Goal: Task Accomplishment & Management: Use online tool/utility

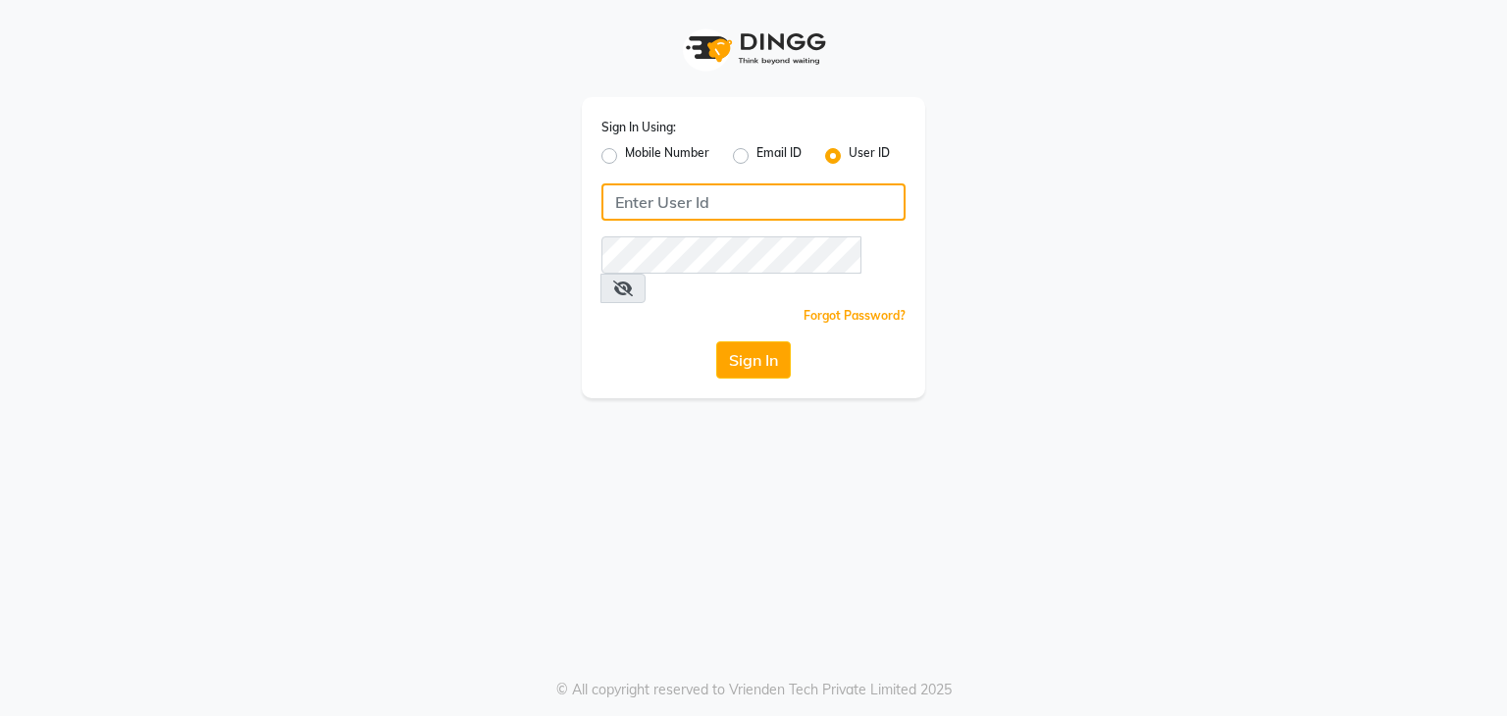
click at [790, 193] on input "Username" at bounding box center [754, 202] width 304 height 37
type input "[PERSON_NAME]"
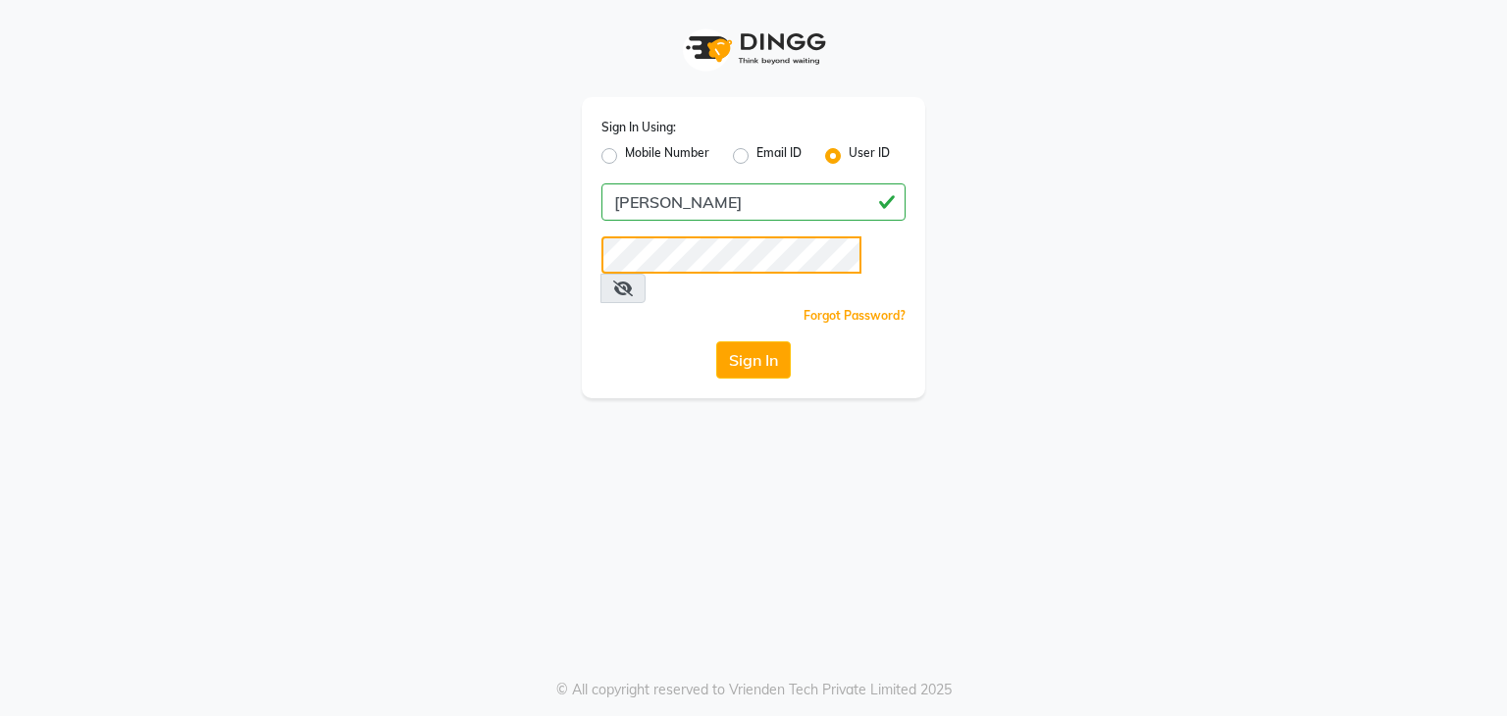
click at [716, 342] on button "Sign In" at bounding box center [753, 360] width 75 height 37
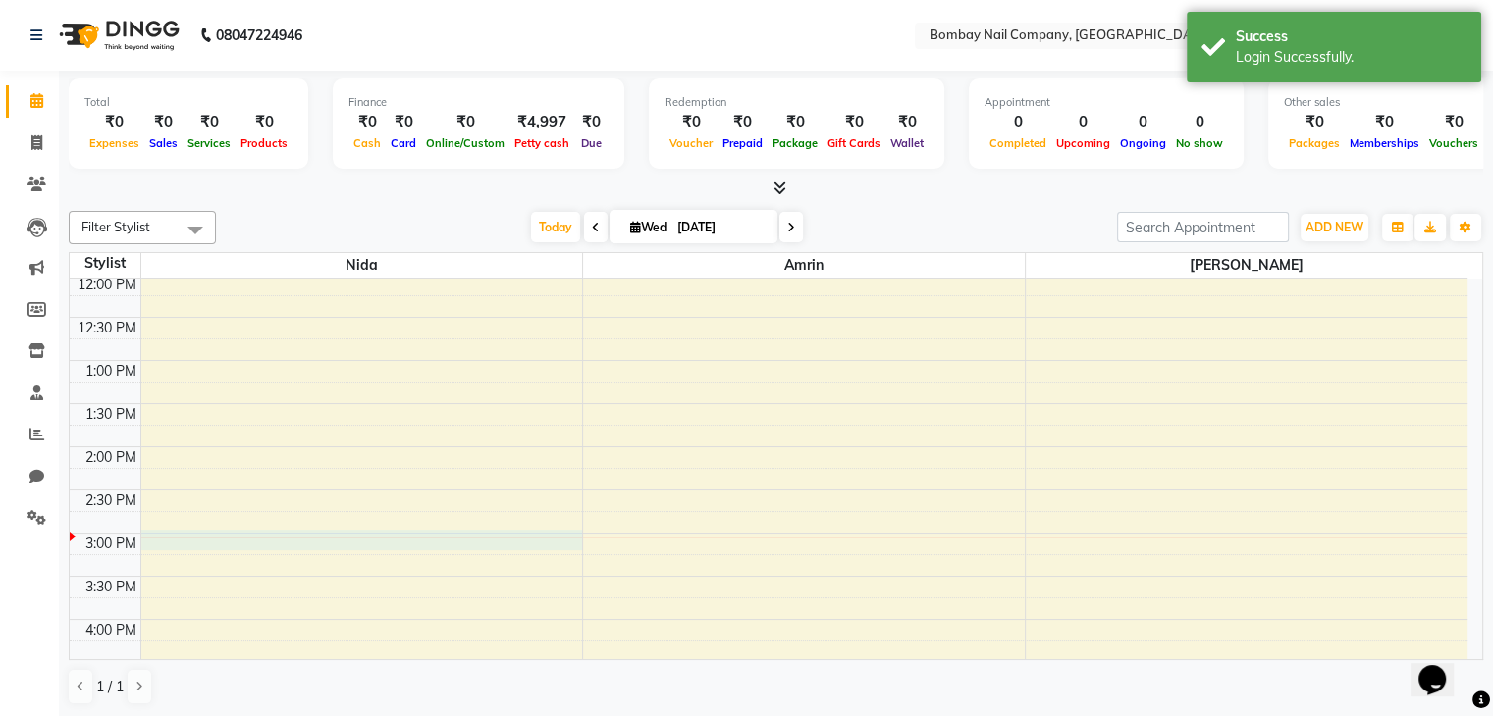
click at [392, 539] on div "10:00 AM 10:30 AM 11:00 AM 11:30 AM 12:00 PM 12:30 PM 1:00 PM 1:30 PM 2:00 PM 2…" at bounding box center [768, 576] width 1397 height 949
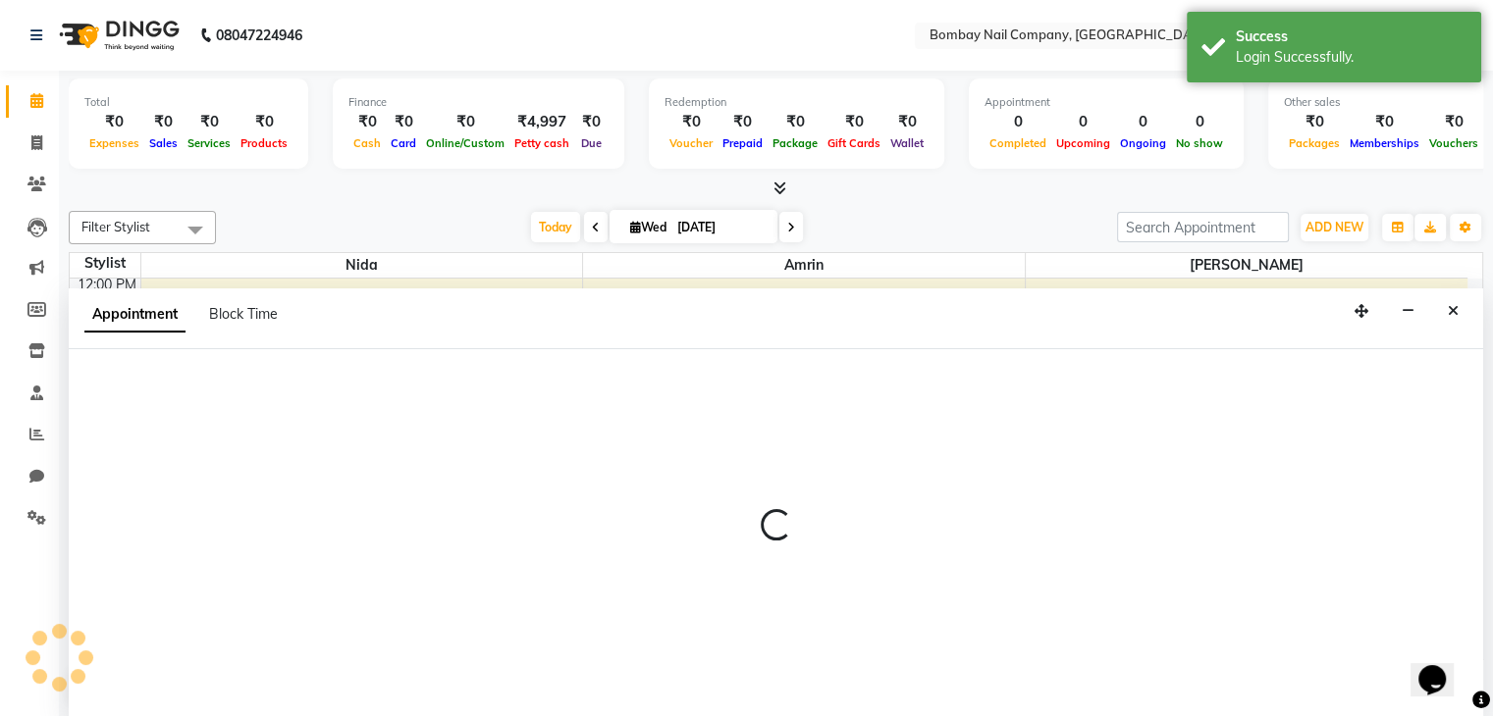
select select "89817"
select select "tentative"
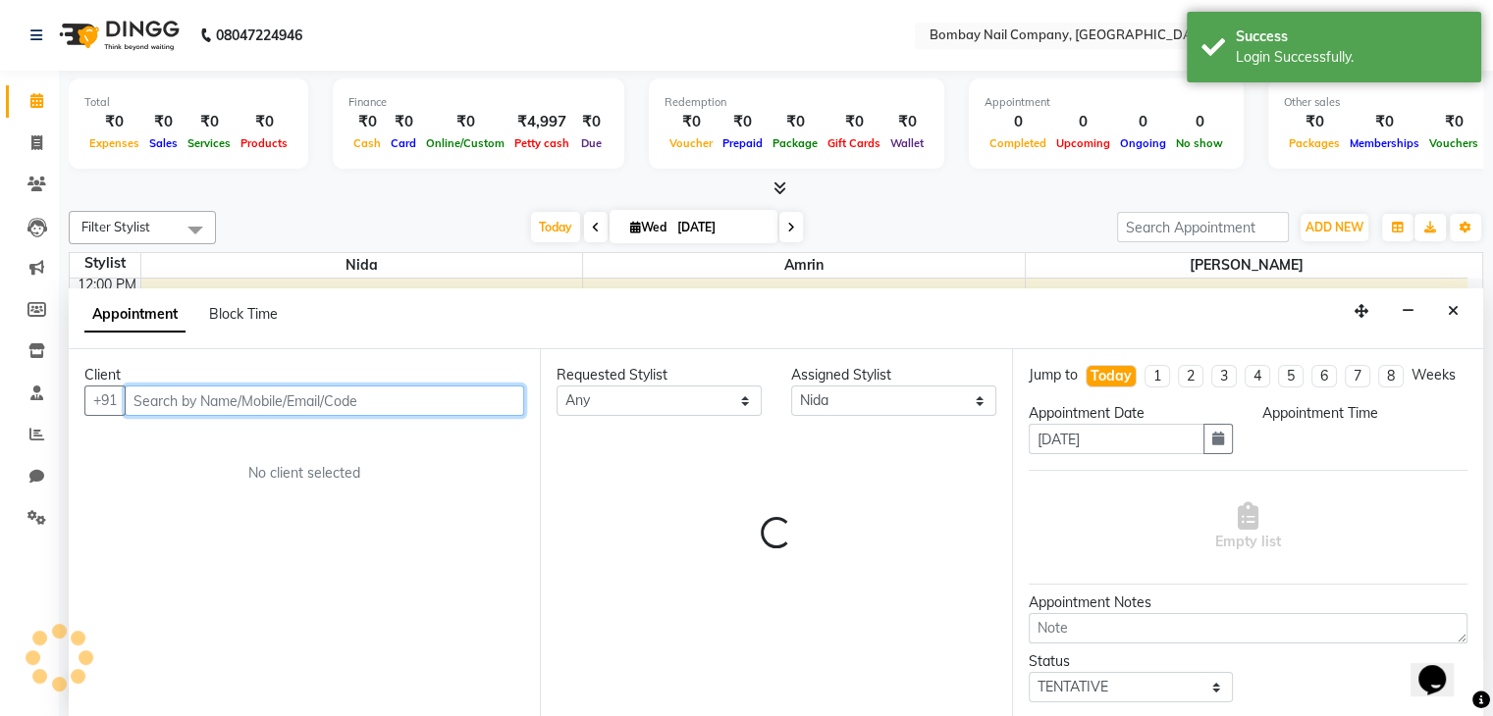
scroll to position [1, 0]
select select "900"
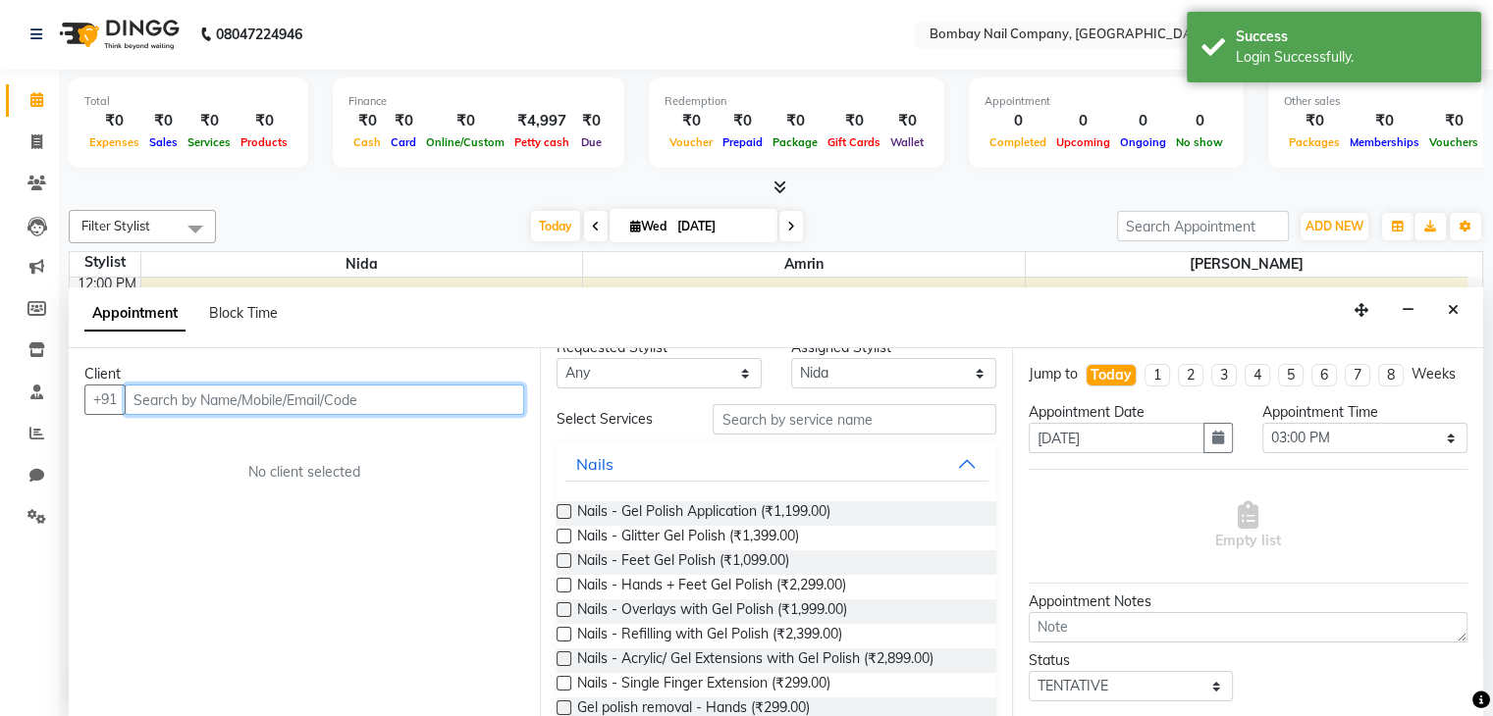
scroll to position [27, 0]
click at [412, 394] on input "text" at bounding box center [324, 400] width 399 height 30
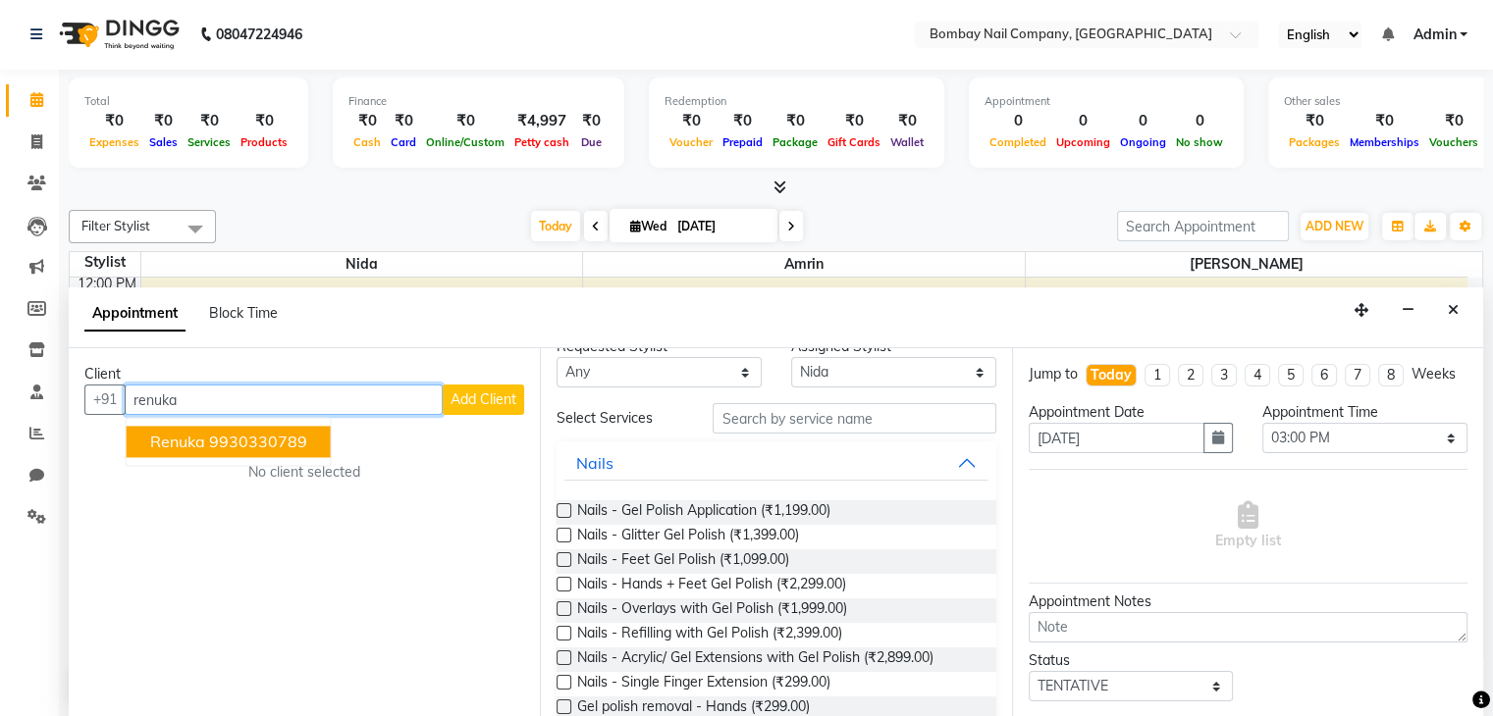
click at [310, 436] on button "Renuka 9930330789" at bounding box center [229, 442] width 204 height 31
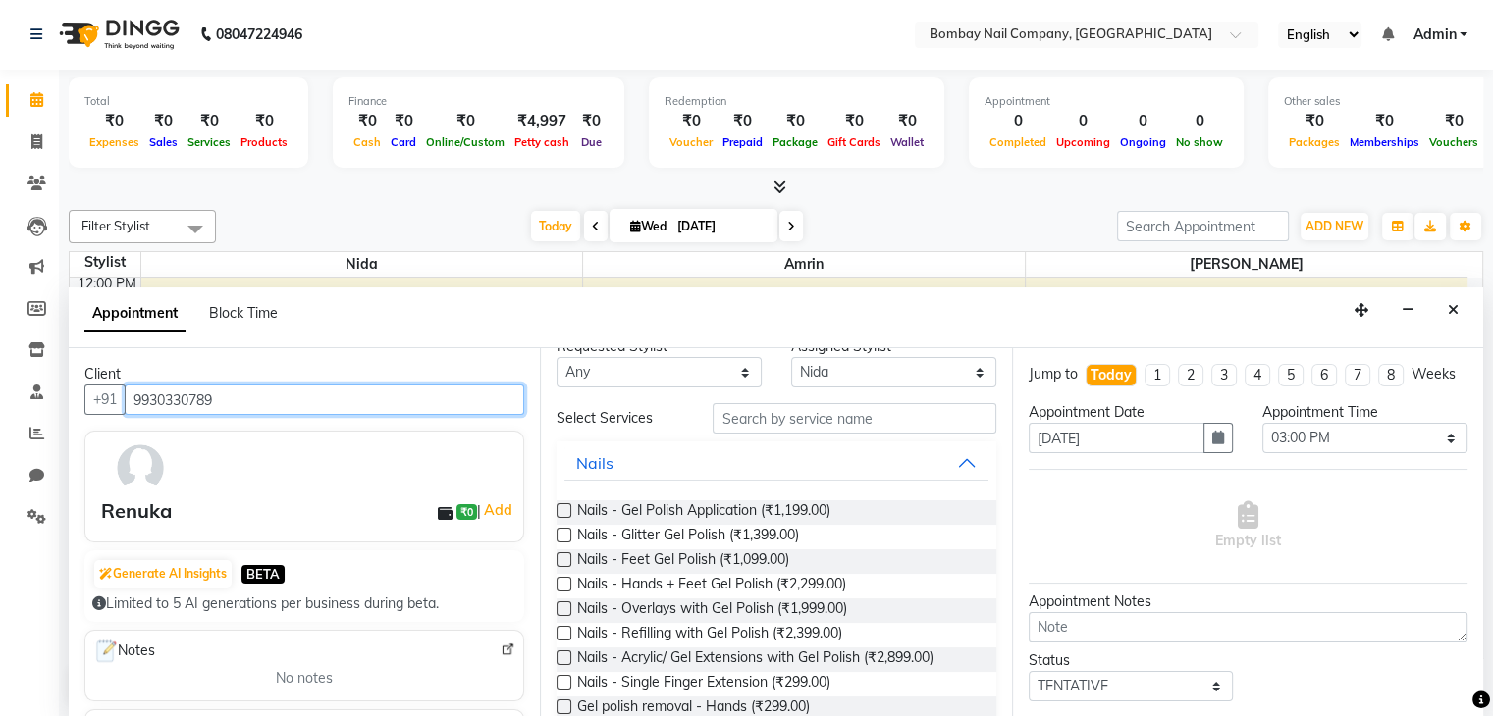
scroll to position [0, 0]
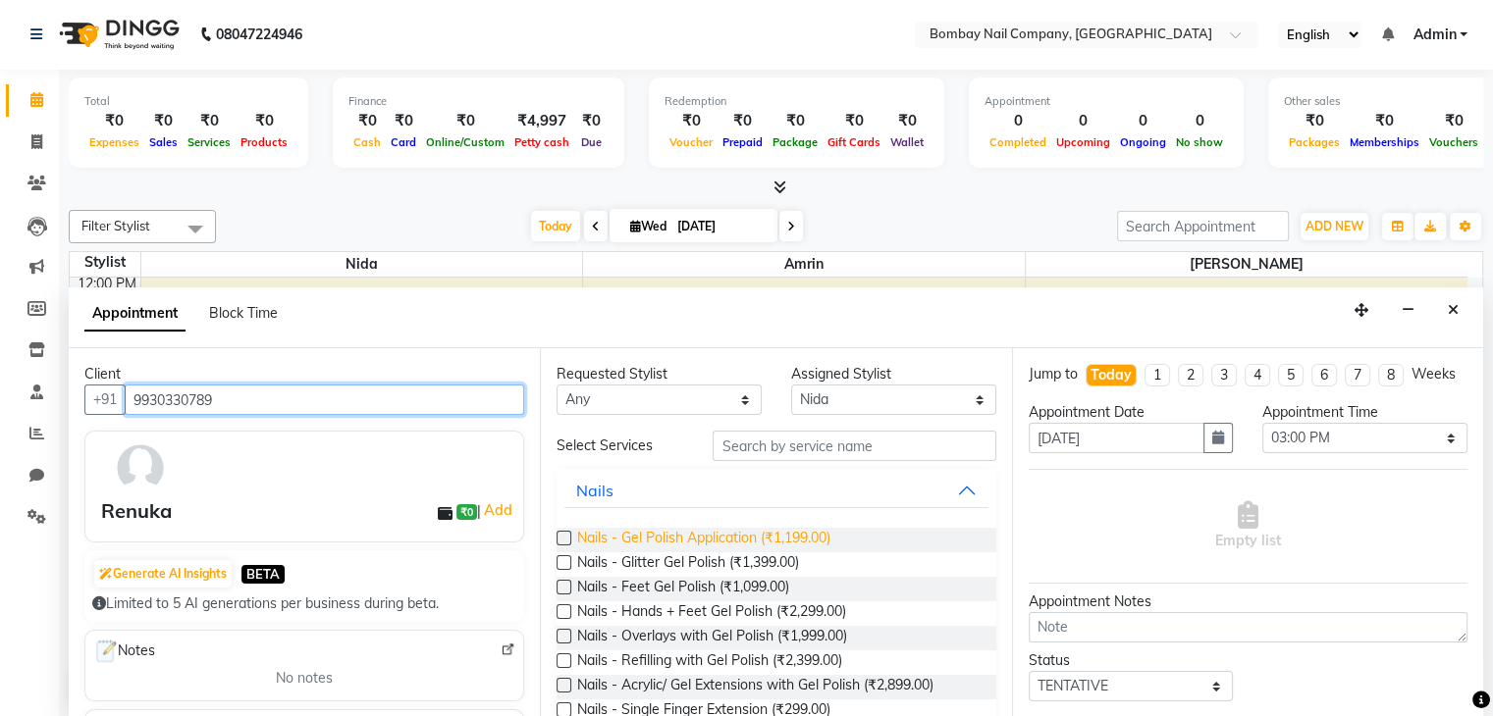
type input "9930330789"
click at [764, 534] on span "Nails - Gel Polish Application (₹1,199.00)" at bounding box center [703, 540] width 253 height 25
checkbox input "false"
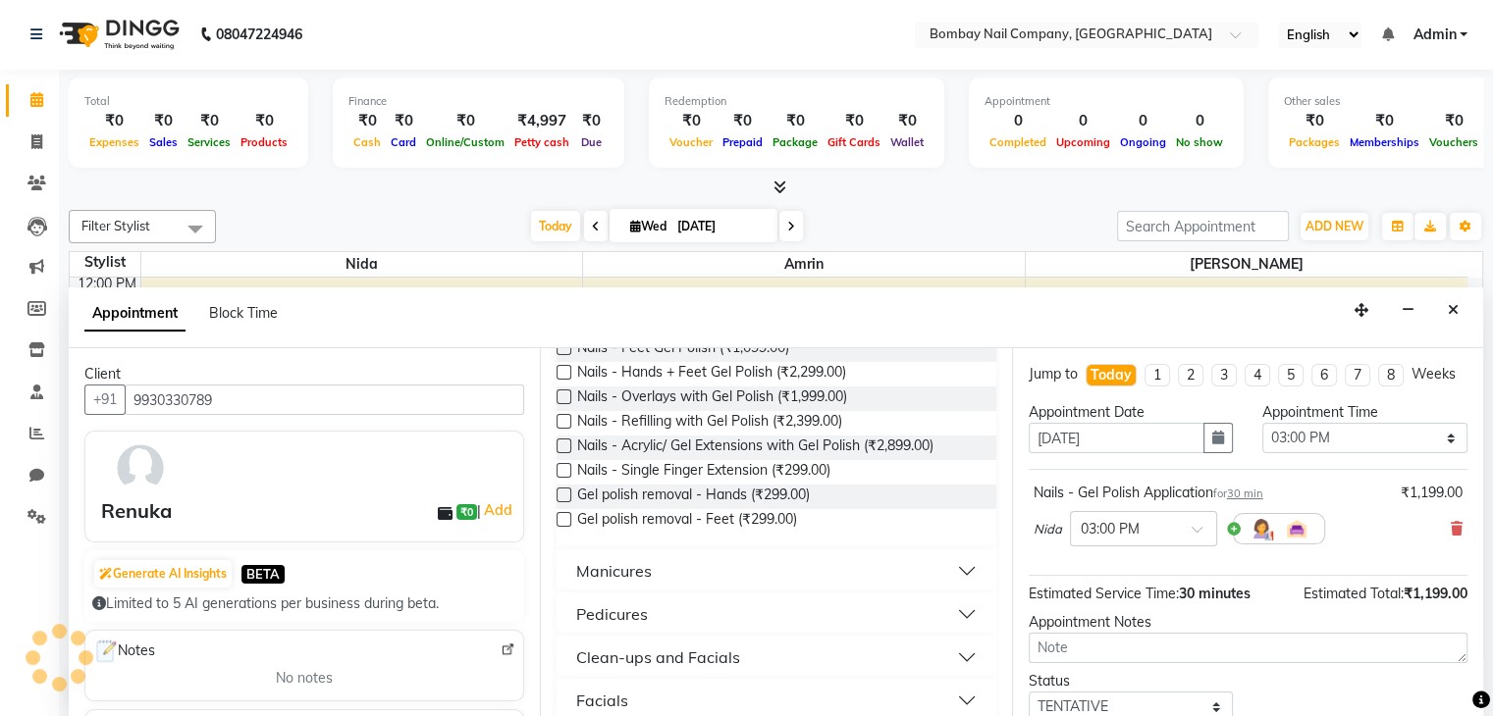
scroll to position [241, 0]
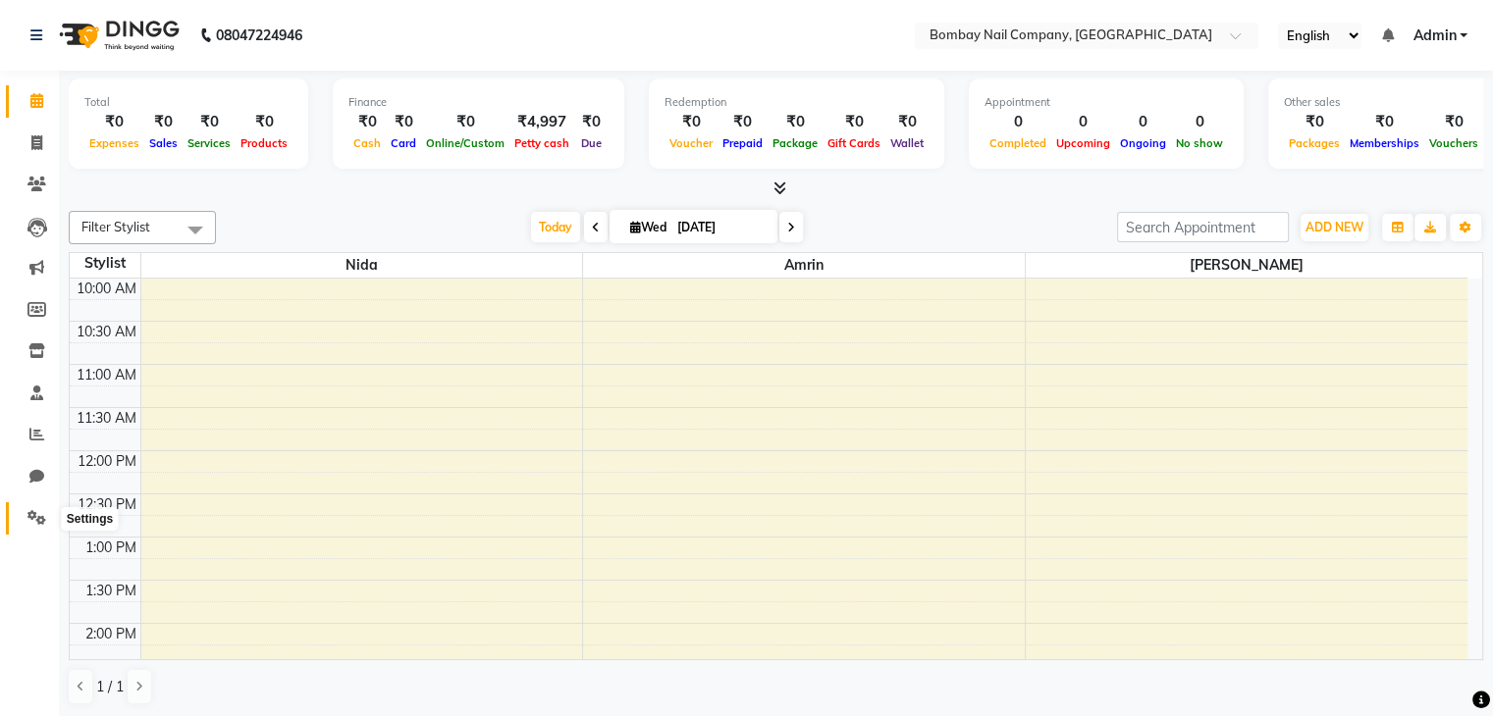
click at [36, 510] on icon at bounding box center [36, 517] width 19 height 15
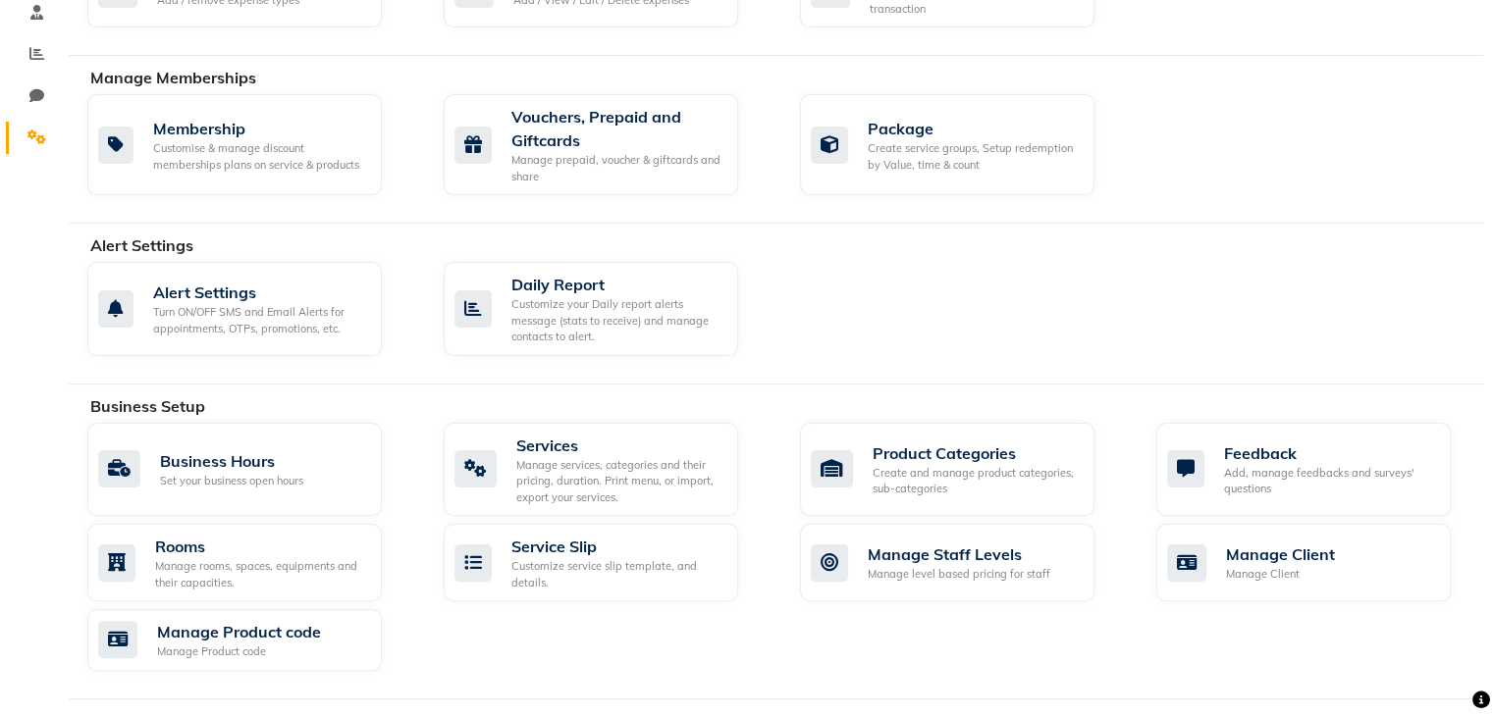
scroll to position [383, 0]
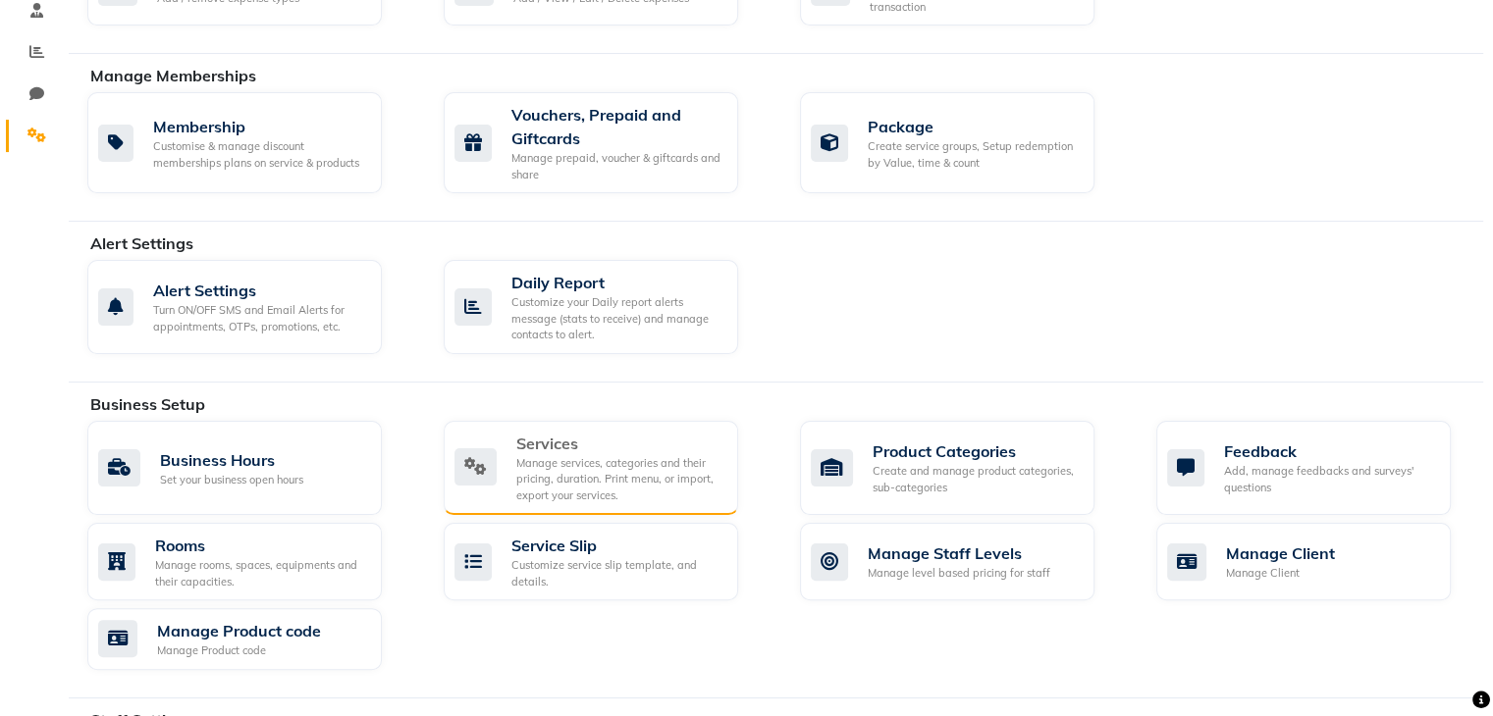
click at [563, 492] on div "Manage services, categories and their pricing, duration. Print menu, or import,…" at bounding box center [619, 479] width 206 height 49
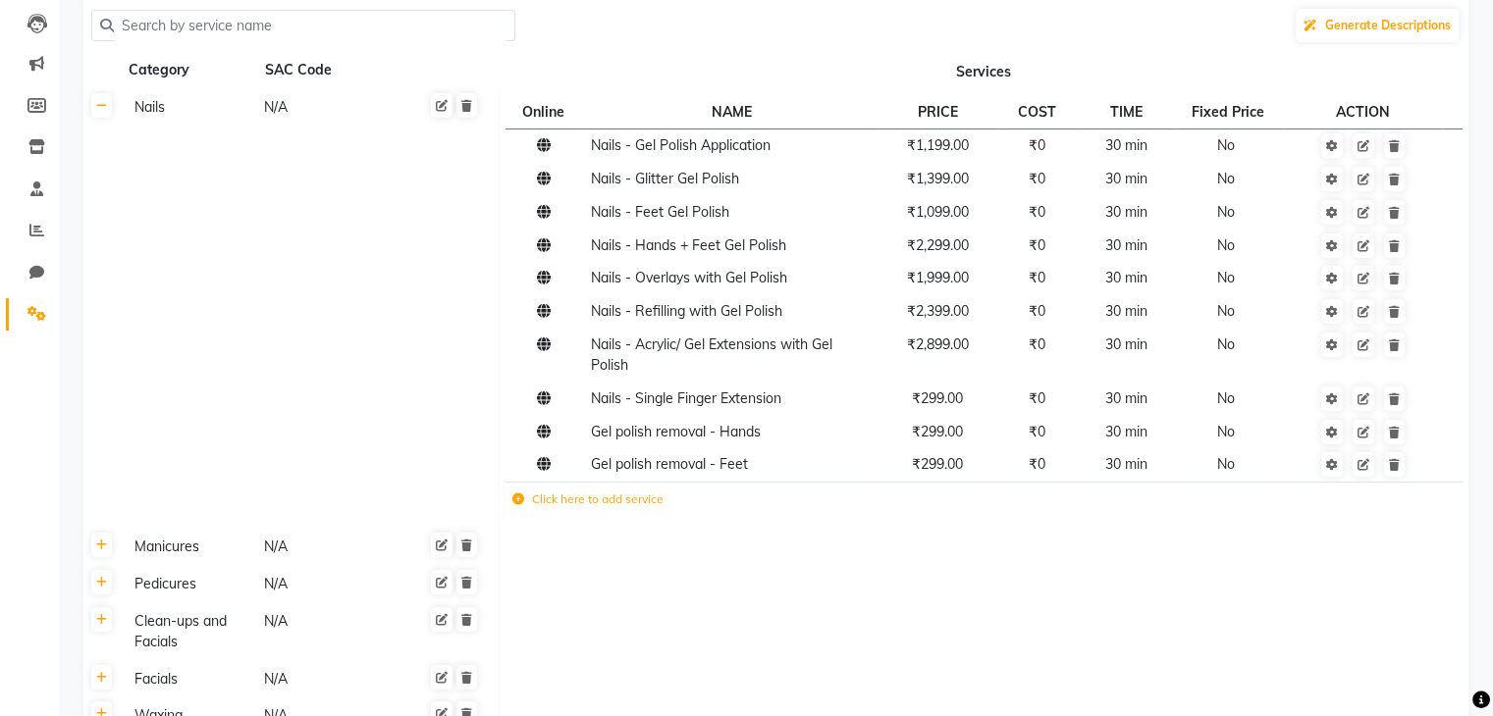
scroll to position [206, 0]
click at [516, 500] on icon at bounding box center [518, 498] width 12 height 12
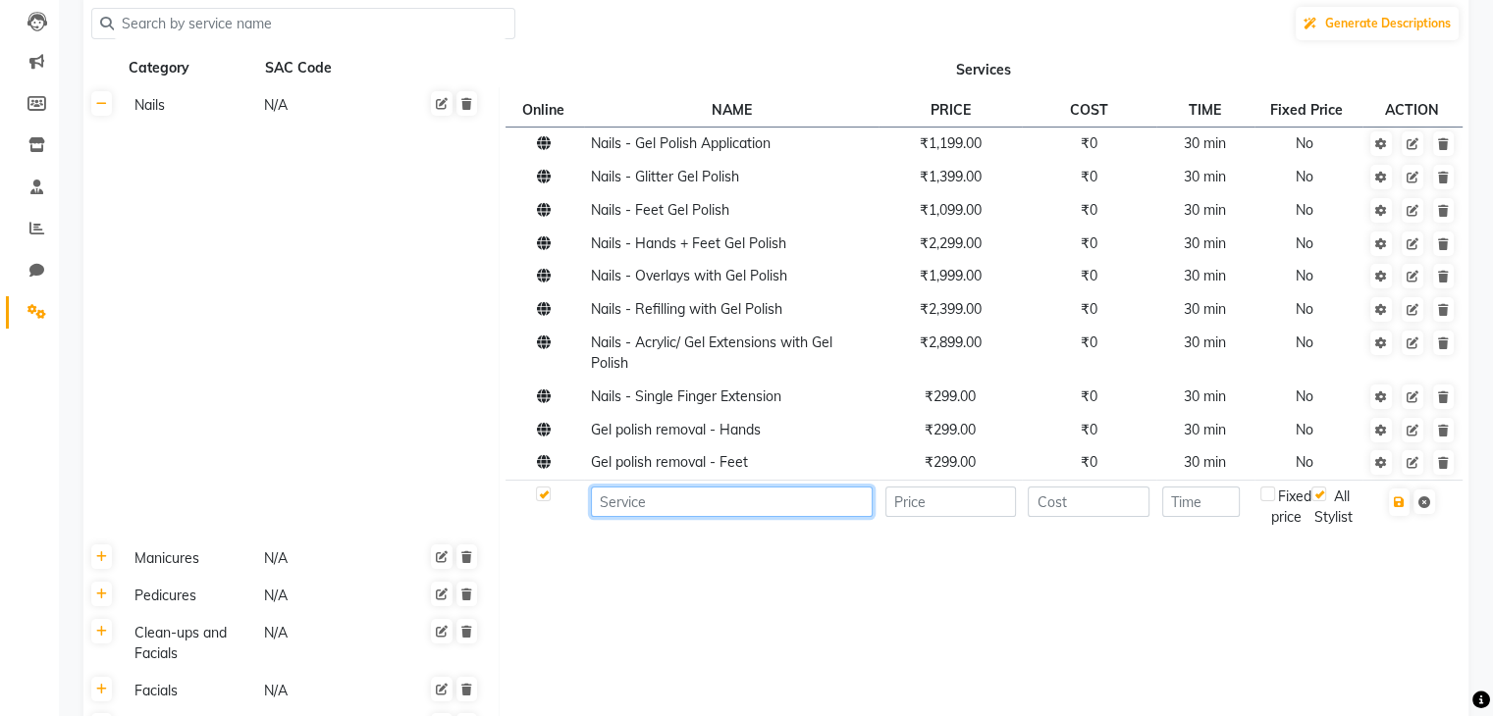
click at [630, 511] on input at bounding box center [732, 502] width 282 height 30
type input "Nail Art"
click at [970, 505] on input "number" at bounding box center [950, 502] width 131 height 30
type input "150"
click at [777, 511] on input "Nail Art" at bounding box center [732, 502] width 282 height 30
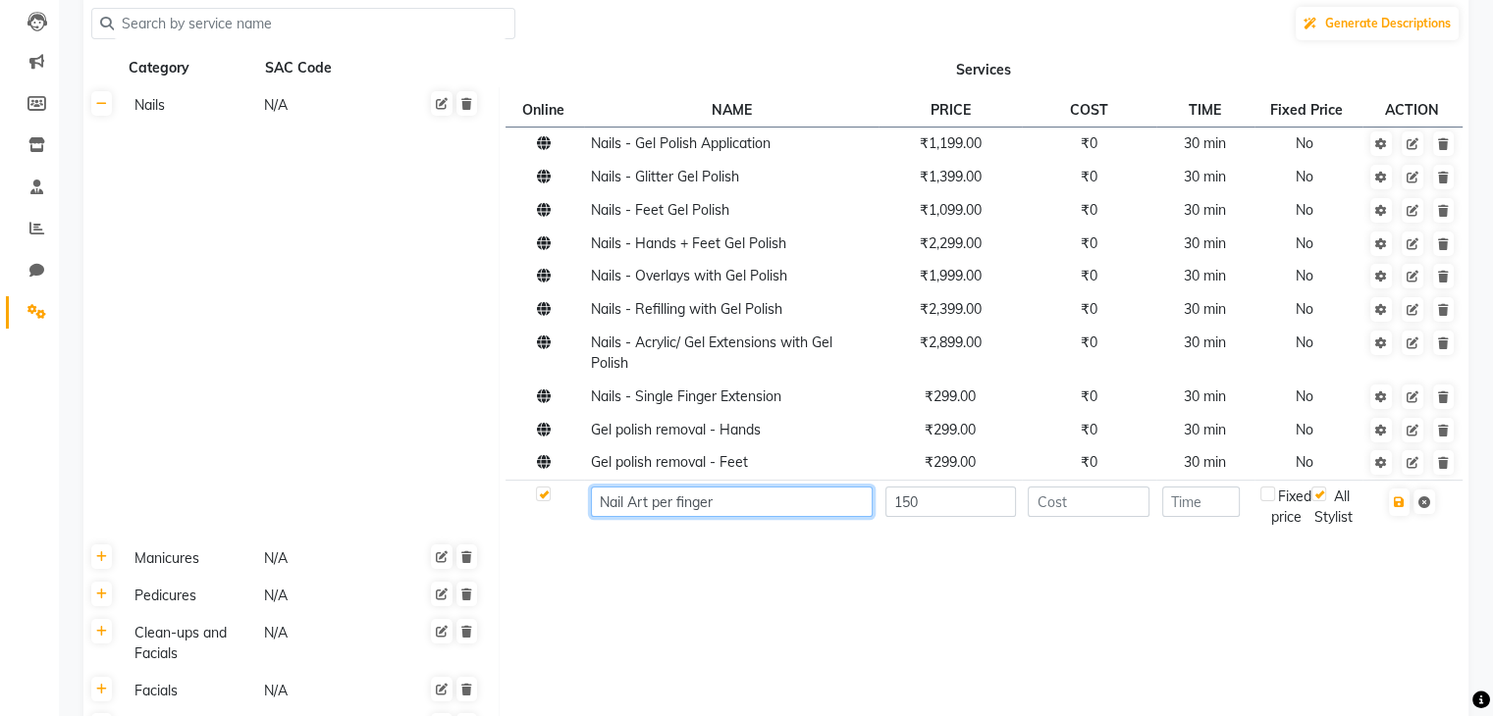
click at [651, 501] on input "Nail Art per finger" at bounding box center [732, 502] width 282 height 30
click at [711, 507] on input "Nail Art per finger" at bounding box center [732, 502] width 282 height 30
click at [1050, 507] on input "number" at bounding box center [1089, 502] width 122 height 30
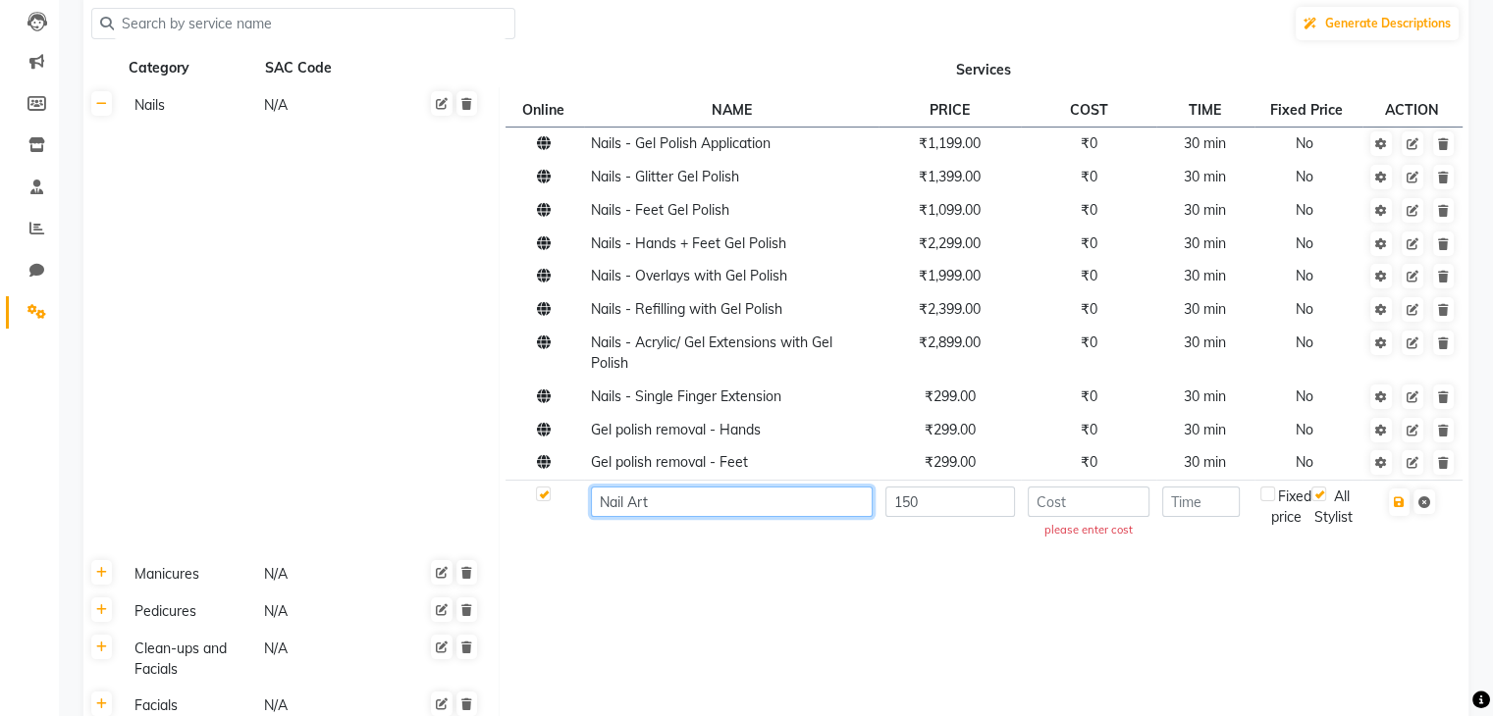
click at [777, 507] on input "Nail Art" at bounding box center [732, 502] width 282 height 30
type input "Nail Art (per finger)"
click at [1085, 507] on input "number" at bounding box center [1089, 502] width 123 height 30
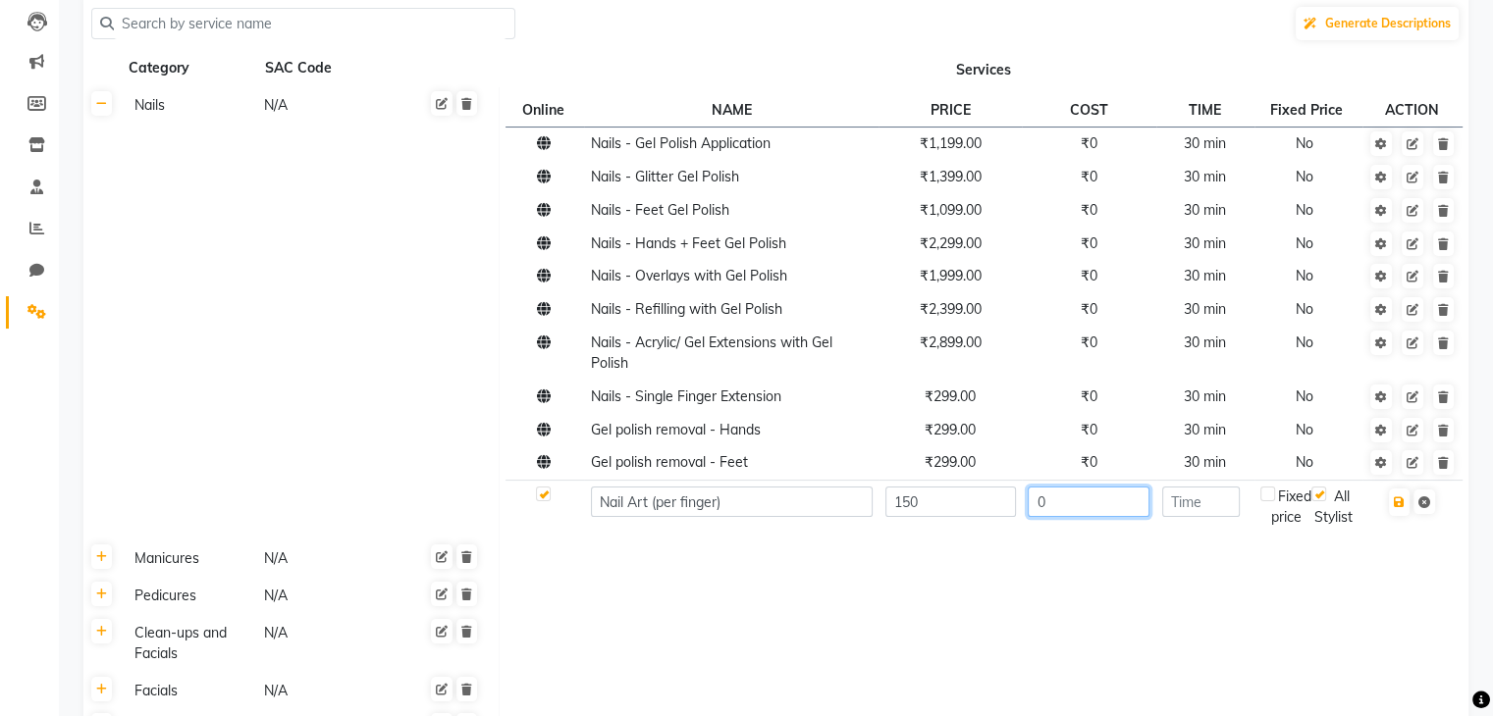
type input "0"
click at [1214, 510] on input "number" at bounding box center [1201, 502] width 78 height 30
type input "30"
click at [1402, 518] on td at bounding box center [1412, 507] width 100 height 54
click at [1395, 501] on icon "button" at bounding box center [1399, 503] width 11 height 12
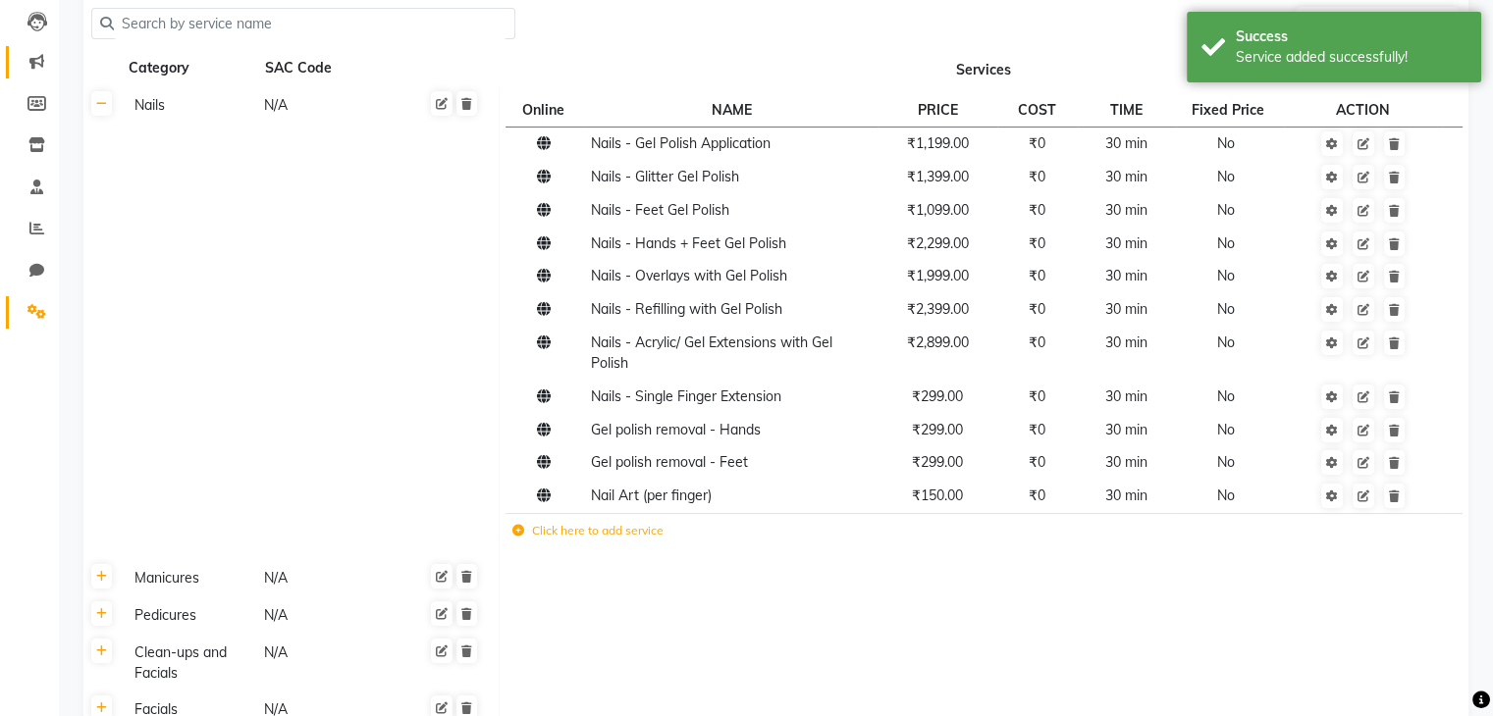
scroll to position [0, 0]
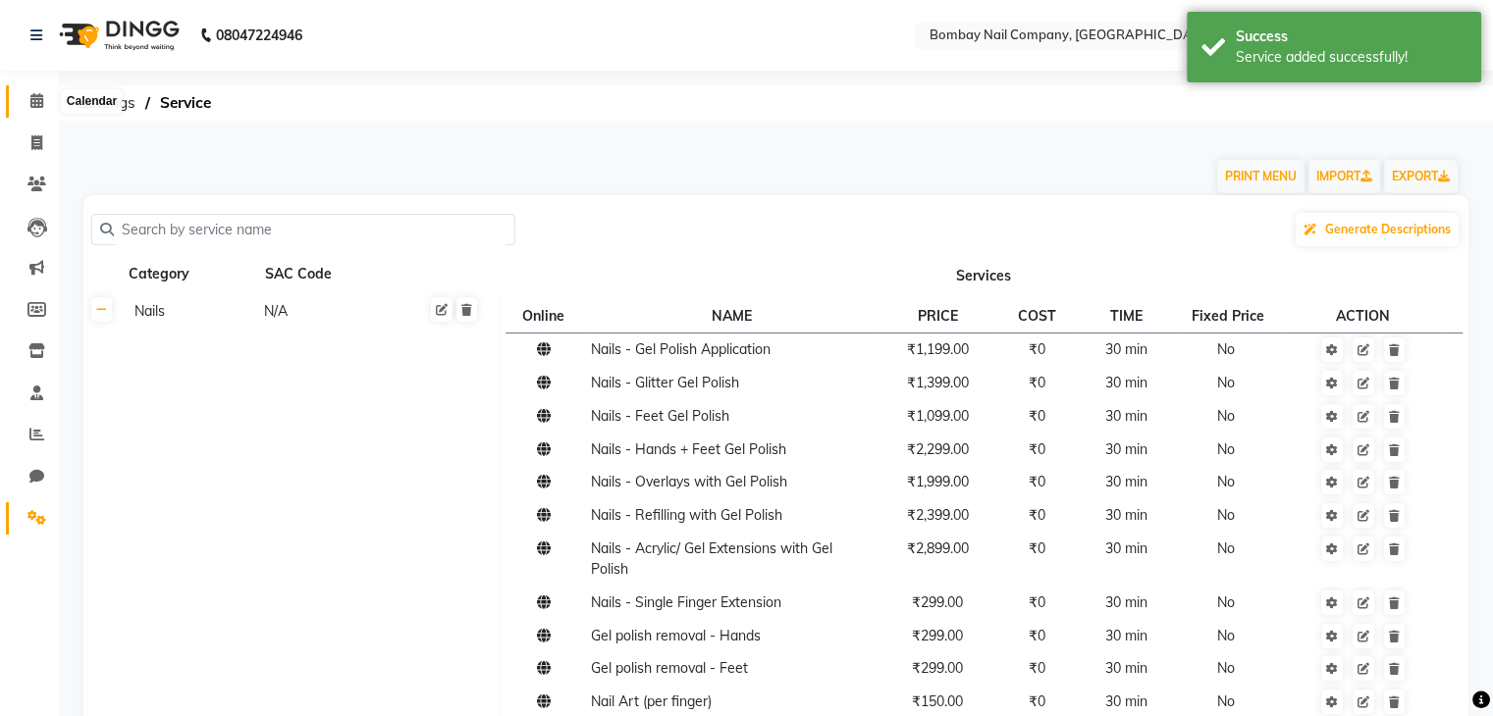
click at [38, 101] on icon at bounding box center [36, 100] width 13 height 15
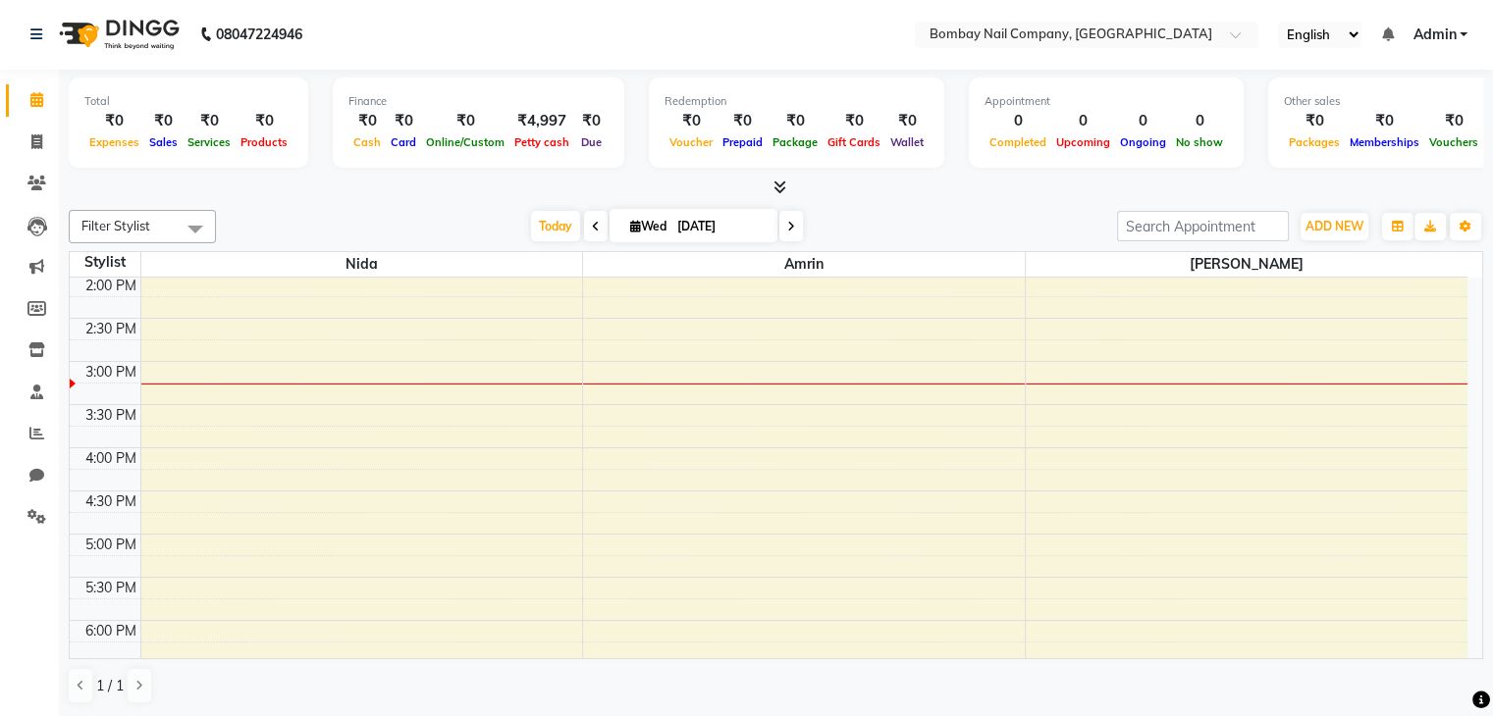
scroll to position [348, 0]
click at [296, 366] on div "10:00 AM 10:30 AM 11:00 AM 11:30 AM 12:00 PM 12:30 PM 1:00 PM 1:30 PM 2:00 PM 2…" at bounding box center [768, 403] width 1397 height 949
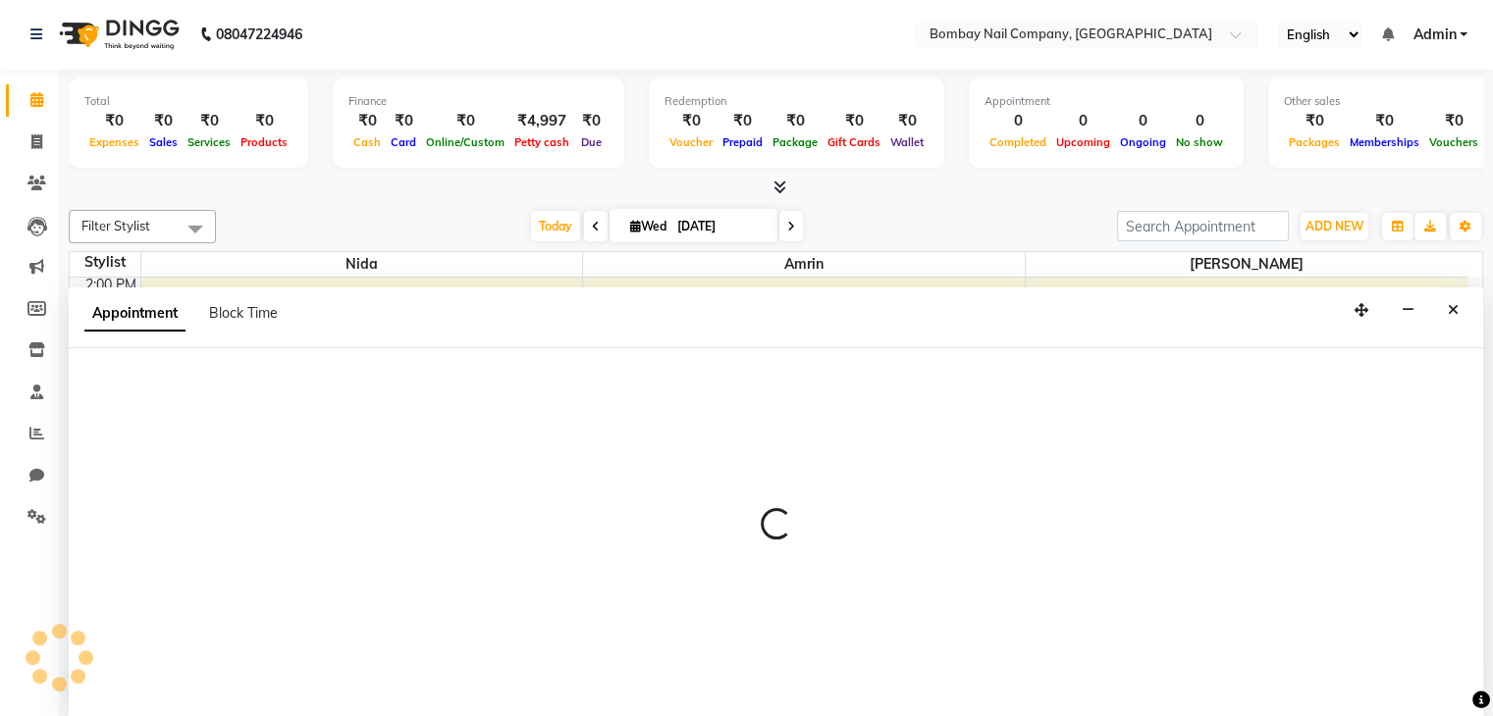
select select "89817"
select select "900"
select select "tentative"
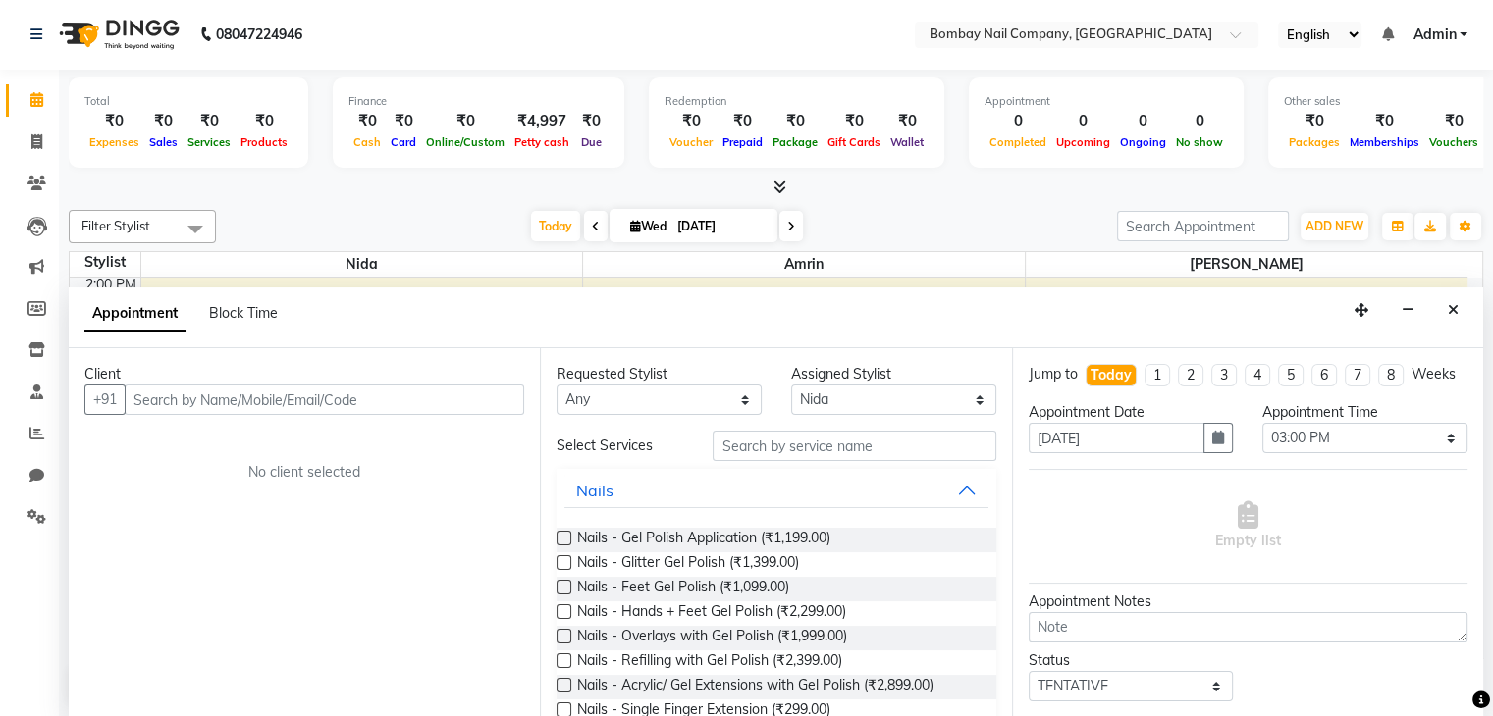
click at [348, 392] on input "text" at bounding box center [324, 400] width 399 height 30
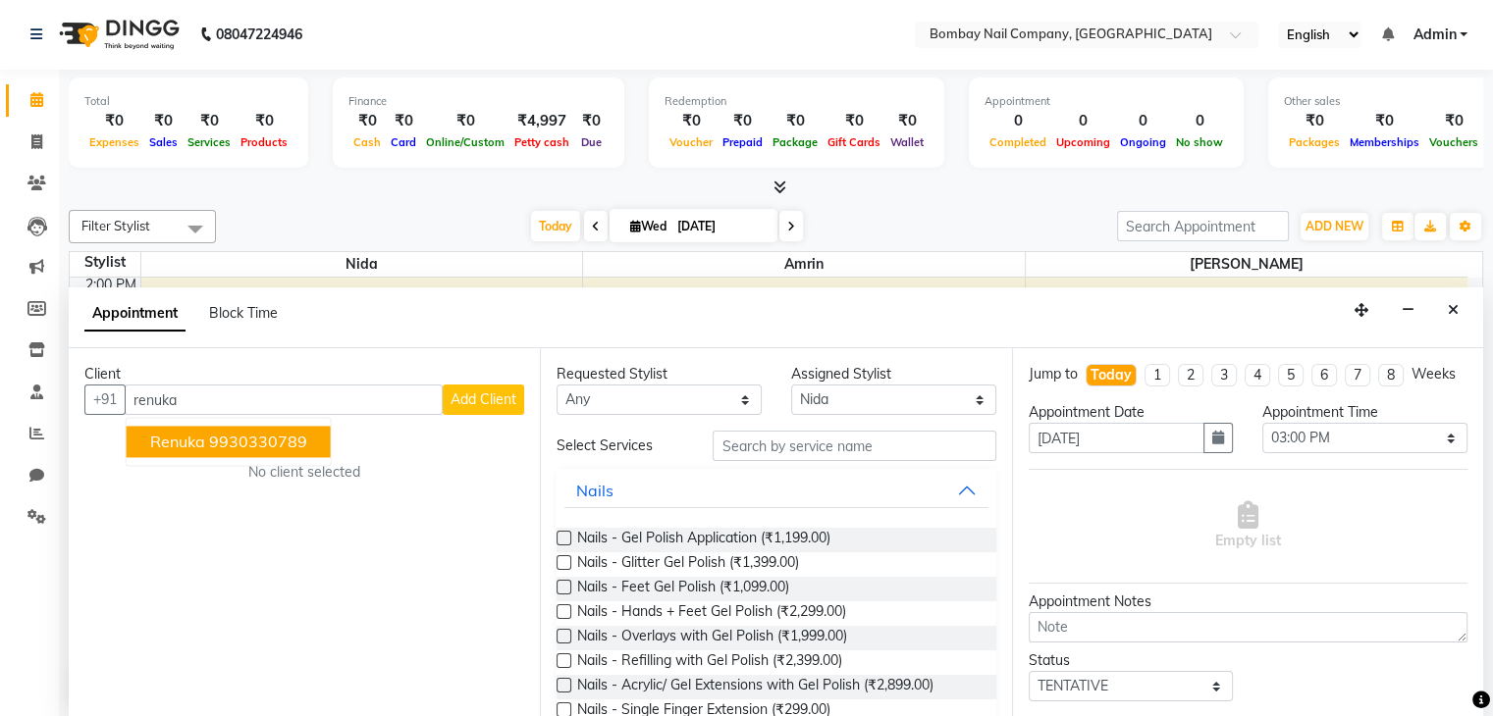
click at [309, 445] on button "Renuka 9930330789" at bounding box center [229, 442] width 204 height 31
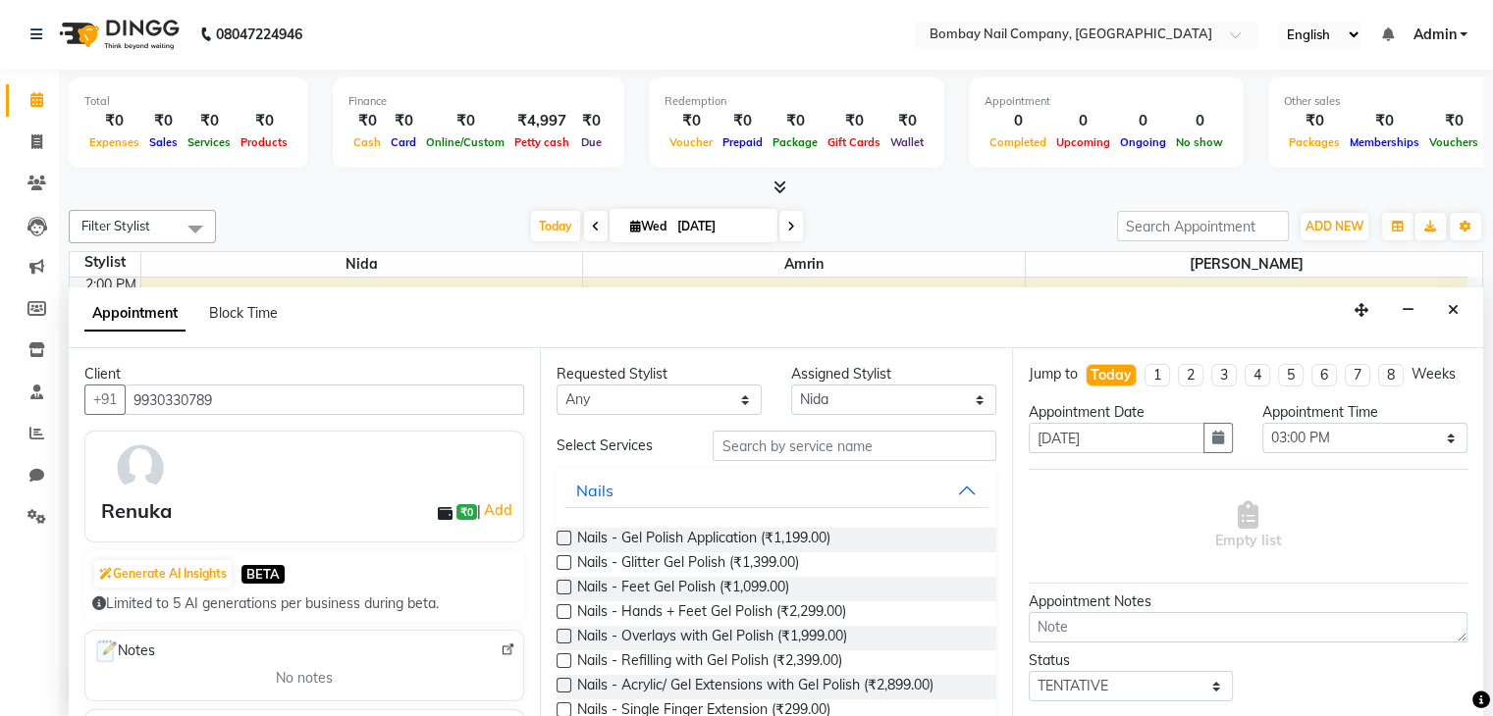
type input "9930330789"
click at [825, 434] on input "text" at bounding box center [853, 446] width 283 height 30
click at [788, 537] on span "Nails - Gel Polish Application (₹1,199.00)" at bounding box center [703, 540] width 253 height 25
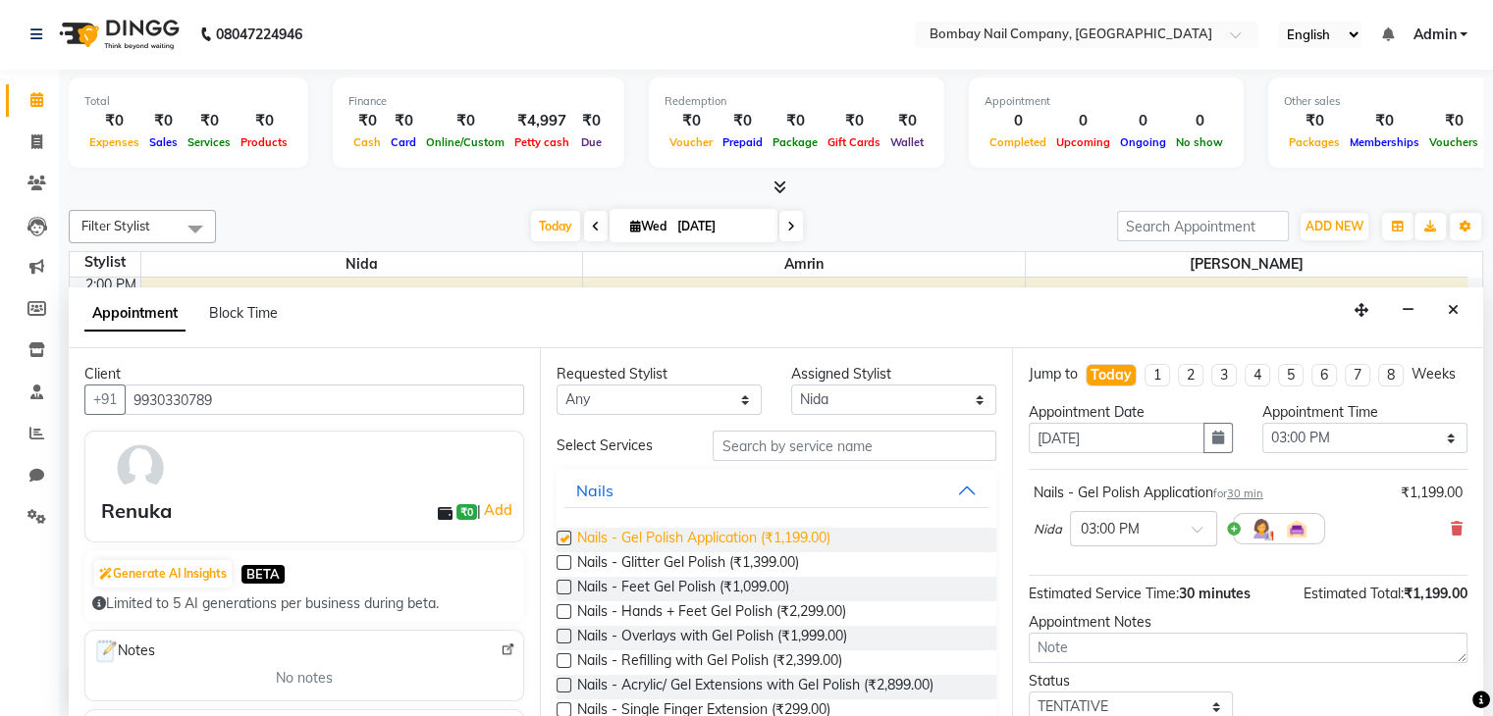
checkbox input "false"
click at [859, 444] on input "text" at bounding box center [853, 446] width 283 height 30
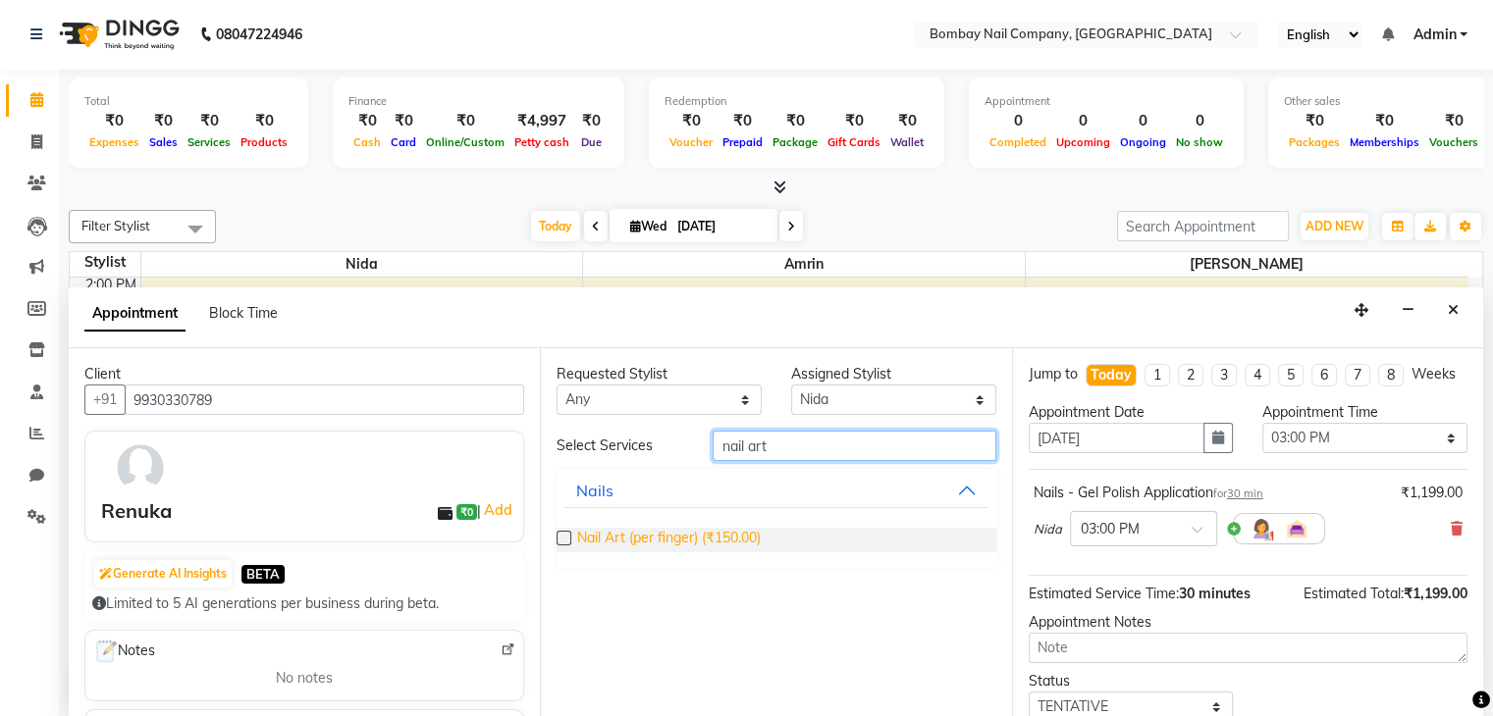
type input "nail art"
click at [734, 538] on span "Nail Art (per finger) (₹150.00)" at bounding box center [669, 540] width 184 height 25
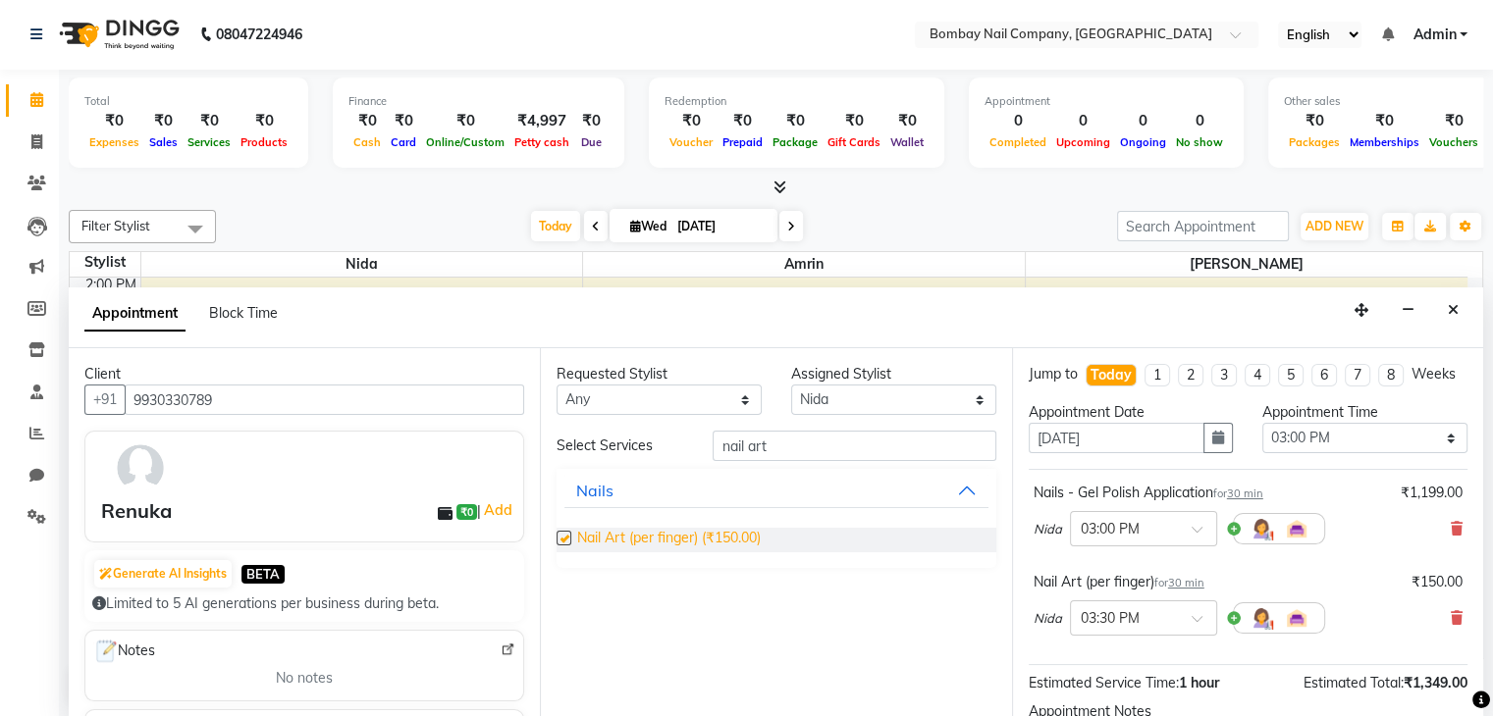
checkbox input "false"
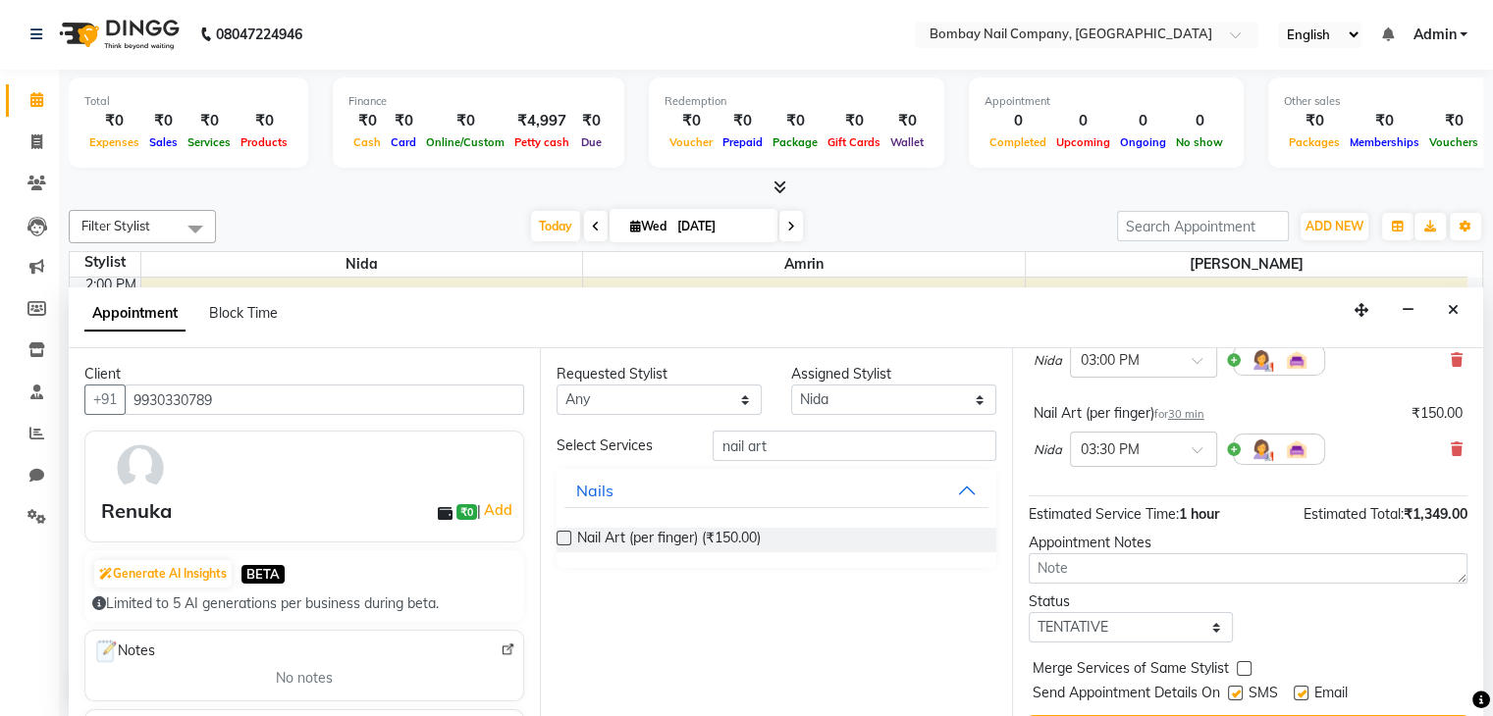
scroll to position [236, 0]
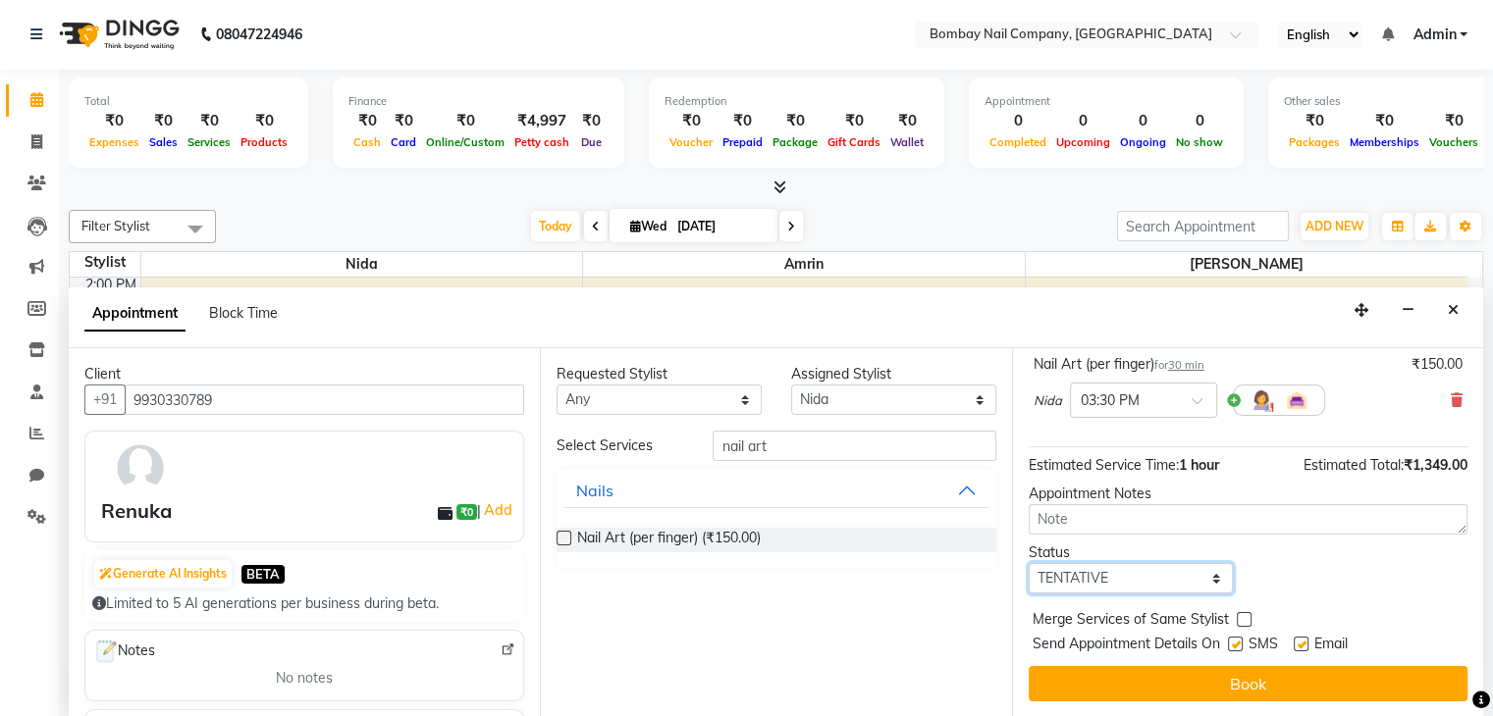
click at [1099, 574] on select "Select TENTATIVE CONFIRM CHECK-IN UPCOMING" at bounding box center [1130, 578] width 205 height 30
select select "confirm booking"
click at [1028, 563] on select "Select TENTATIVE CONFIRM CHECK-IN UPCOMING" at bounding box center [1130, 578] width 205 height 30
click at [1237, 641] on label at bounding box center [1235, 644] width 15 height 15
click at [1237, 641] on input "checkbox" at bounding box center [1234, 646] width 13 height 13
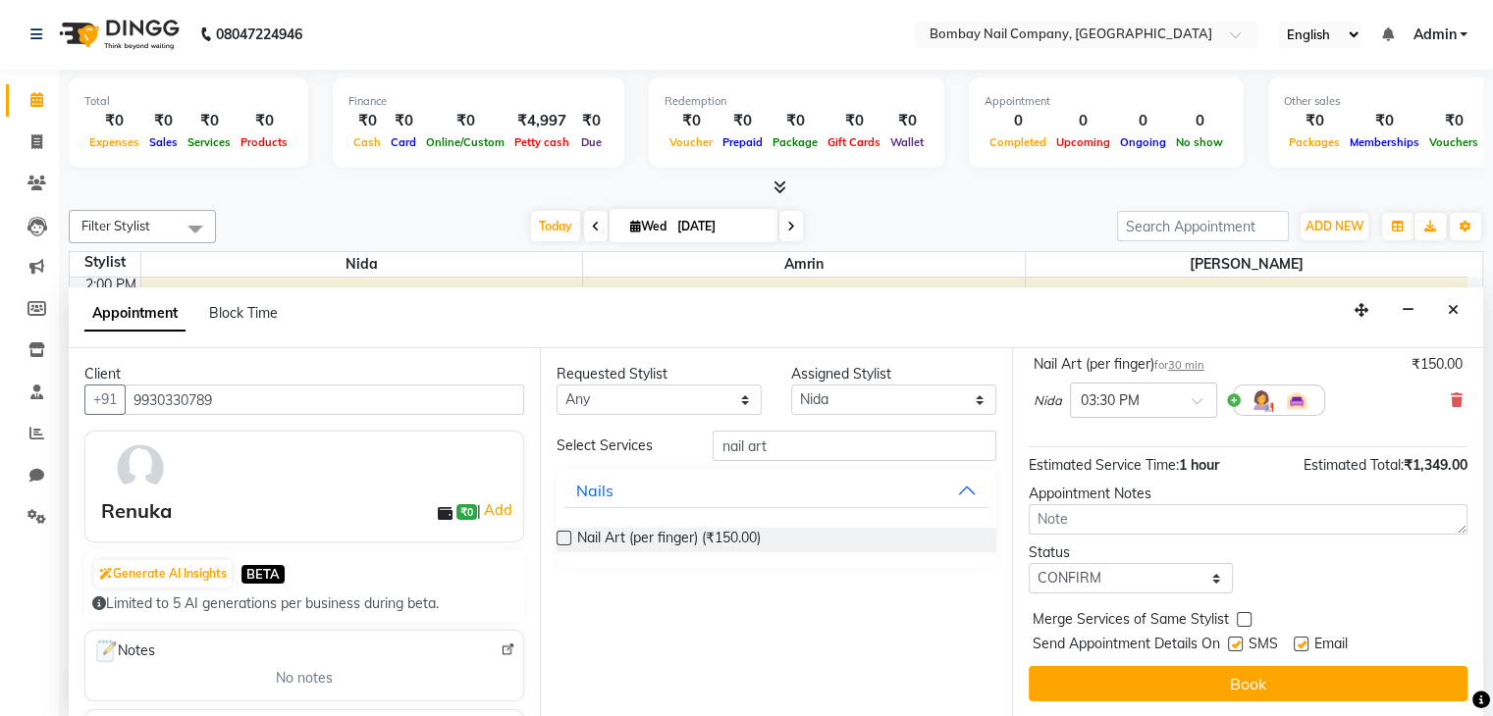
checkbox input "false"
click at [1304, 642] on label at bounding box center [1300, 644] width 15 height 15
click at [1304, 642] on input "checkbox" at bounding box center [1299, 646] width 13 height 13
checkbox input "false"
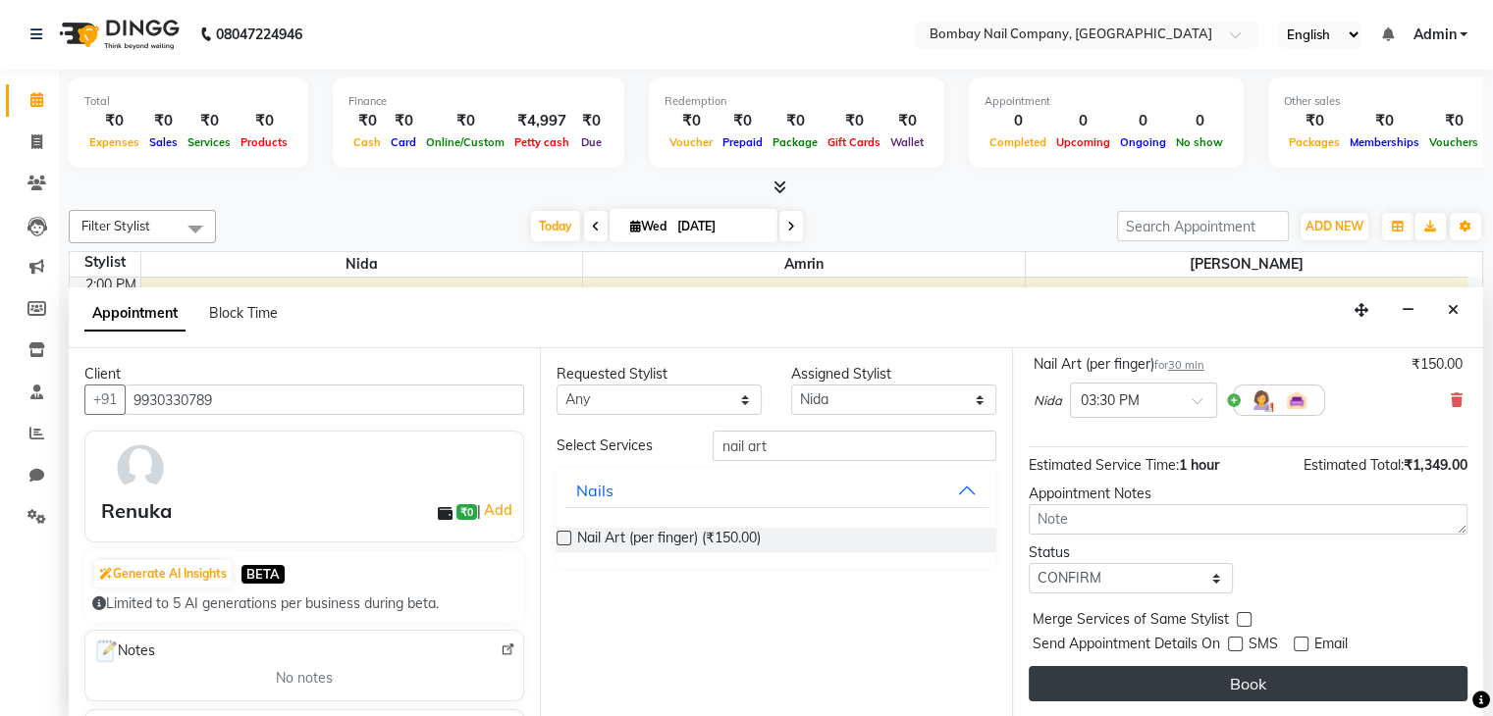
click at [1268, 680] on button "Book" at bounding box center [1247, 683] width 439 height 35
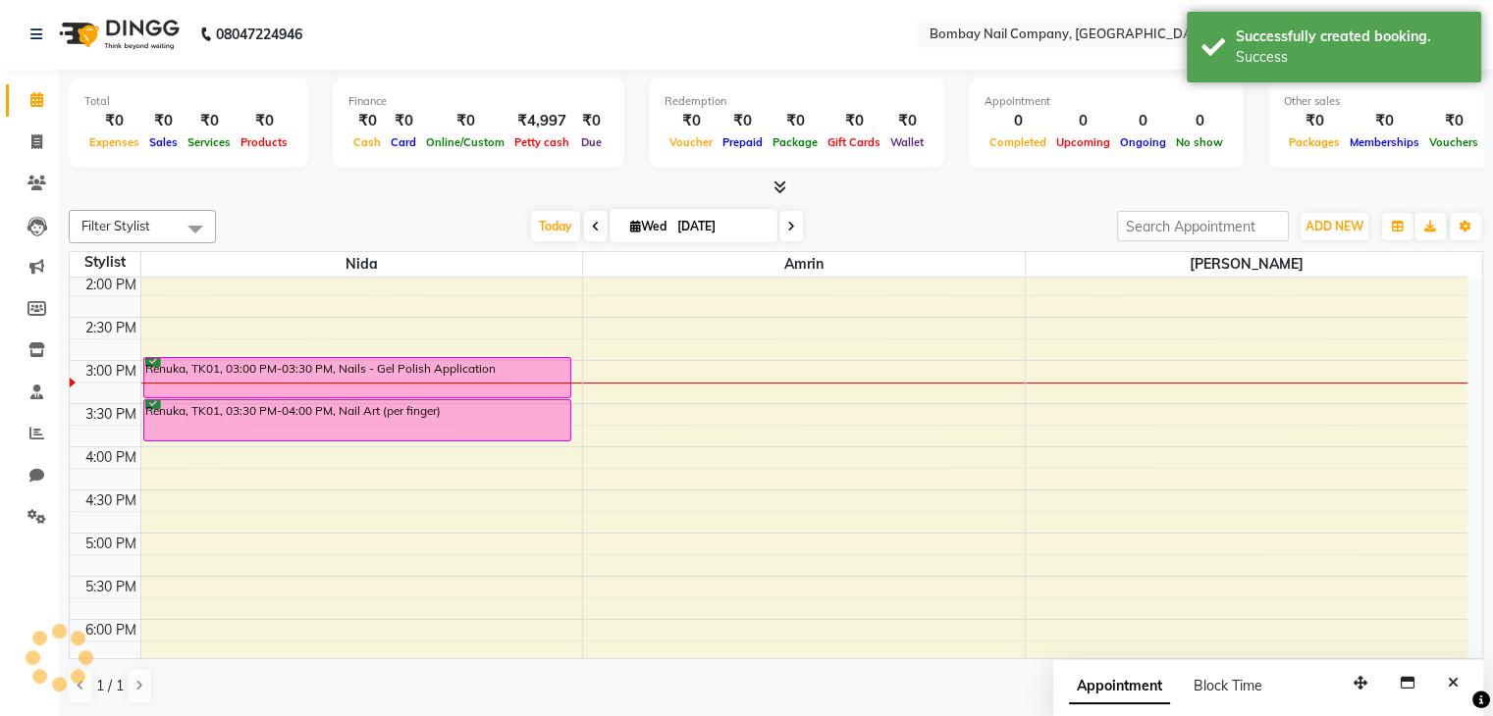
scroll to position [0, 0]
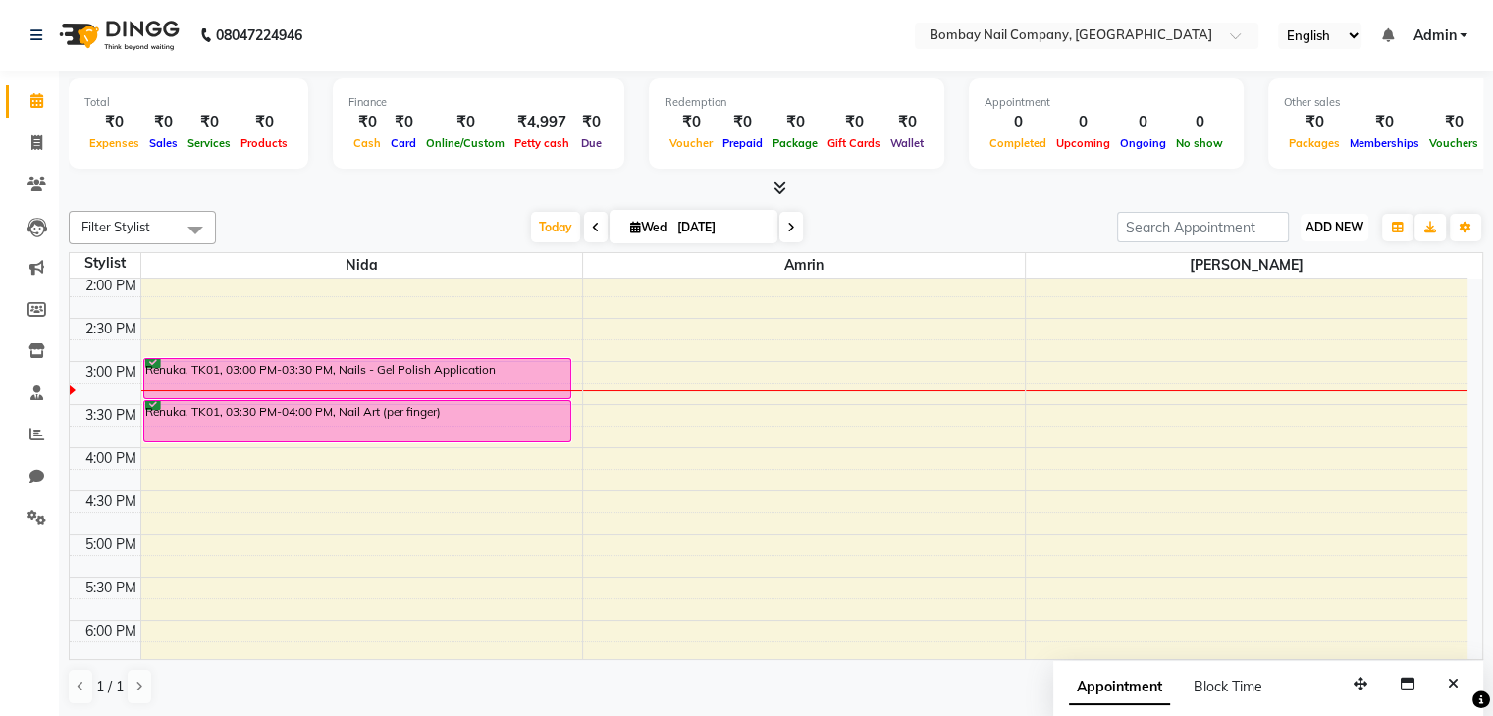
click at [1333, 221] on span "ADD NEW" at bounding box center [1334, 227] width 58 height 15
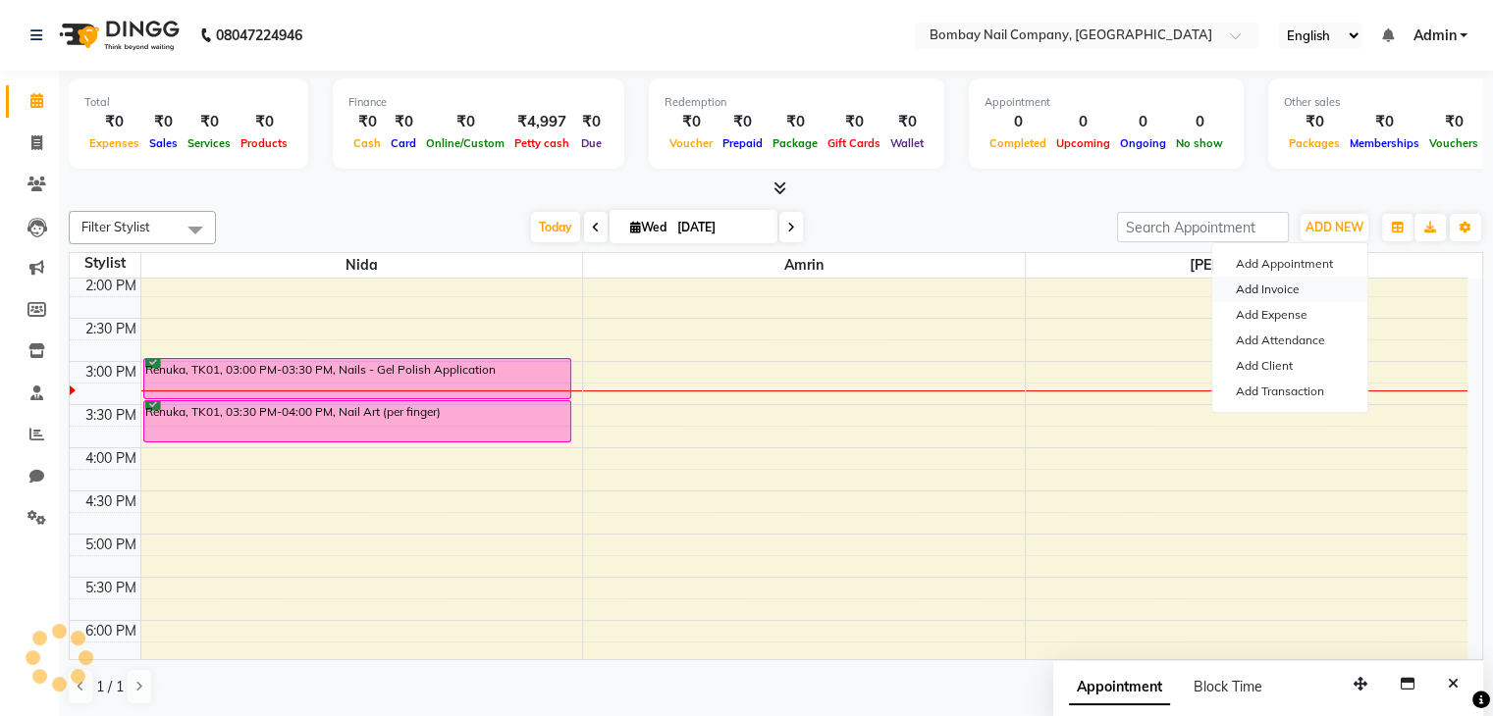
click at [1299, 281] on link "Add Invoice" at bounding box center [1289, 290] width 155 height 26
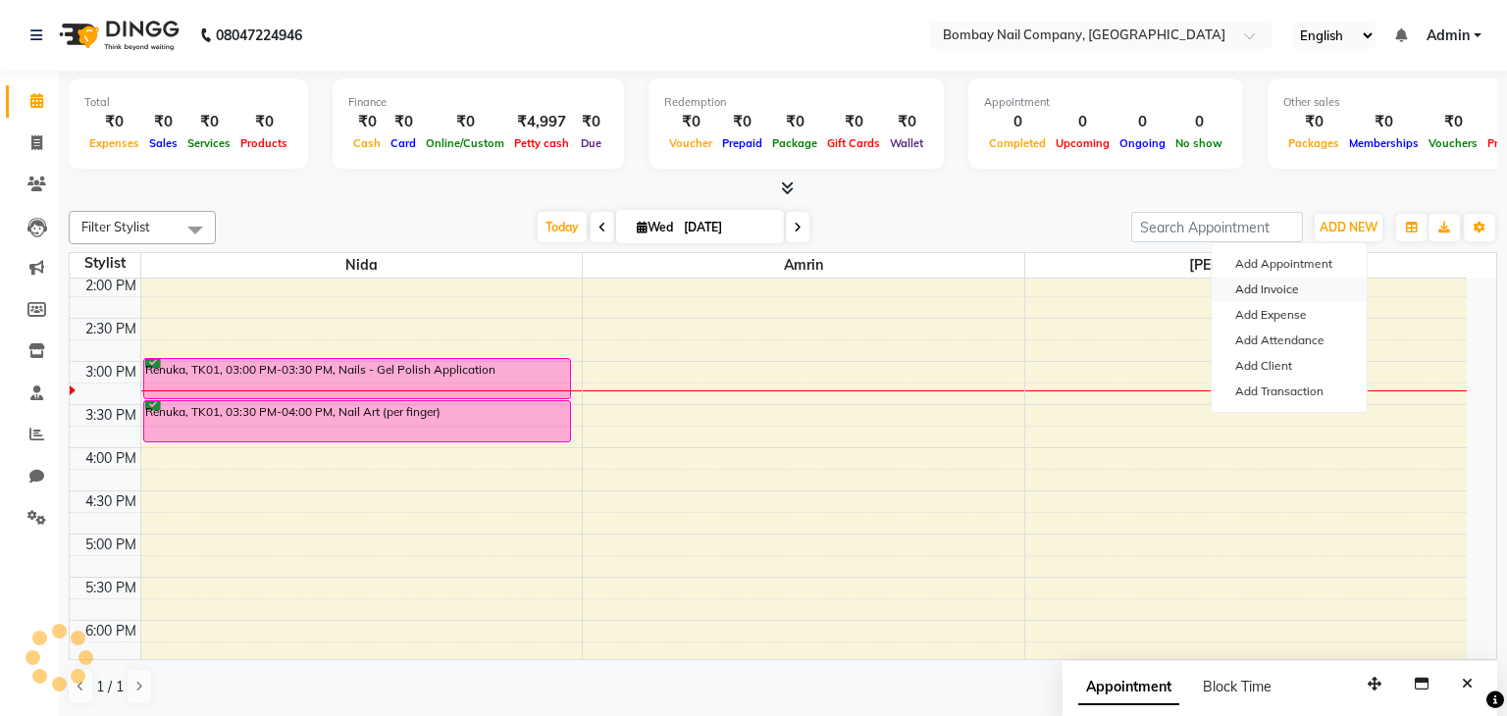
select select "service"
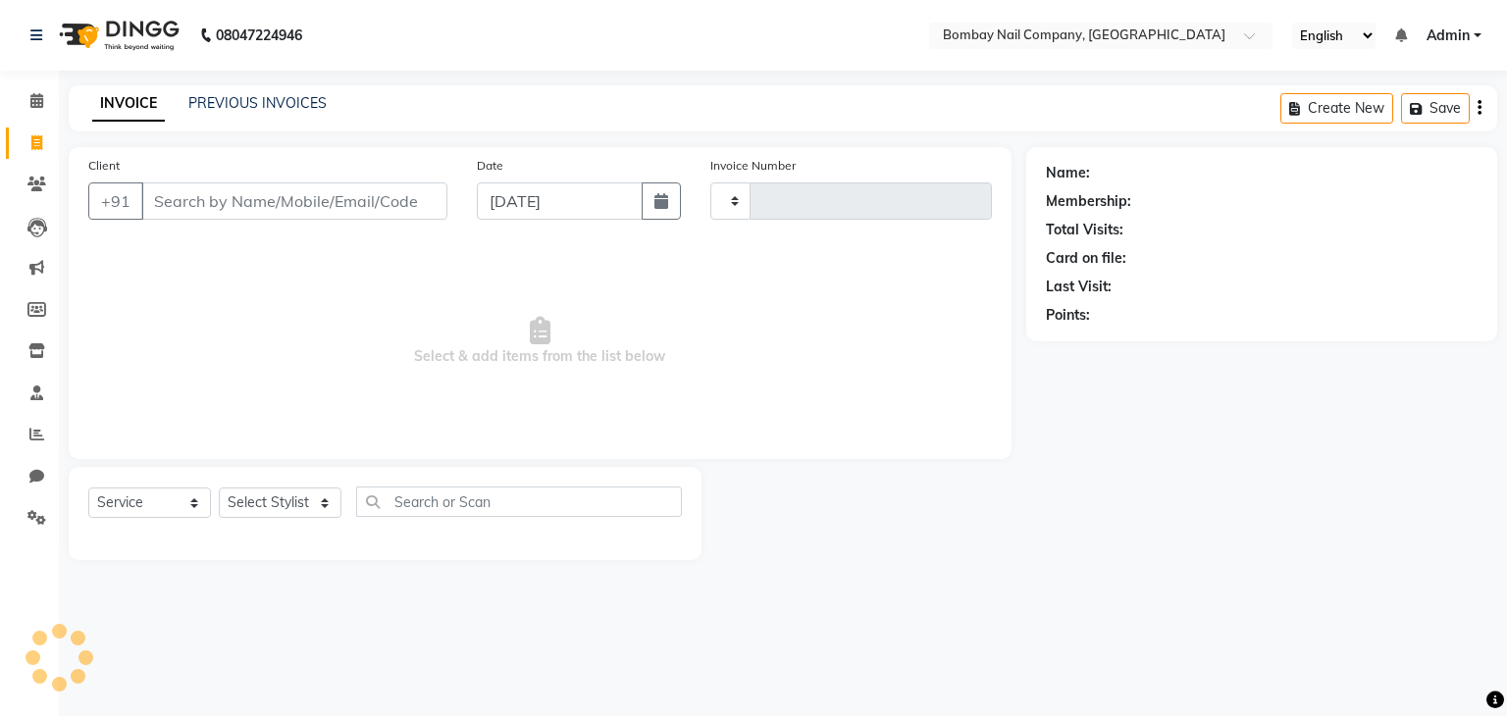
type input "0004"
select select "8785"
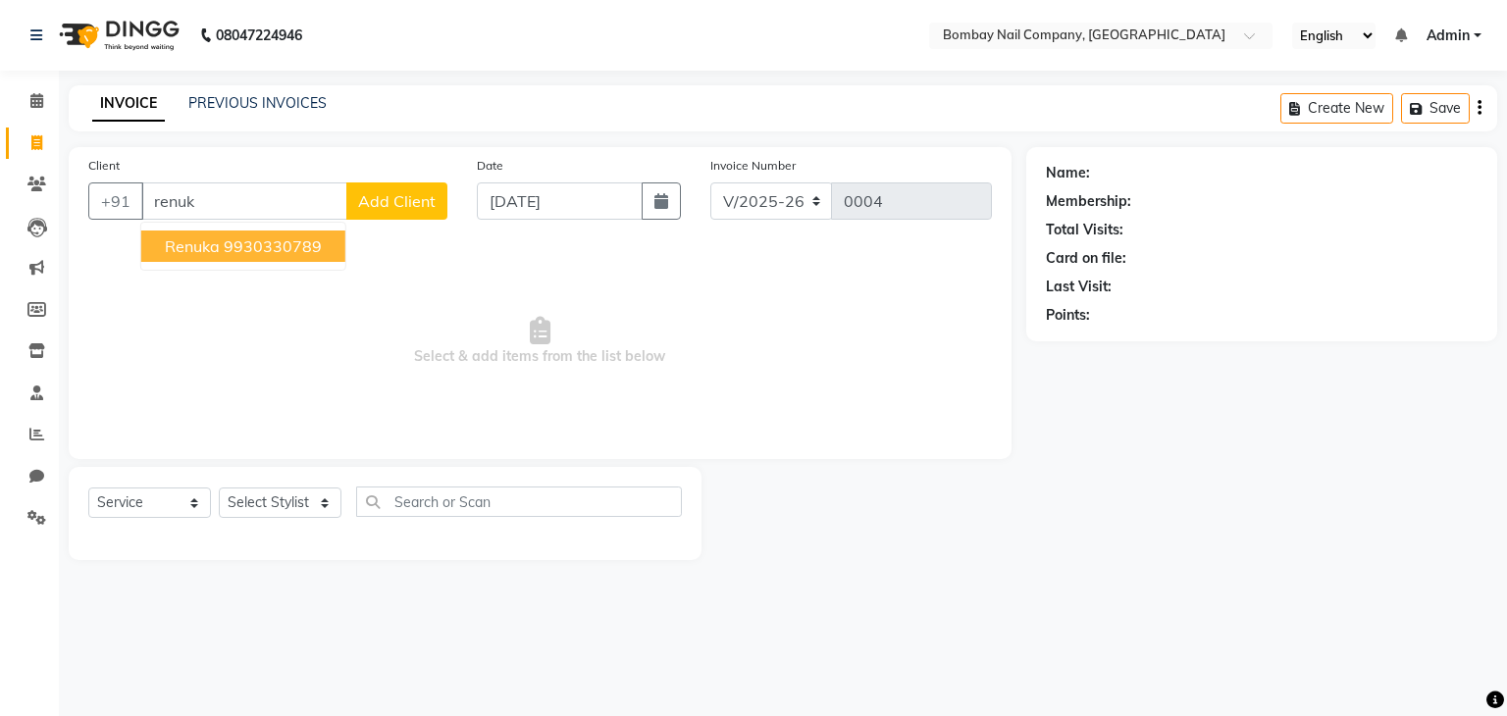
click at [275, 247] on ngb-highlight "9930330789" at bounding box center [273, 247] width 98 height 20
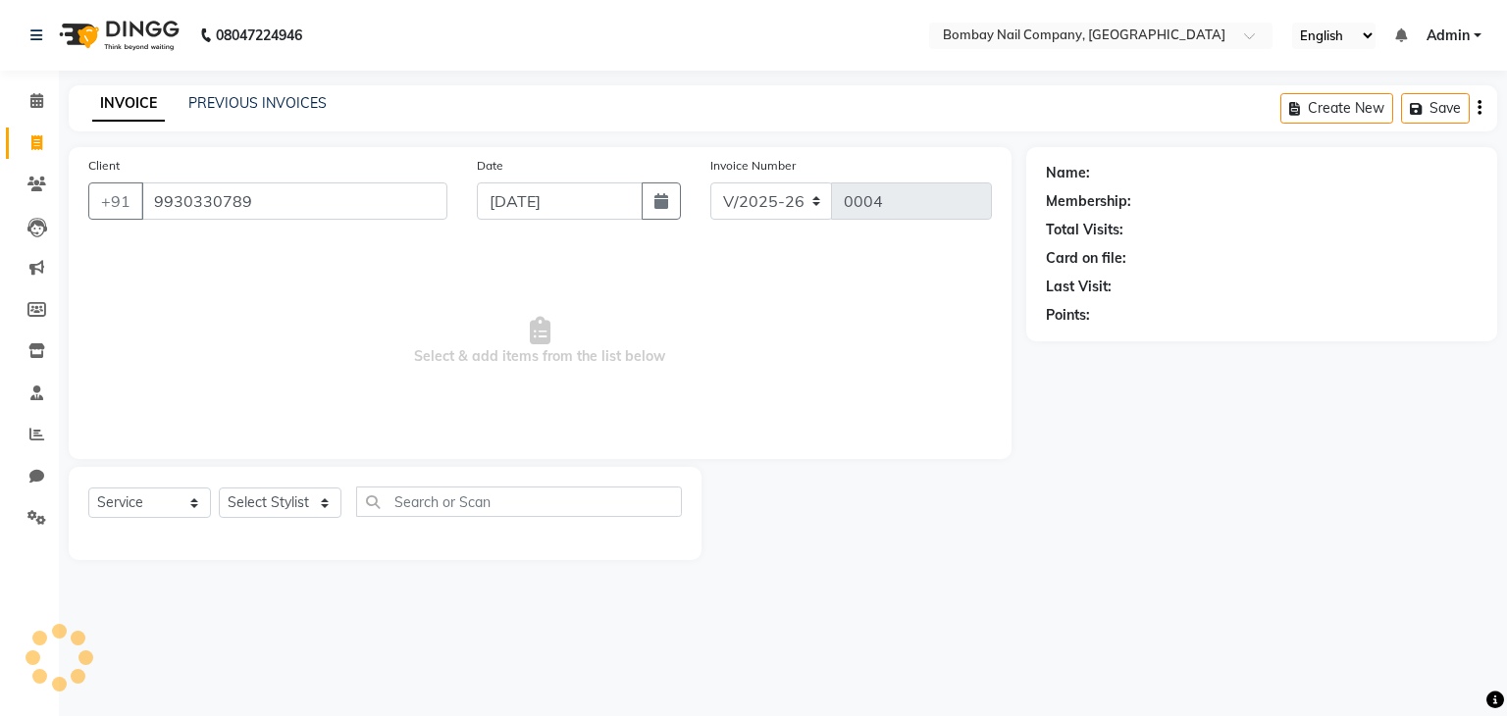
type input "9930330789"
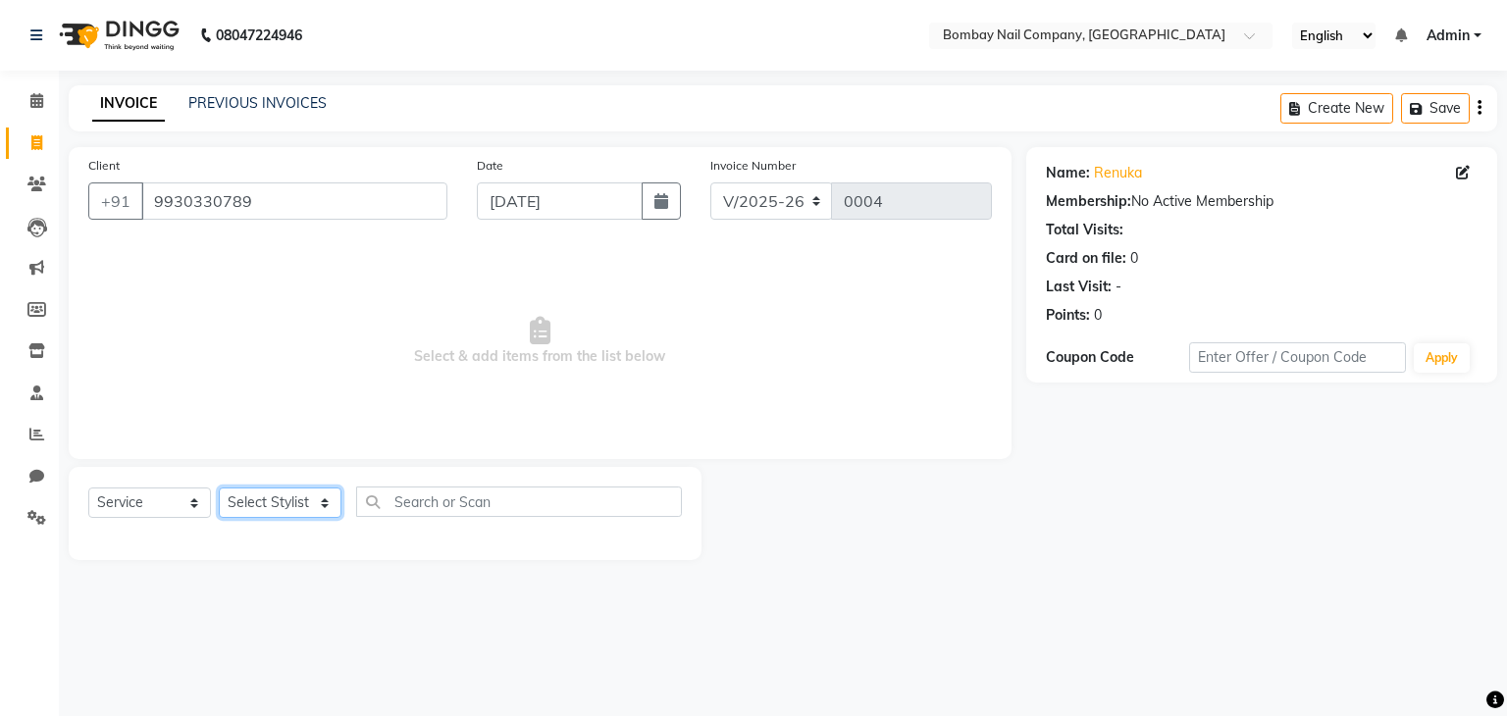
click at [298, 500] on select "Select Stylist [PERSON_NAME] [PERSON_NAME]" at bounding box center [280, 503] width 123 height 30
select select "89817"
click at [219, 489] on select "Select Stylist [PERSON_NAME] [PERSON_NAME]" at bounding box center [280, 503] width 123 height 30
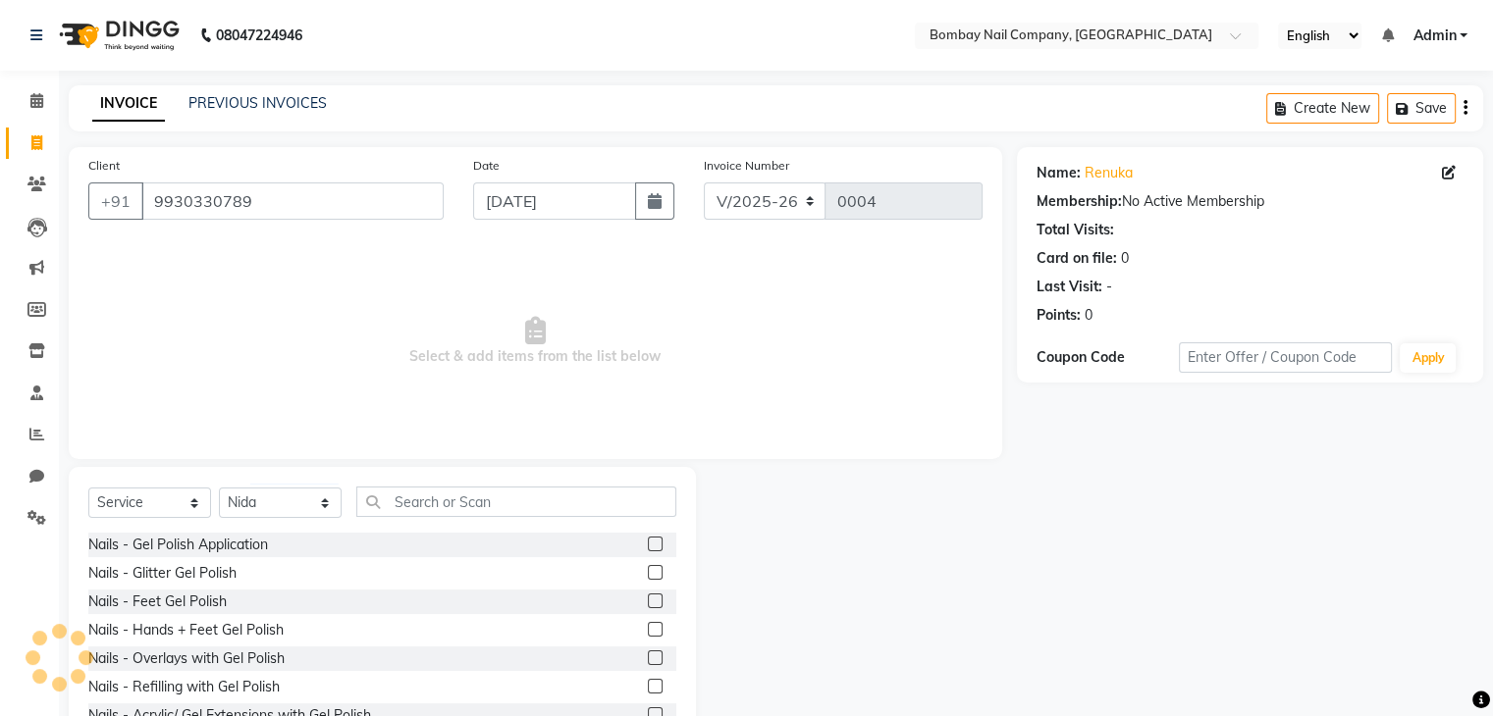
click at [648, 547] on label at bounding box center [655, 544] width 15 height 15
click at [648, 547] on input "checkbox" at bounding box center [654, 545] width 13 height 13
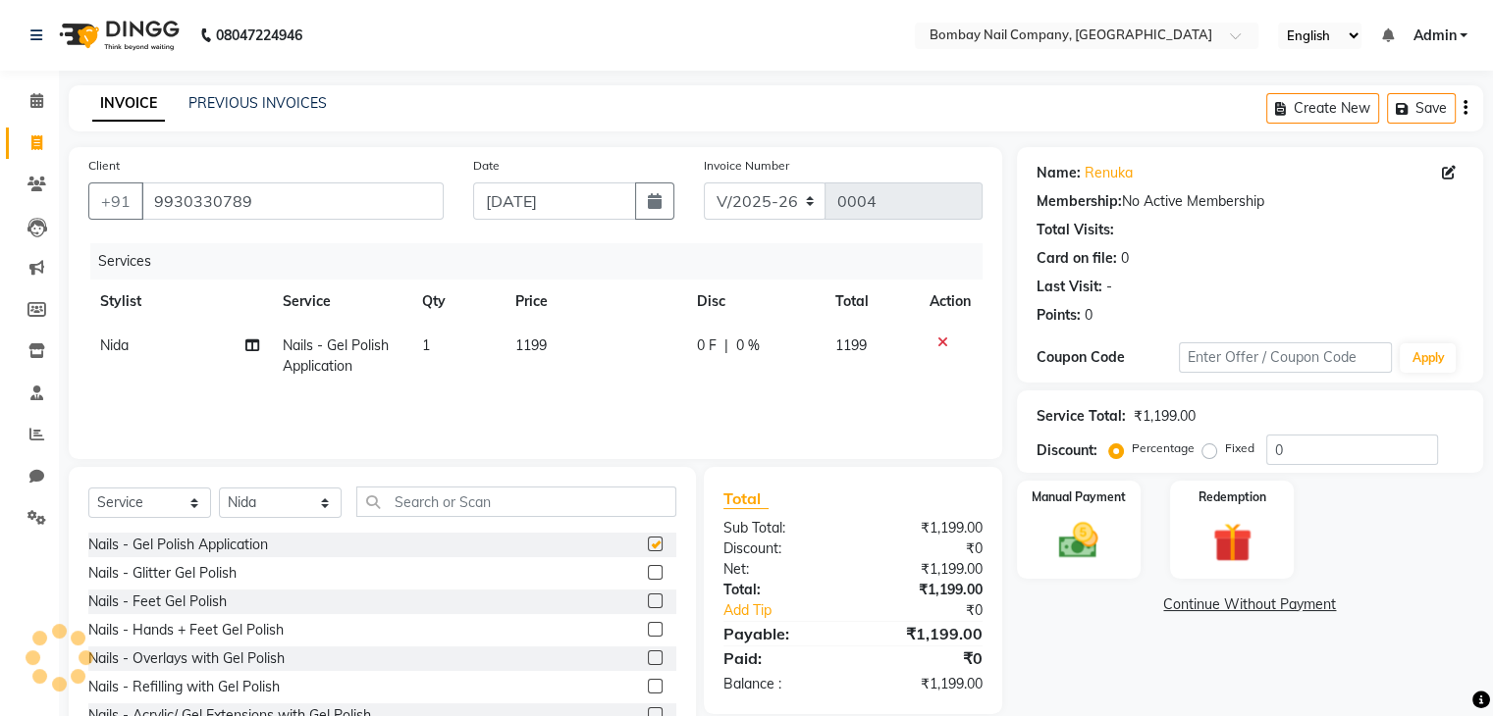
checkbox input "false"
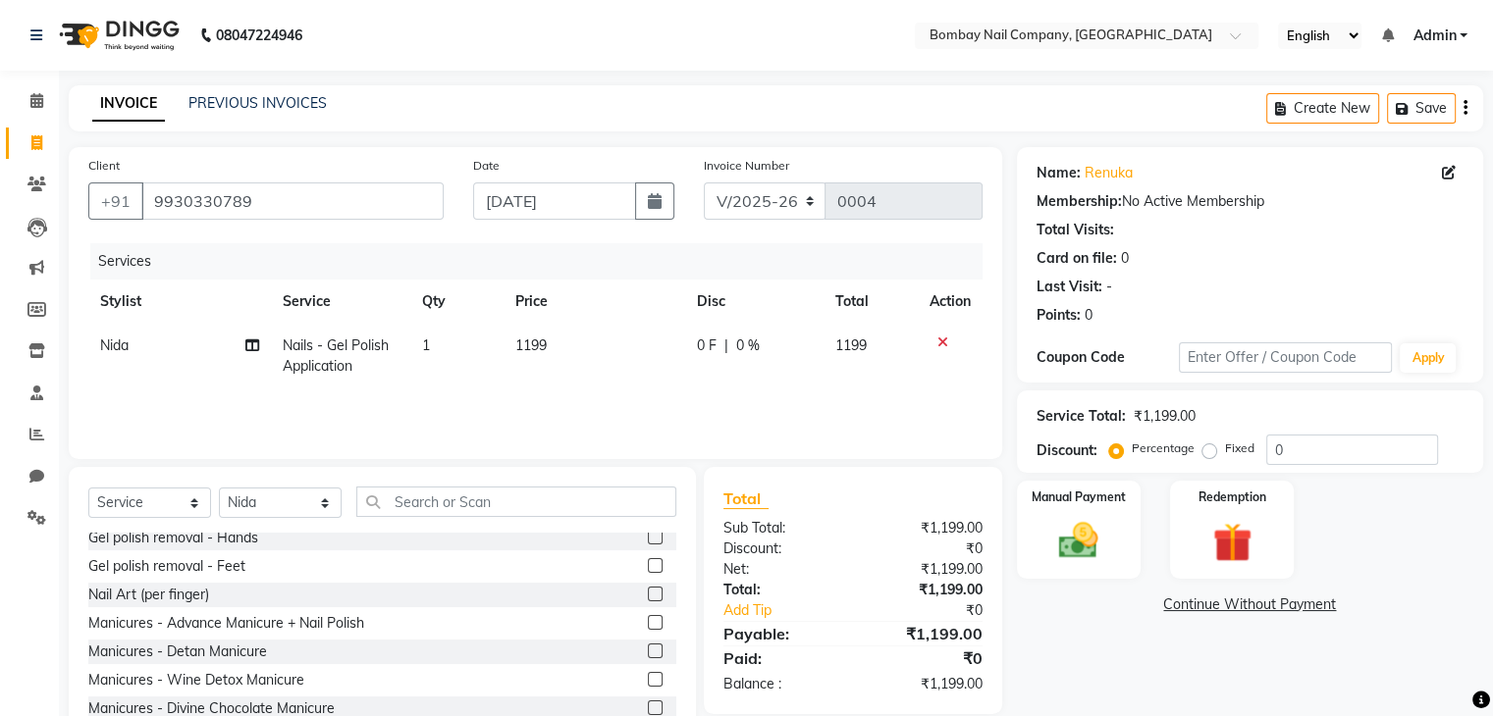
scroll to position [236, 0]
click at [648, 597] on label at bounding box center [655, 593] width 15 height 15
click at [648, 597] on input "checkbox" at bounding box center [654, 594] width 13 height 13
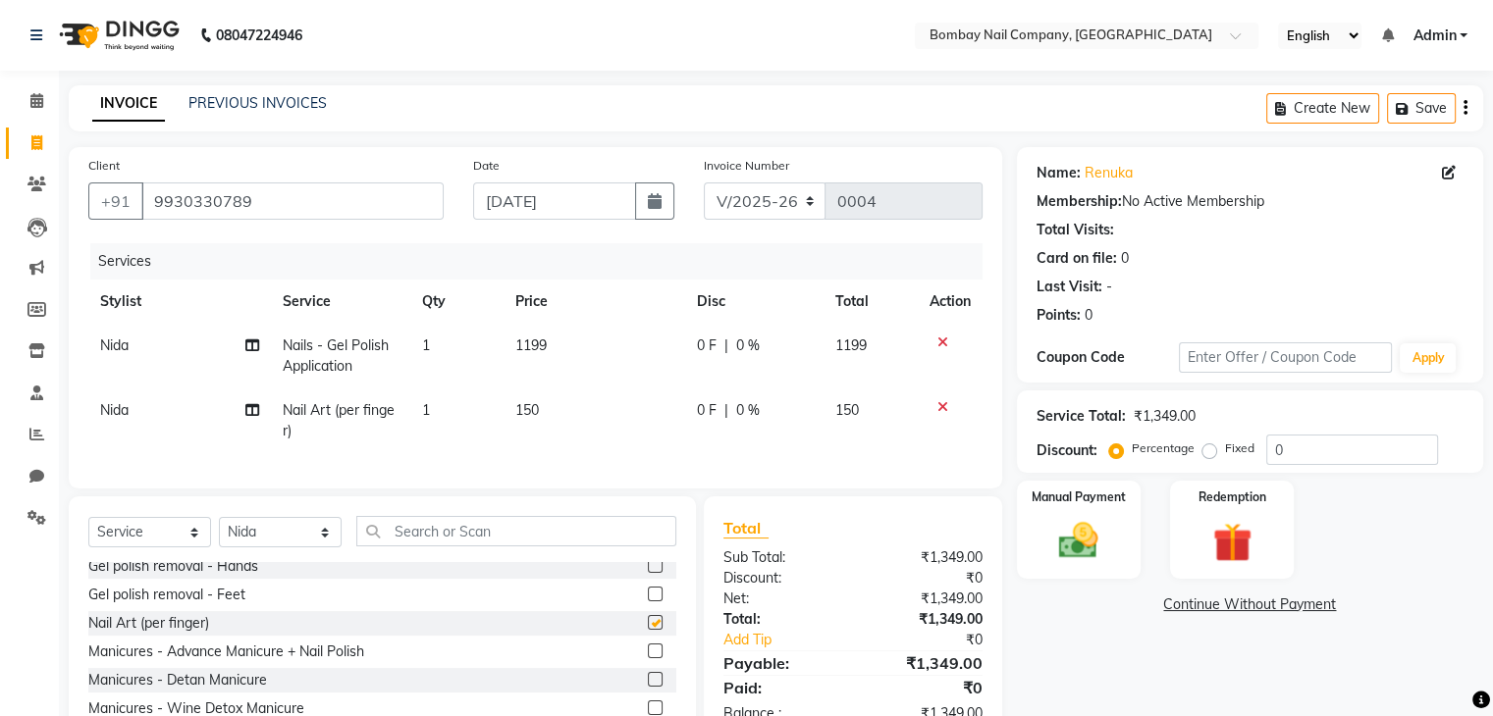
checkbox input "false"
click at [701, 350] on span "0 F" at bounding box center [707, 346] width 20 height 21
select select "89817"
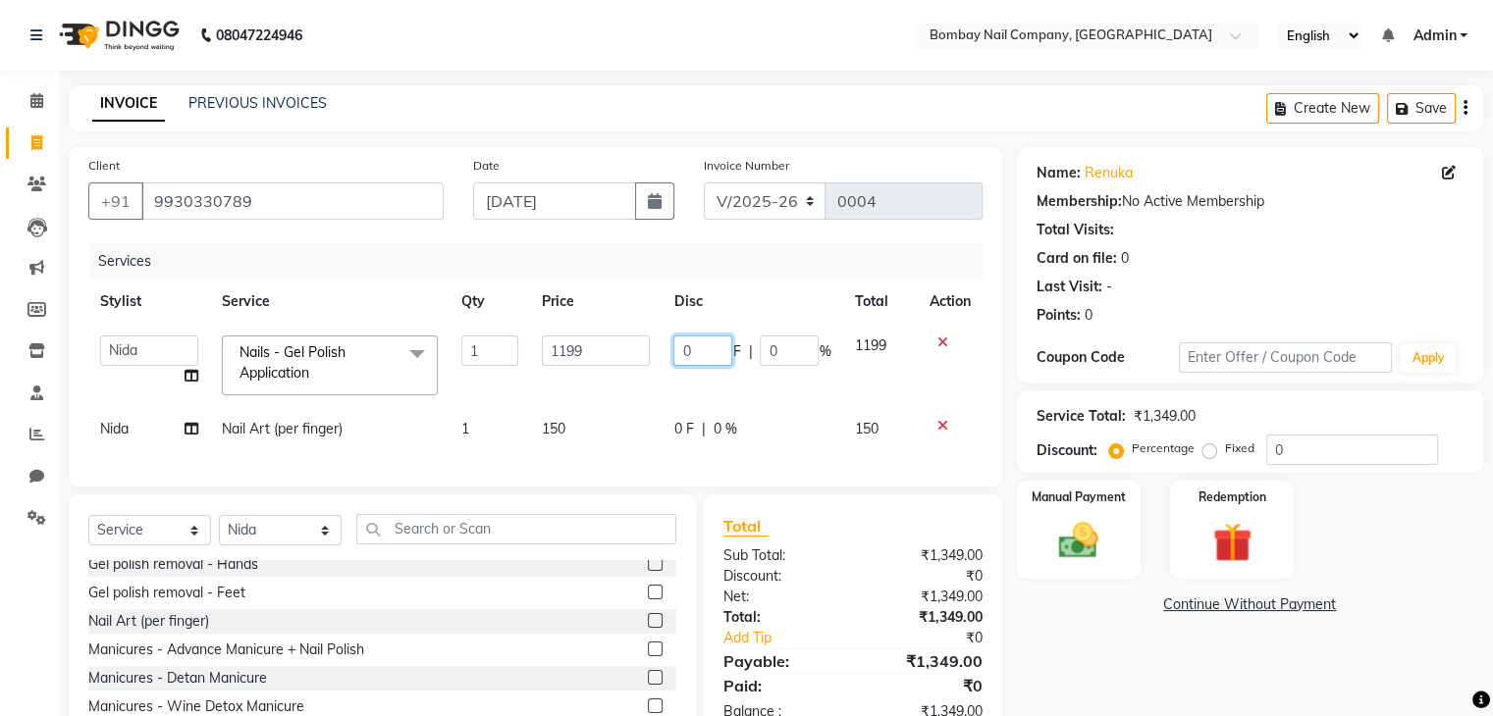
click at [697, 349] on input "0" at bounding box center [702, 351] width 59 height 30
type input "0300"
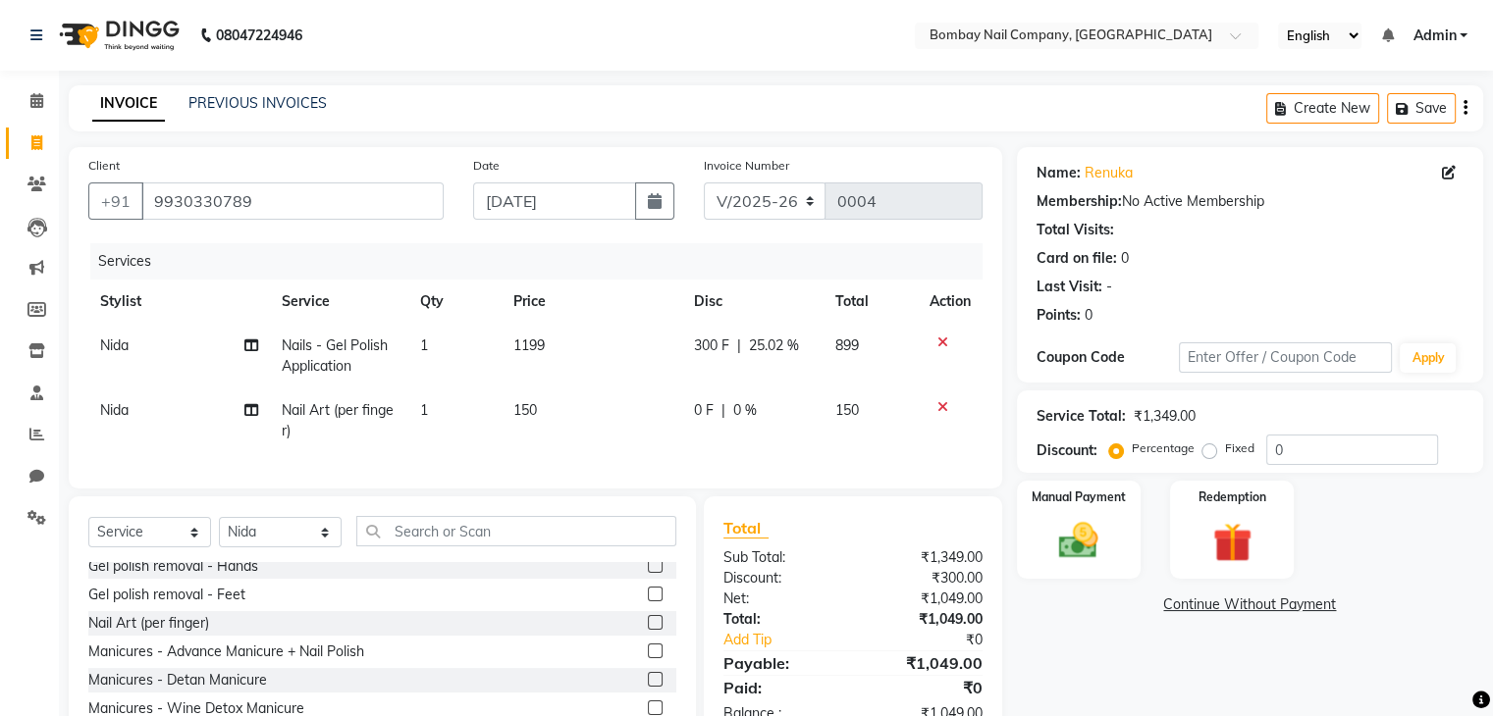
click at [826, 284] on tr "Stylist Service Qty Price Disc Total Action" at bounding box center [535, 302] width 894 height 44
click at [709, 344] on span "300 F" at bounding box center [711, 346] width 35 height 21
select select "89817"
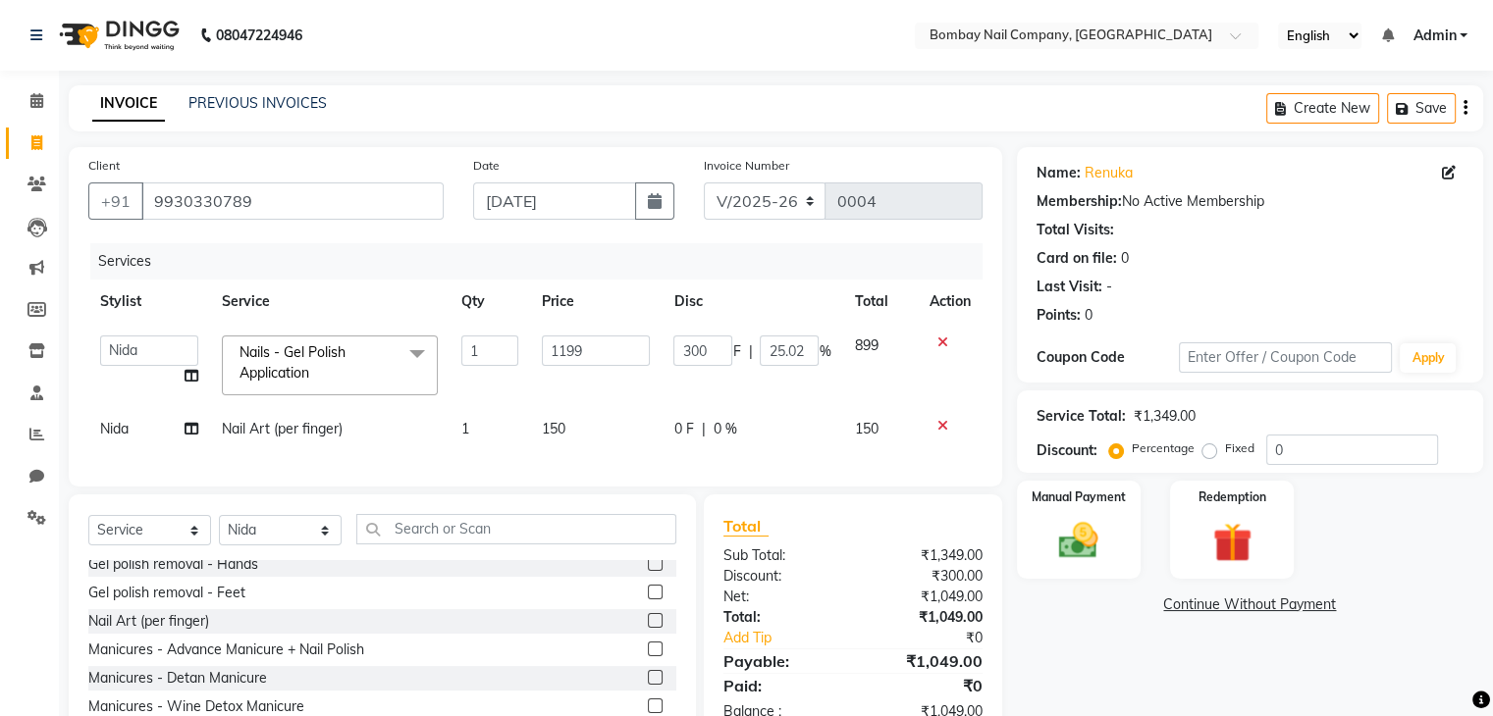
click at [709, 344] on input "300" at bounding box center [702, 351] width 59 height 30
type input "3"
type input "400"
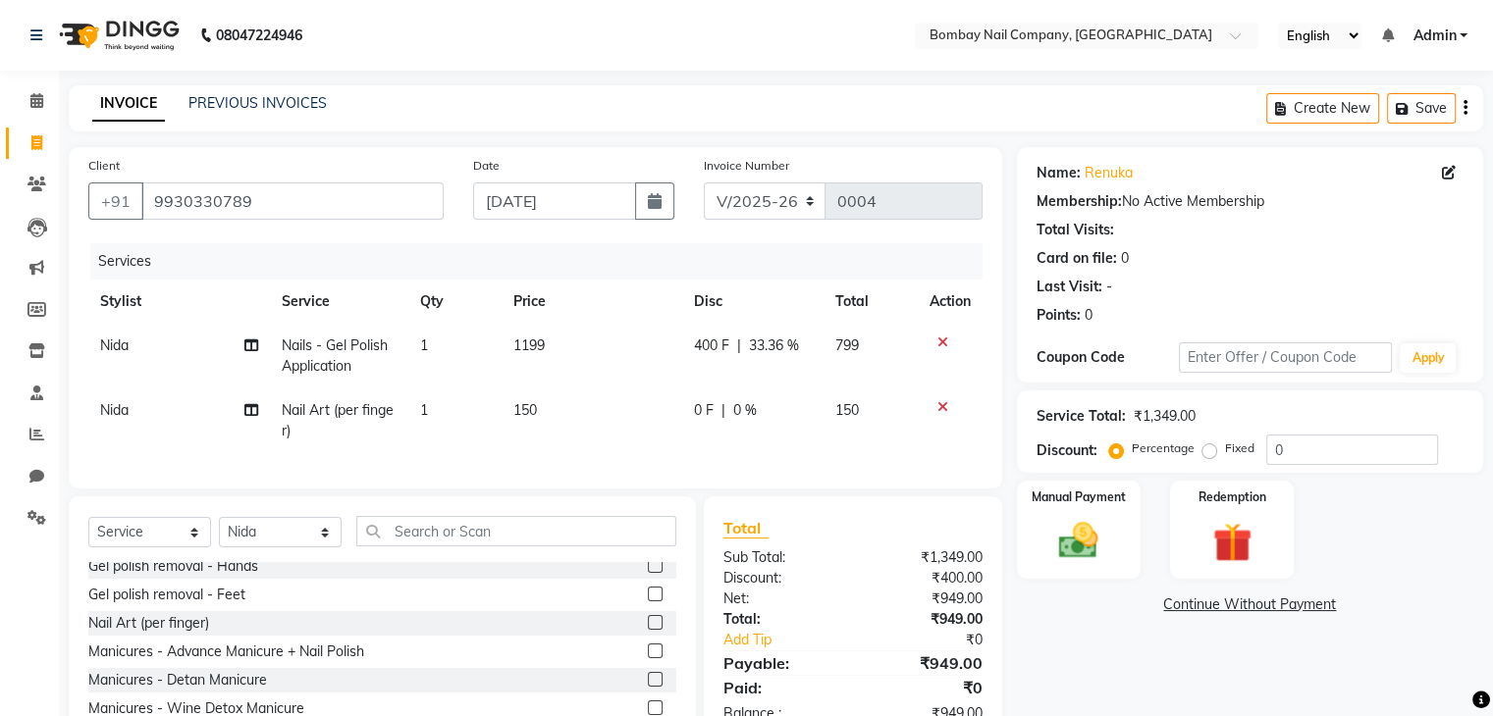
click at [745, 311] on th "Disc" at bounding box center [753, 302] width 142 height 44
click at [702, 415] on span "0 F" at bounding box center [704, 410] width 20 height 21
select select "89817"
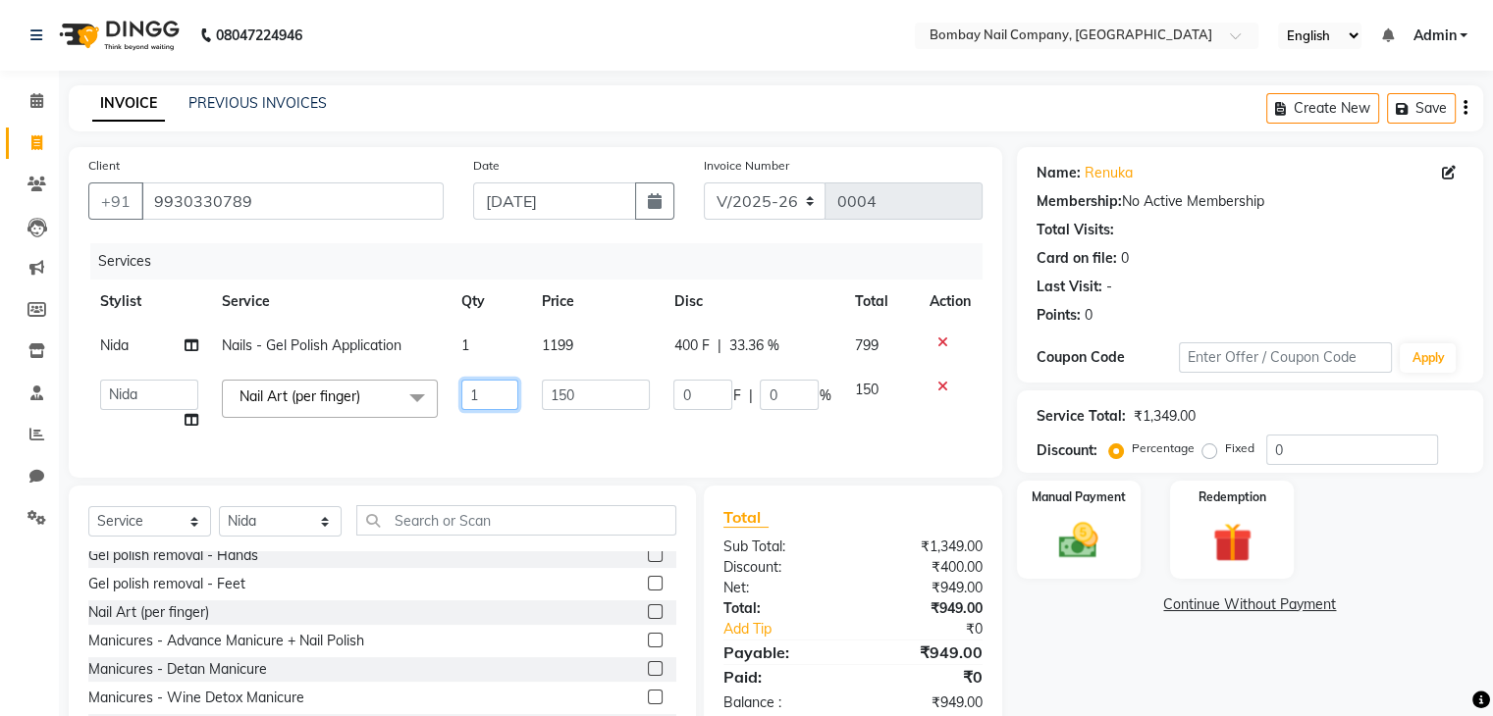
click at [487, 390] on input "1" at bounding box center [489, 395] width 57 height 30
type input "10"
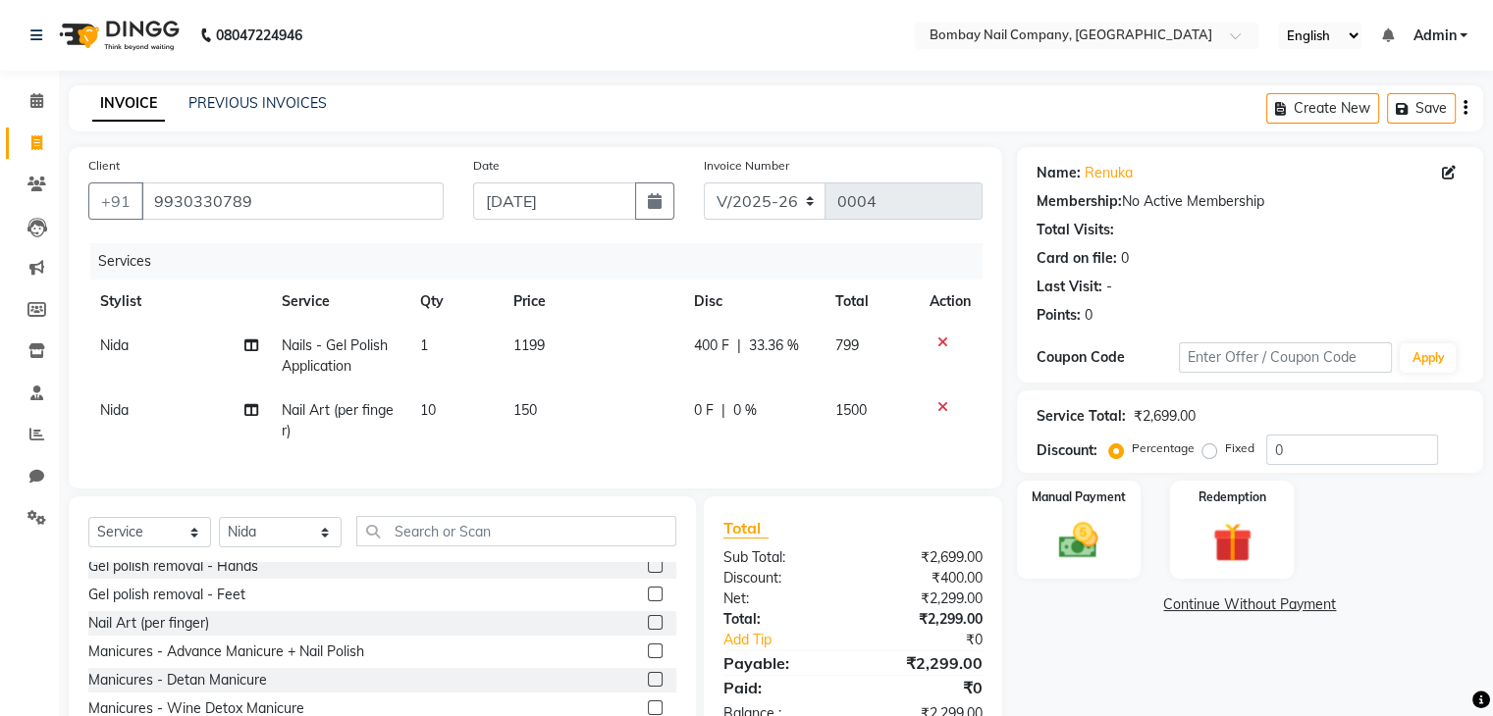
click at [533, 417] on span "150" at bounding box center [525, 410] width 24 height 18
select select "89817"
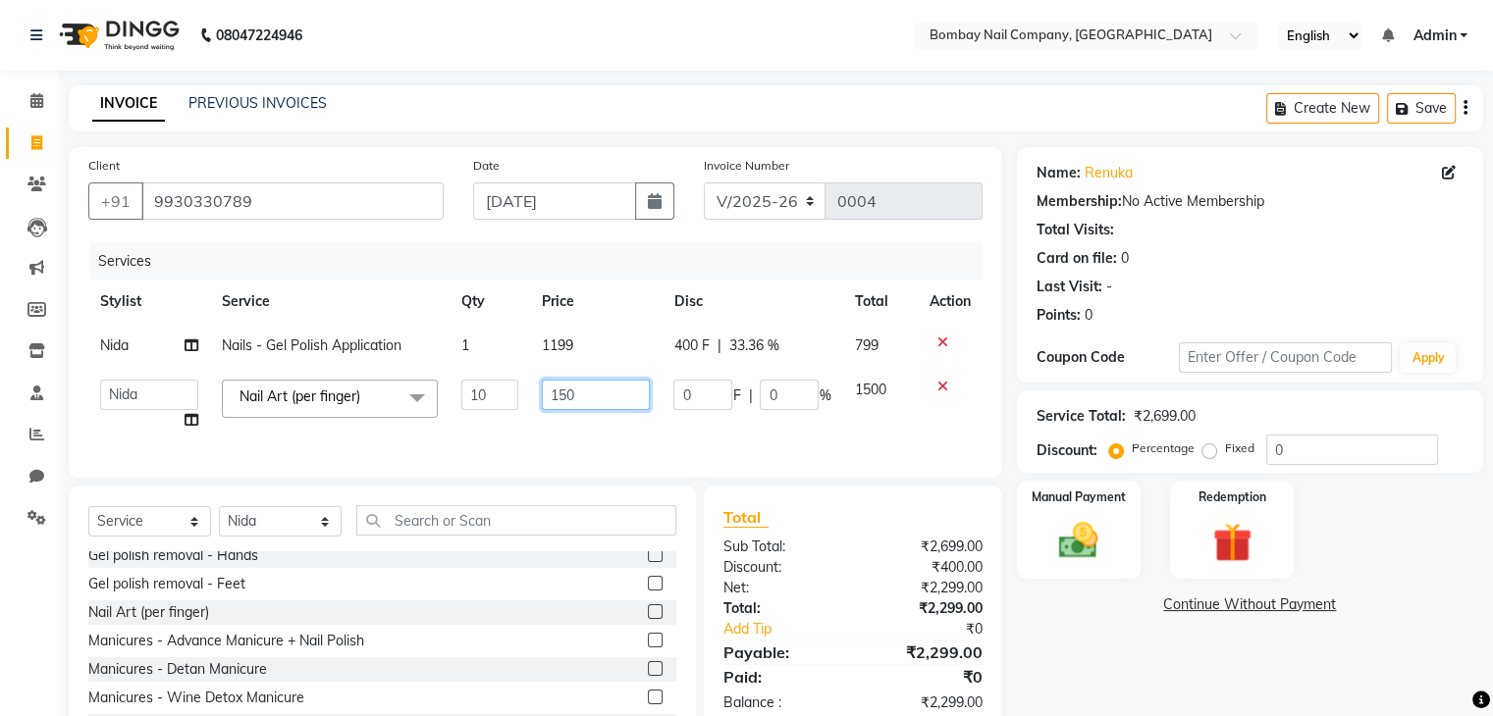
click at [580, 397] on input "150" at bounding box center [596, 395] width 108 height 30
type input "1"
type input "75"
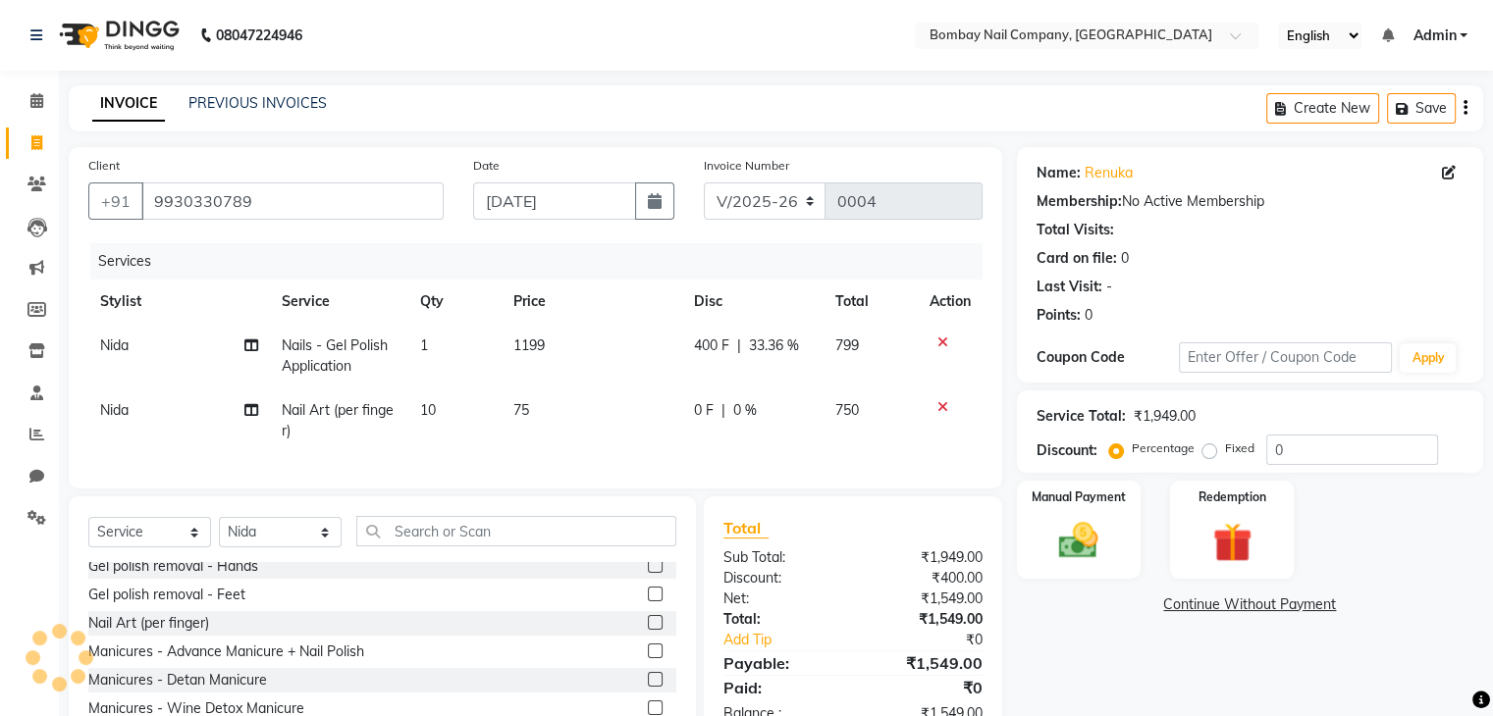
click at [651, 348] on td "1199" at bounding box center [591, 356] width 181 height 65
select select "89817"
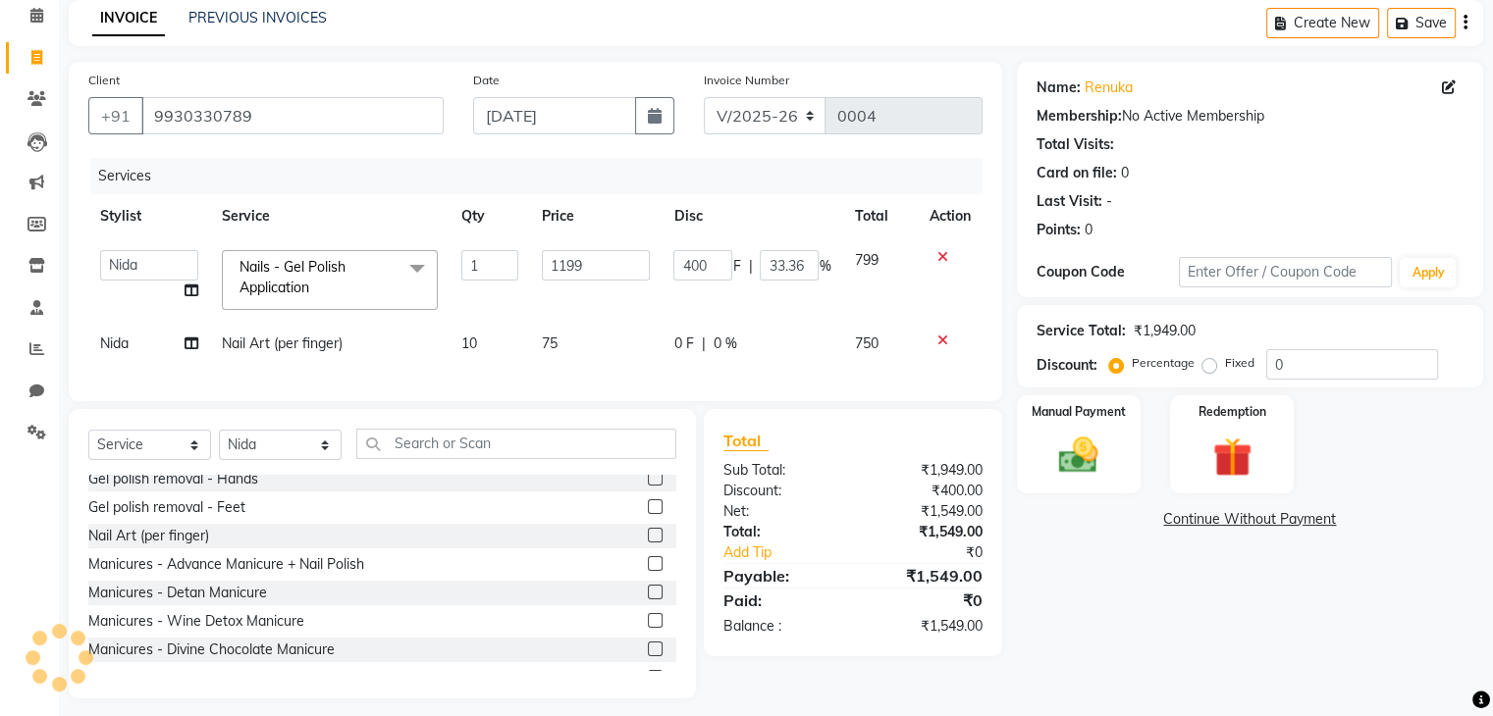
scroll to position [86, 0]
click at [547, 341] on span "75" at bounding box center [550, 343] width 16 height 18
select select "89817"
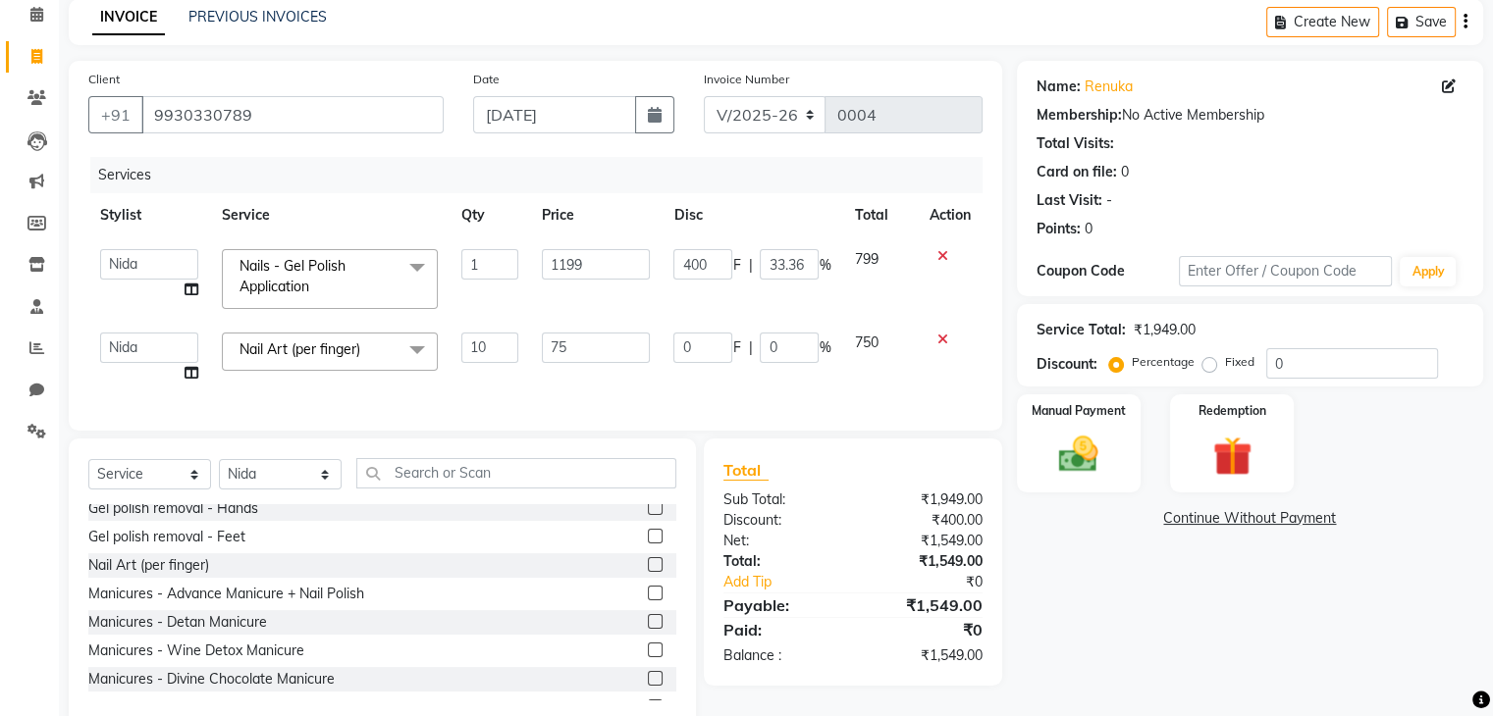
click at [547, 341] on input "75" at bounding box center [596, 348] width 108 height 30
type input "150"
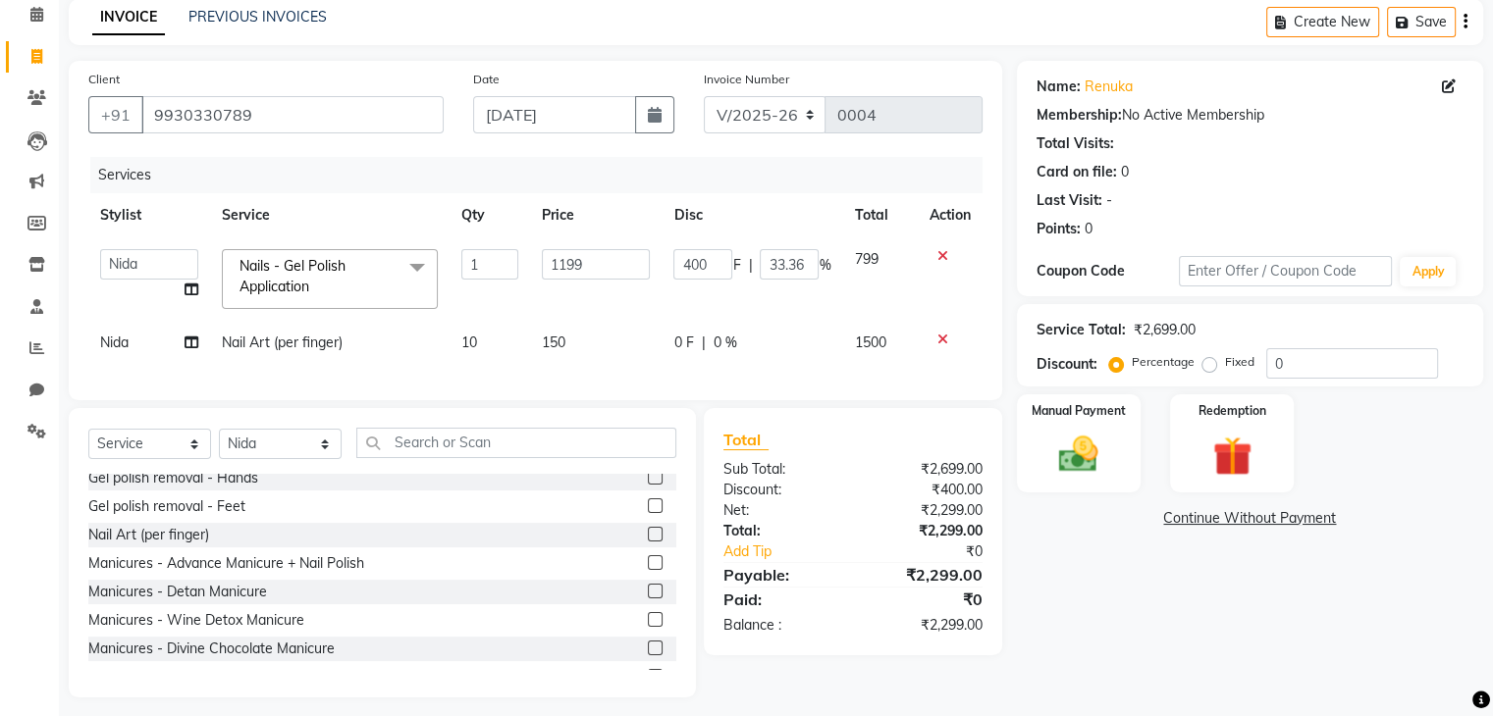
click at [740, 315] on td "400 F | 33.36 %" at bounding box center [751, 278] width 181 height 83
click at [681, 346] on span "0 F" at bounding box center [683, 343] width 20 height 21
select select "89817"
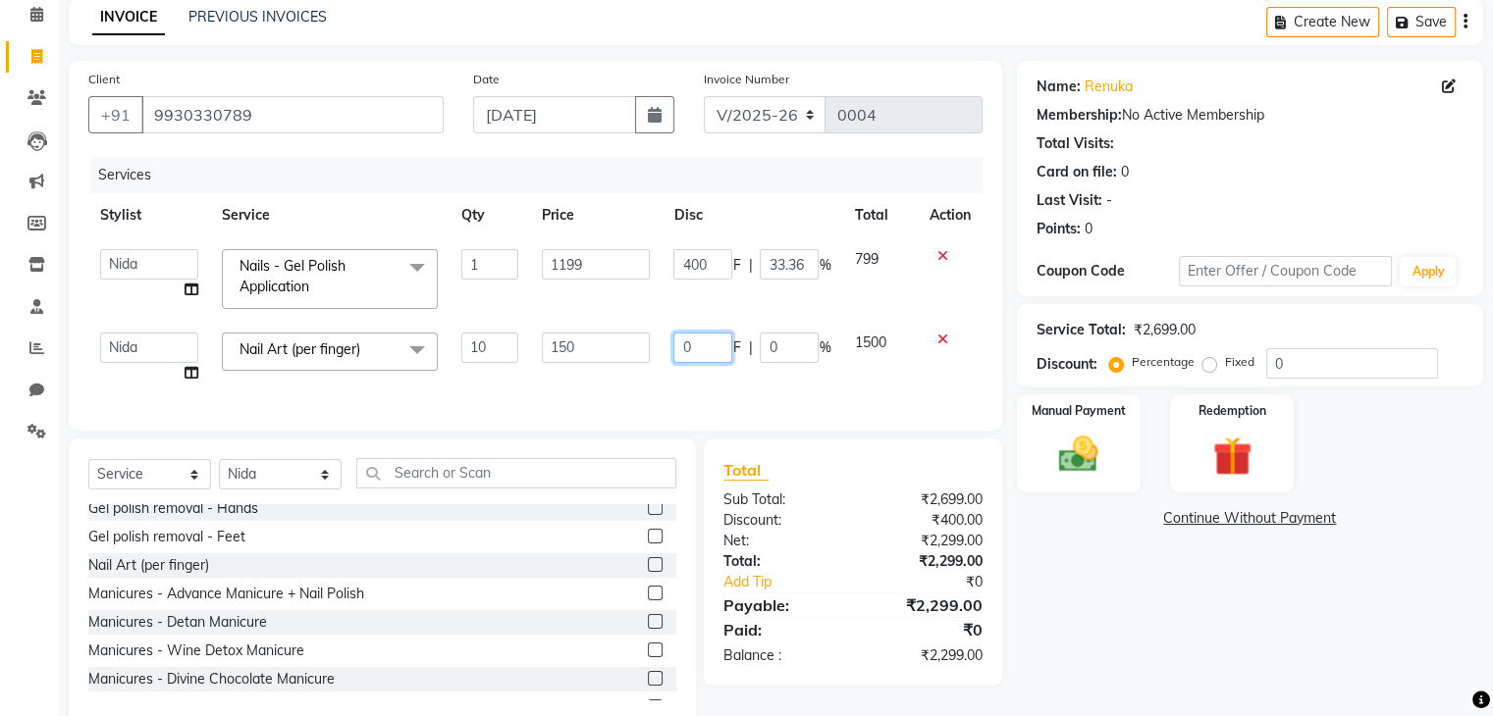
click at [706, 352] on input "0" at bounding box center [702, 348] width 59 height 30
type input "0"
type input "50"
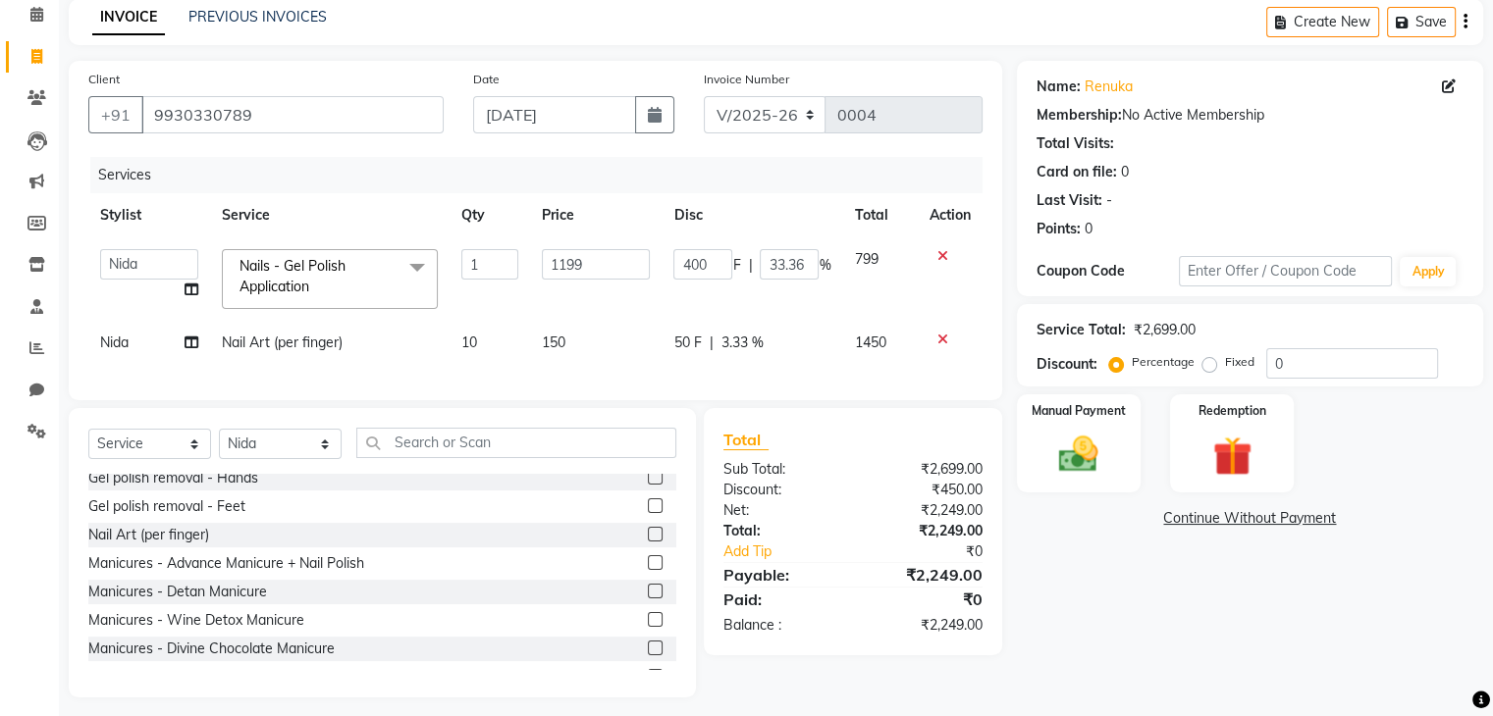
click at [705, 310] on td "400 F | 33.36 %" at bounding box center [751, 278] width 181 height 83
click at [691, 343] on span "50 F" at bounding box center [686, 343] width 27 height 21
select select "89817"
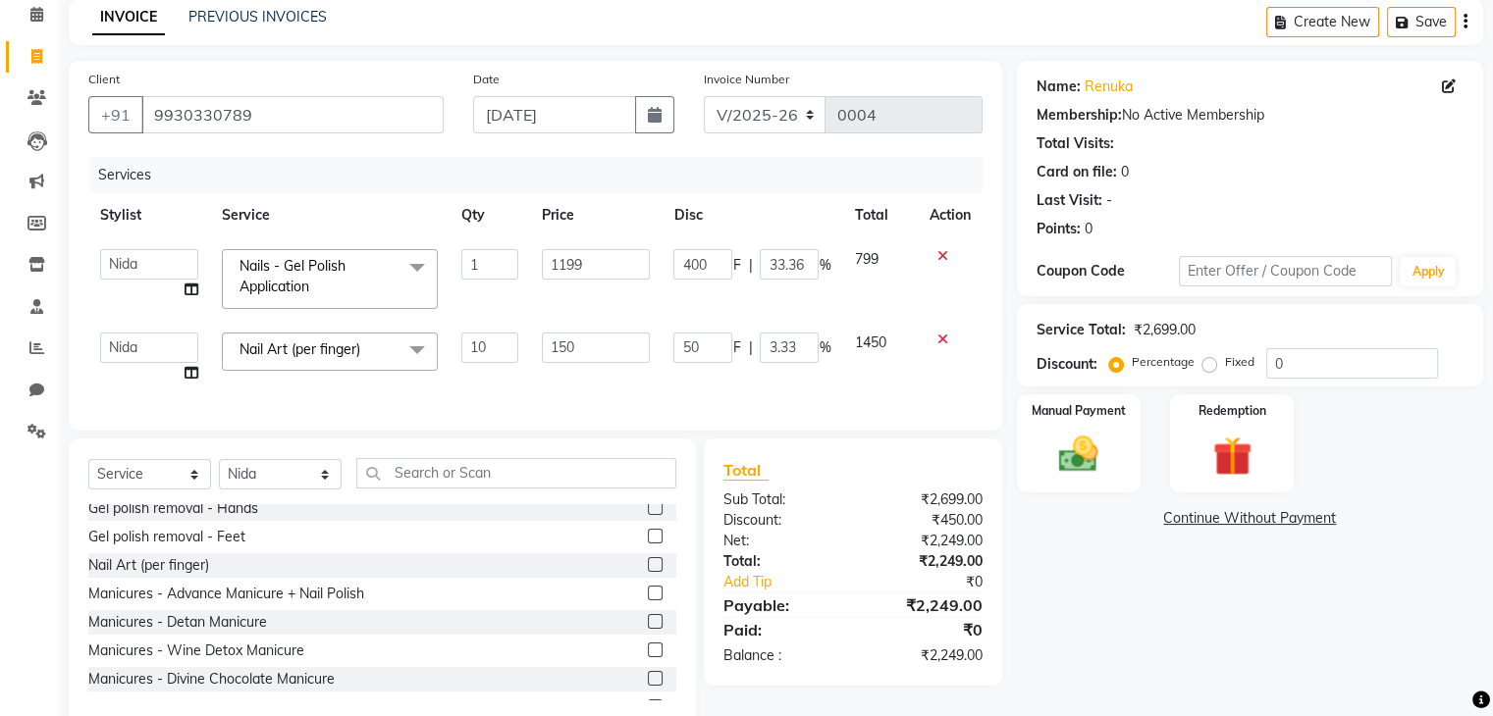
click at [691, 343] on input "50" at bounding box center [702, 348] width 59 height 30
type input "75"
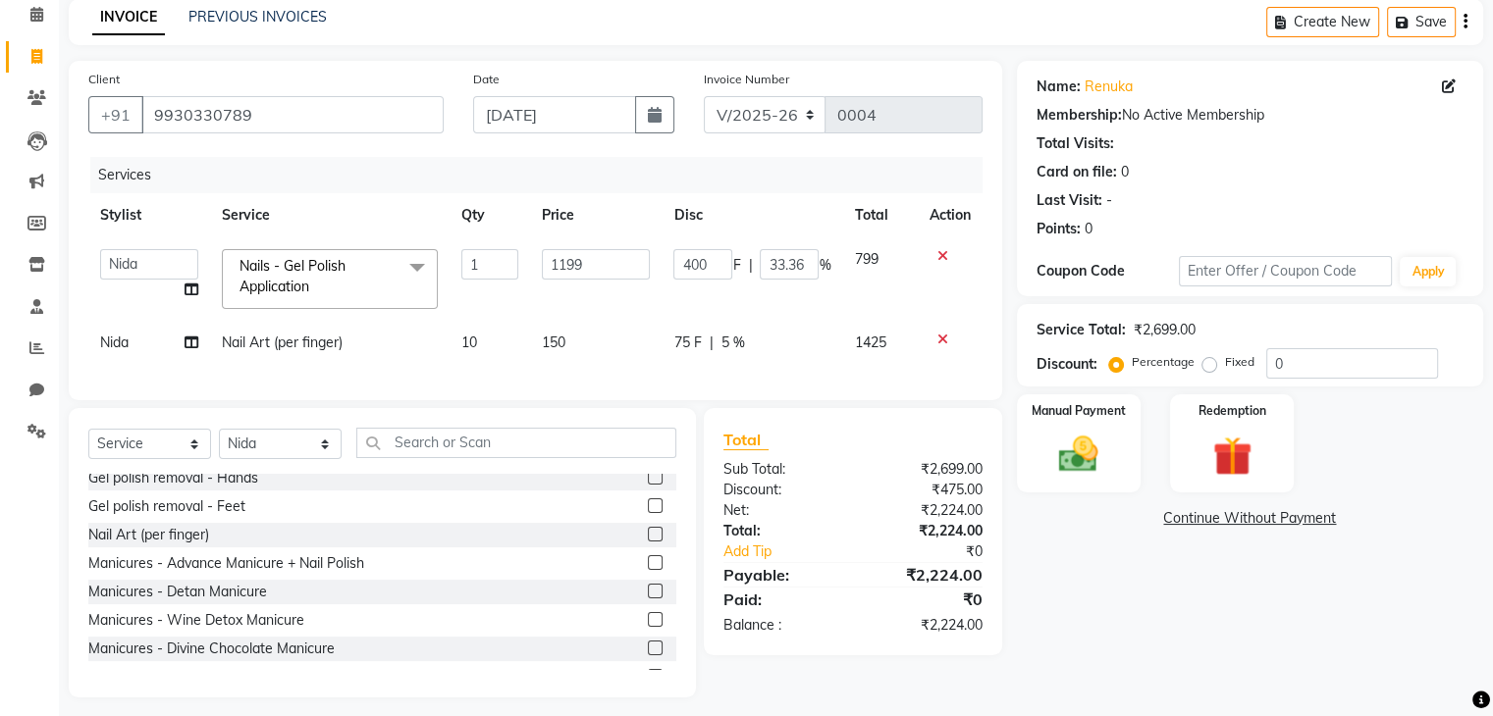
click at [686, 291] on td "400 F | 33.36 %" at bounding box center [751, 278] width 181 height 83
click at [692, 340] on span "75 F" at bounding box center [686, 343] width 27 height 21
select select "89817"
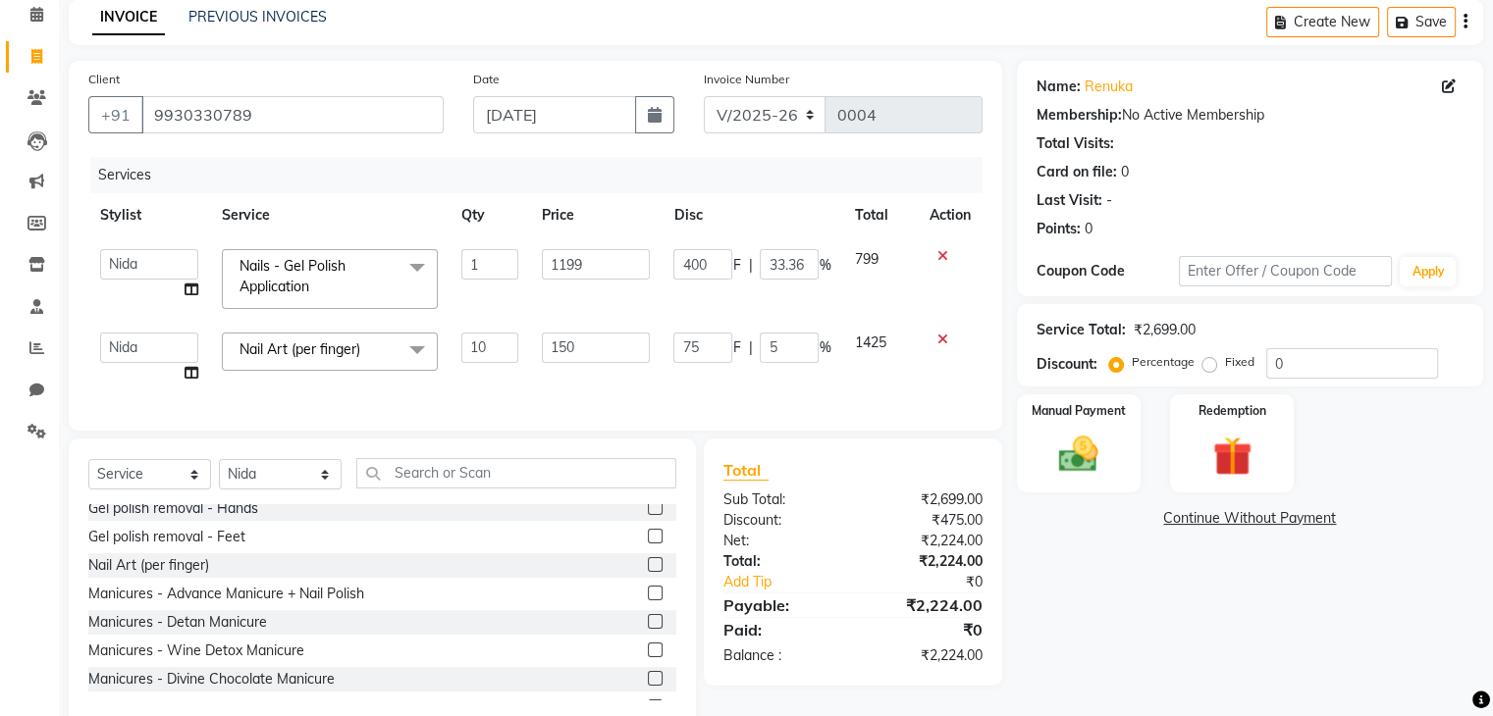
click at [692, 340] on input "75" at bounding box center [702, 348] width 59 height 30
click at [692, 340] on input "number" at bounding box center [702, 348] width 59 height 30
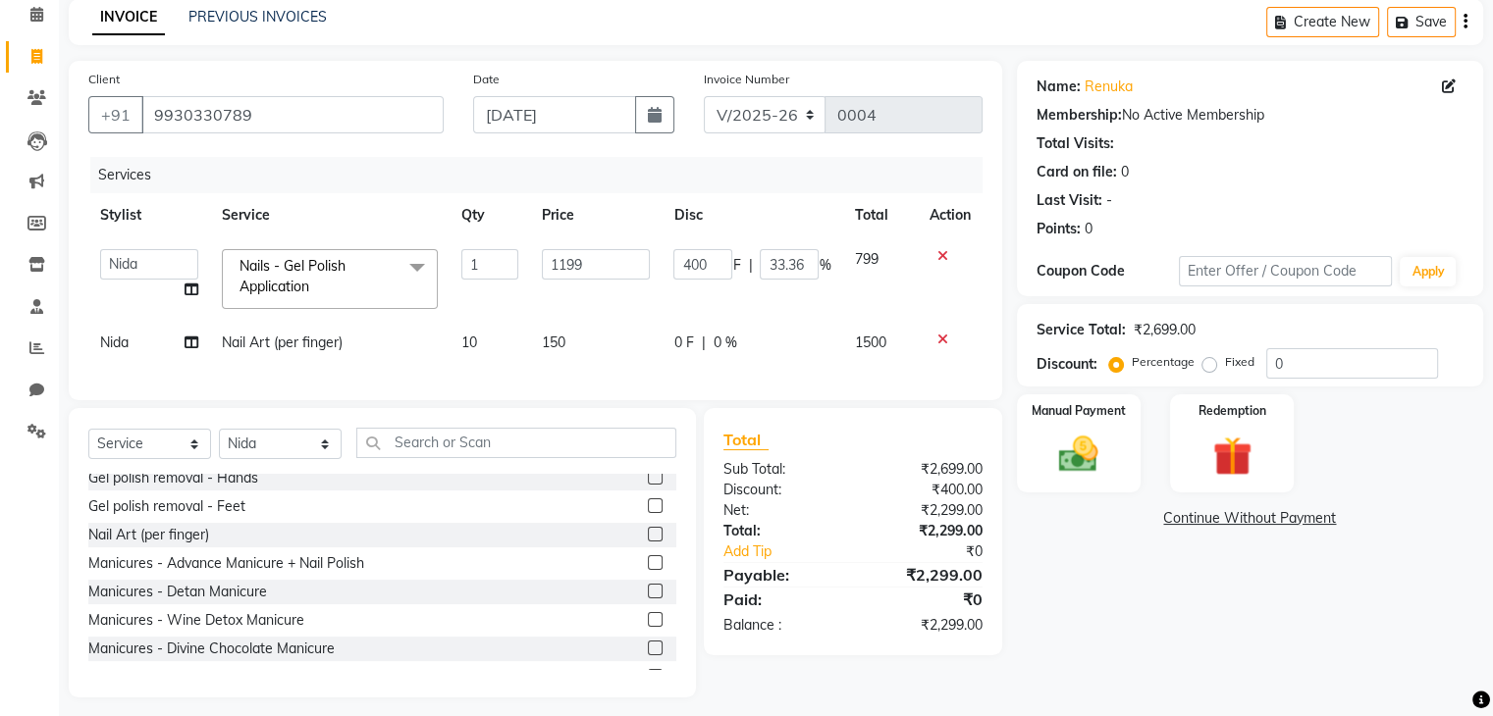
click at [731, 286] on td "400 F | 33.36 %" at bounding box center [751, 278] width 181 height 83
click at [567, 341] on td "150" at bounding box center [596, 343] width 132 height 44
select select "89817"
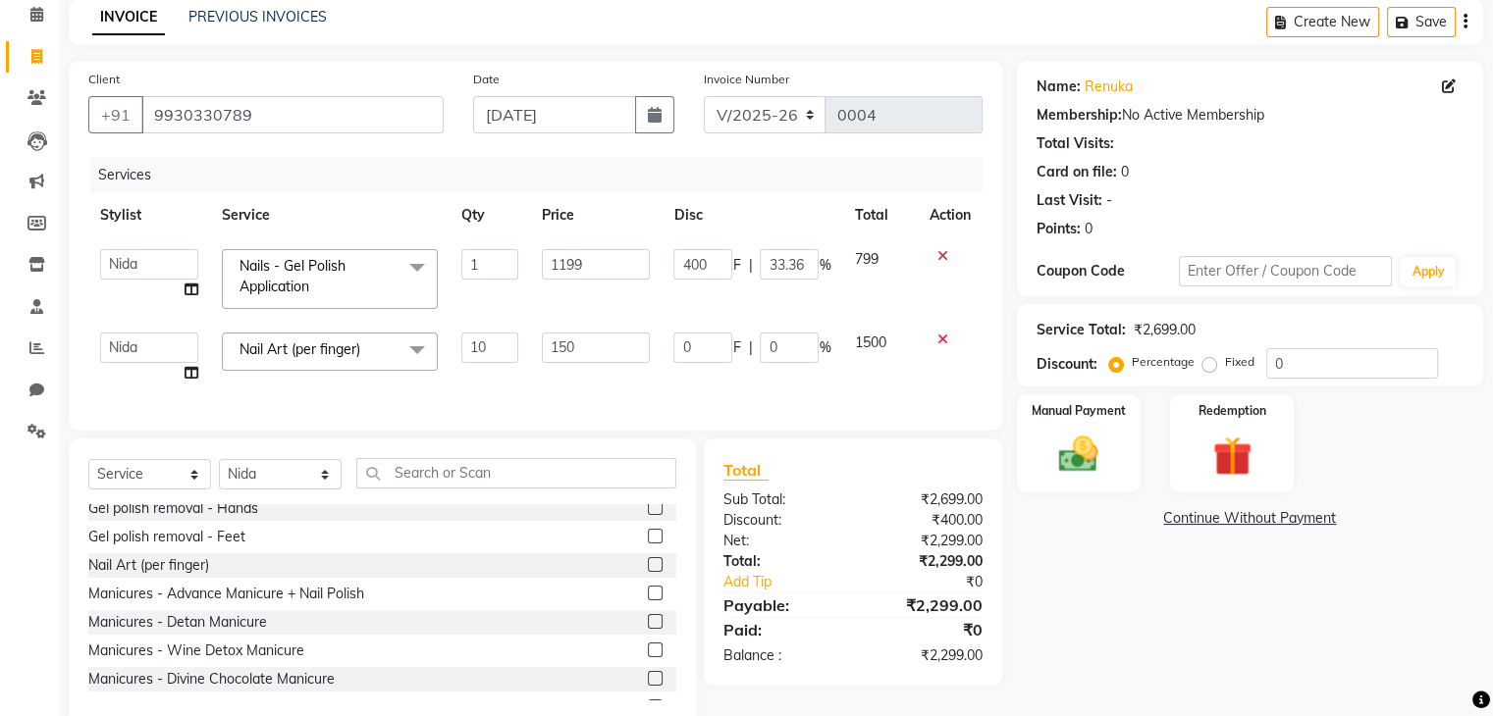
click at [567, 341] on input "150" at bounding box center [596, 348] width 108 height 30
type input "75"
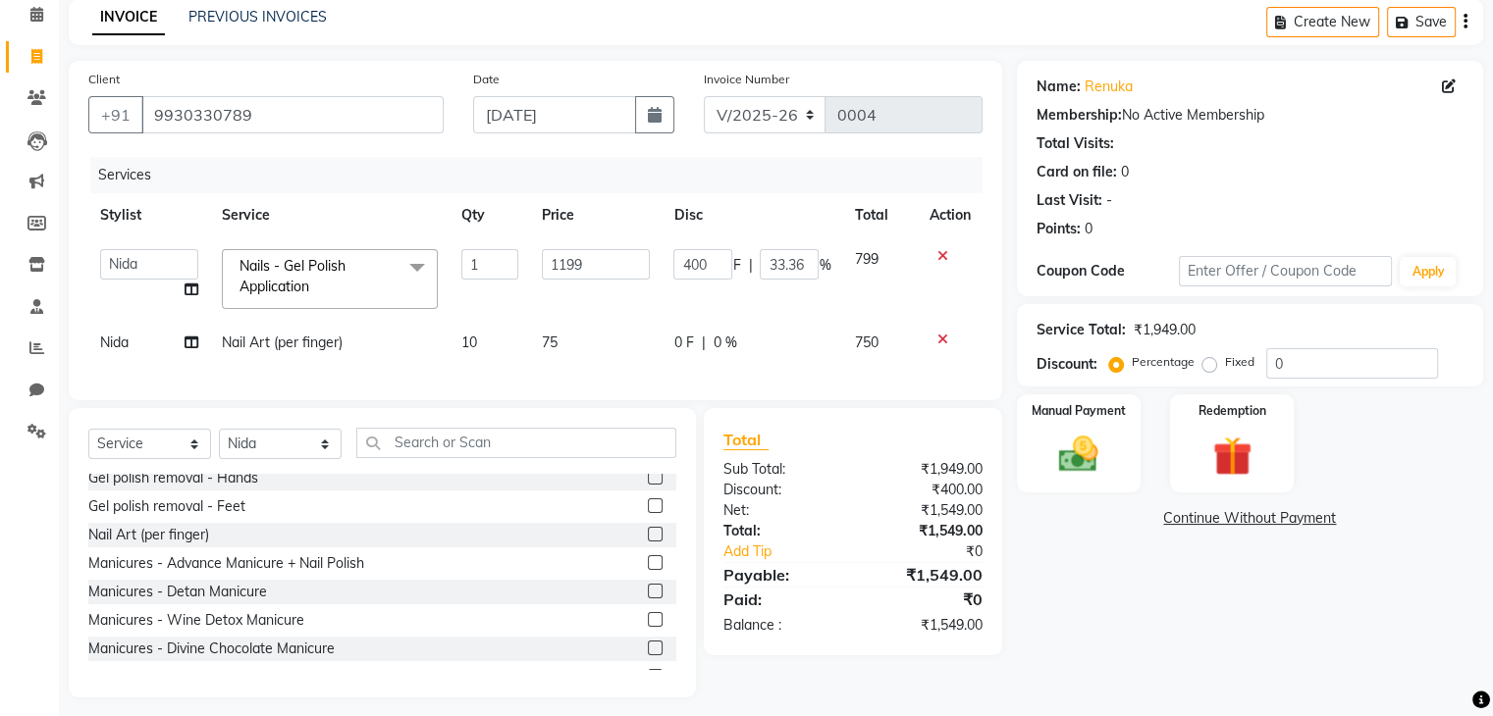
click at [636, 307] on td "1199" at bounding box center [596, 278] width 132 height 83
click at [675, 343] on span "0 F" at bounding box center [683, 343] width 20 height 21
select select "89817"
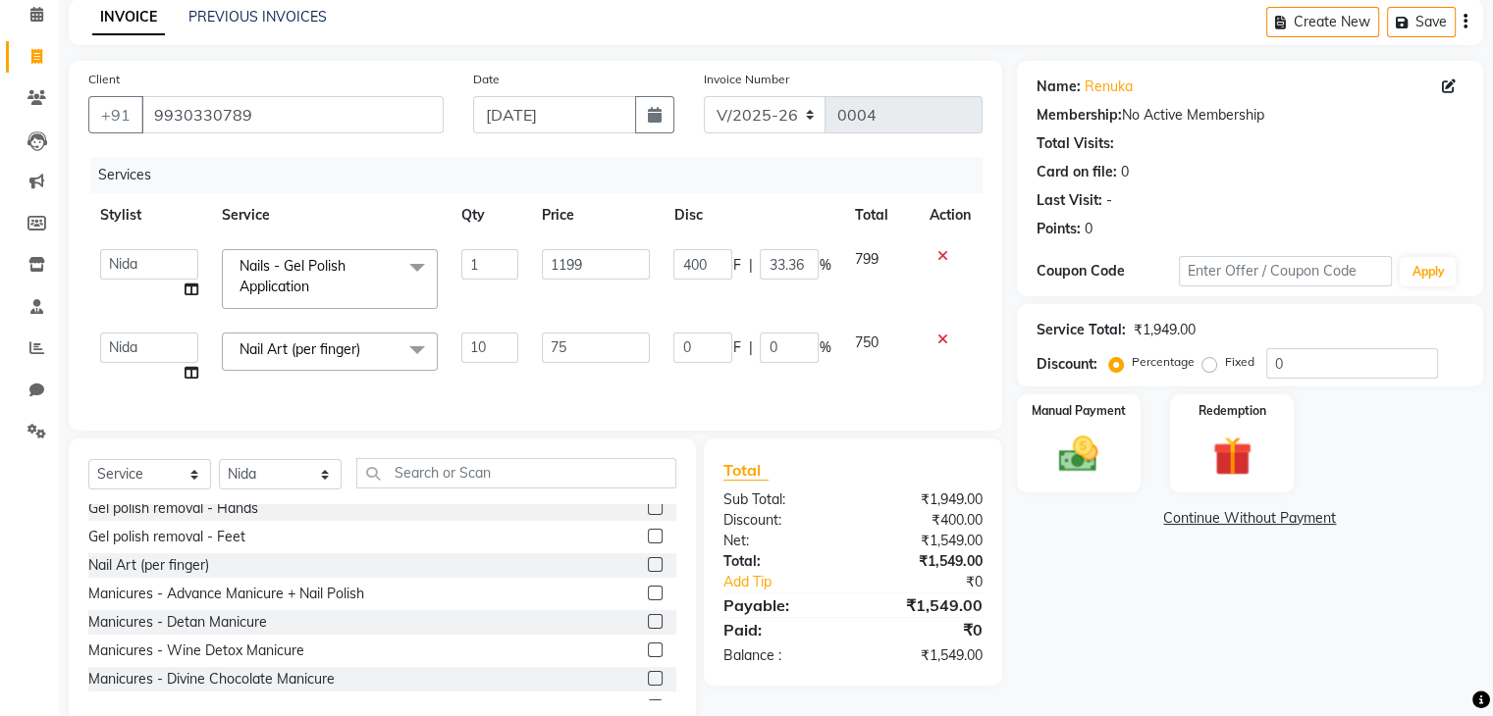
click at [675, 343] on input "0" at bounding box center [702, 348] width 59 height 30
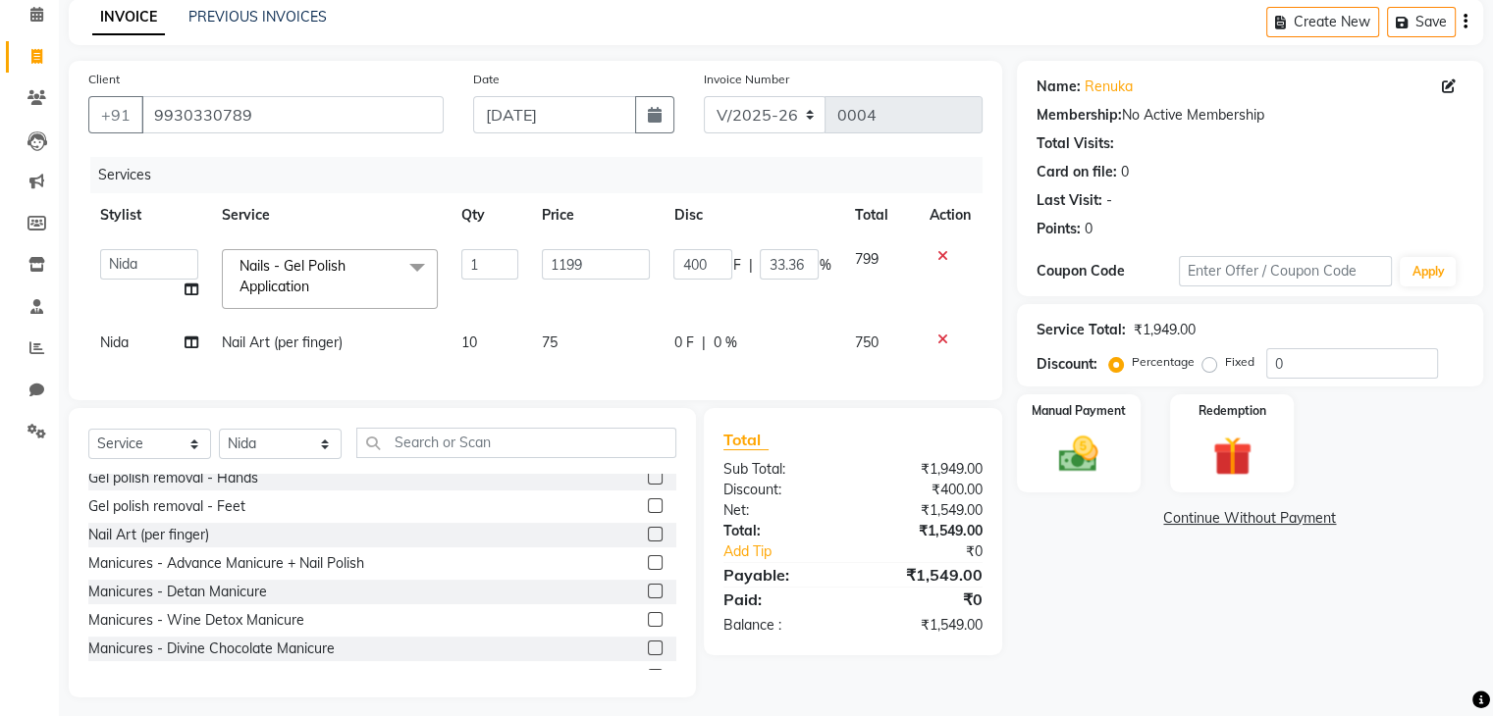
click at [619, 354] on td "75" at bounding box center [596, 343] width 132 height 44
select select "89817"
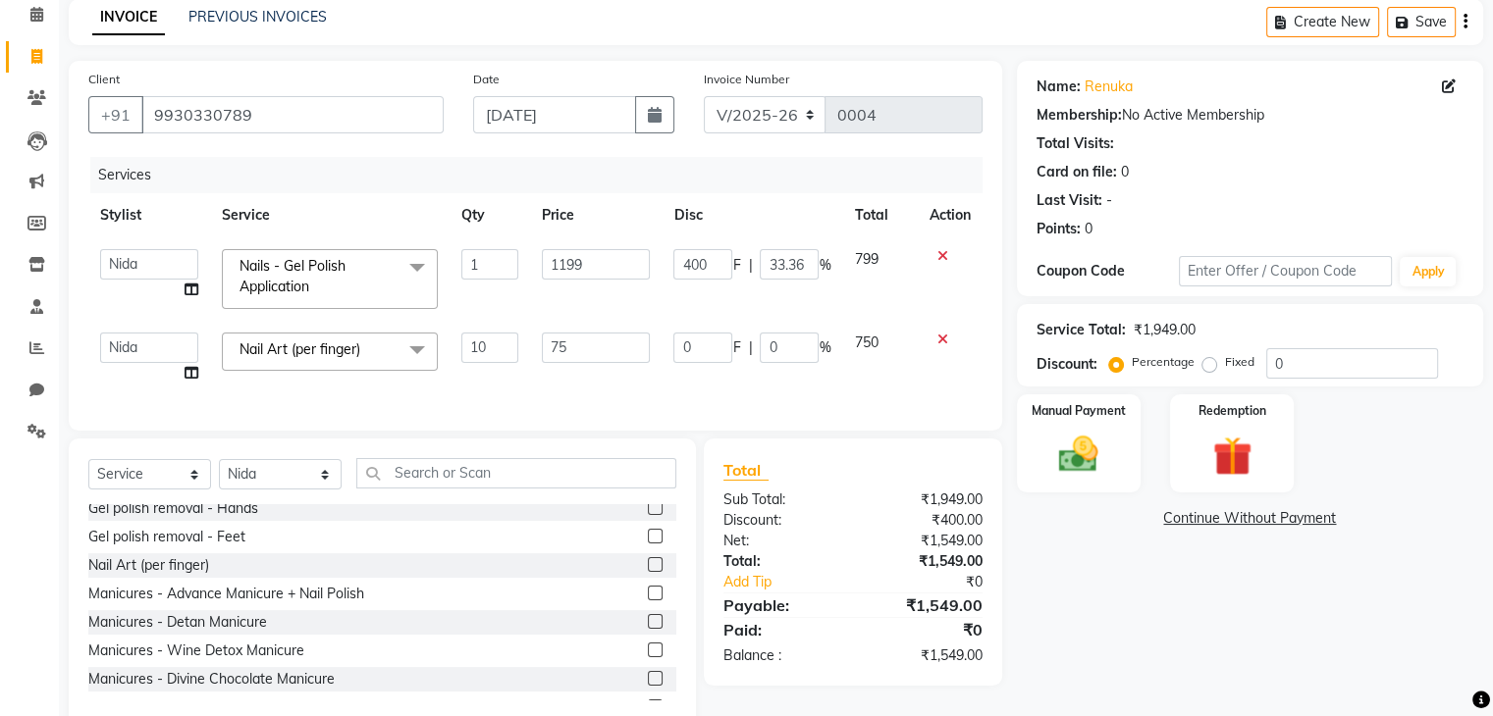
click at [619, 354] on input "75" at bounding box center [596, 348] width 108 height 30
type input "150"
click at [644, 300] on td "1199" at bounding box center [596, 278] width 132 height 83
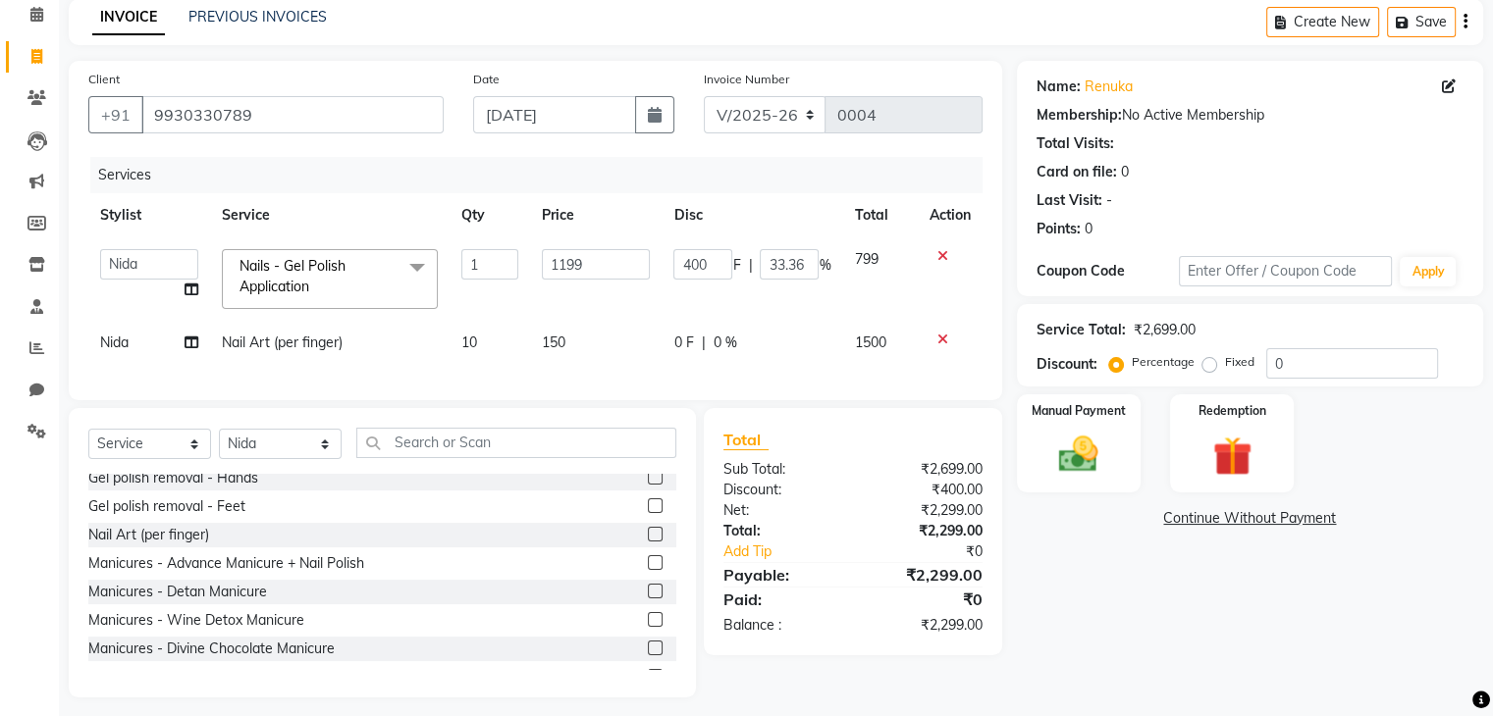
click at [676, 342] on span "0 F" at bounding box center [683, 343] width 20 height 21
select select "89817"
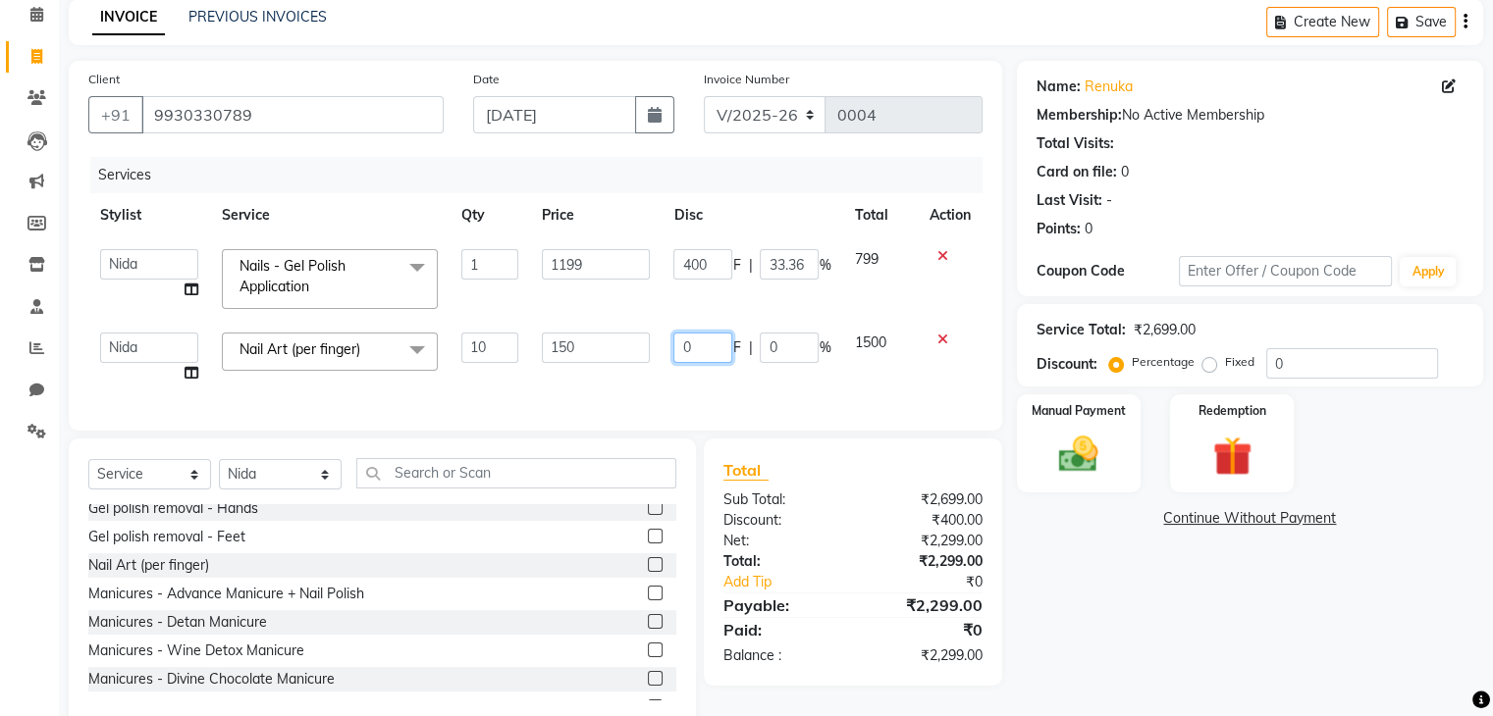
click at [691, 348] on input "0" at bounding box center [702, 348] width 59 height 30
type input "0"
type input "750"
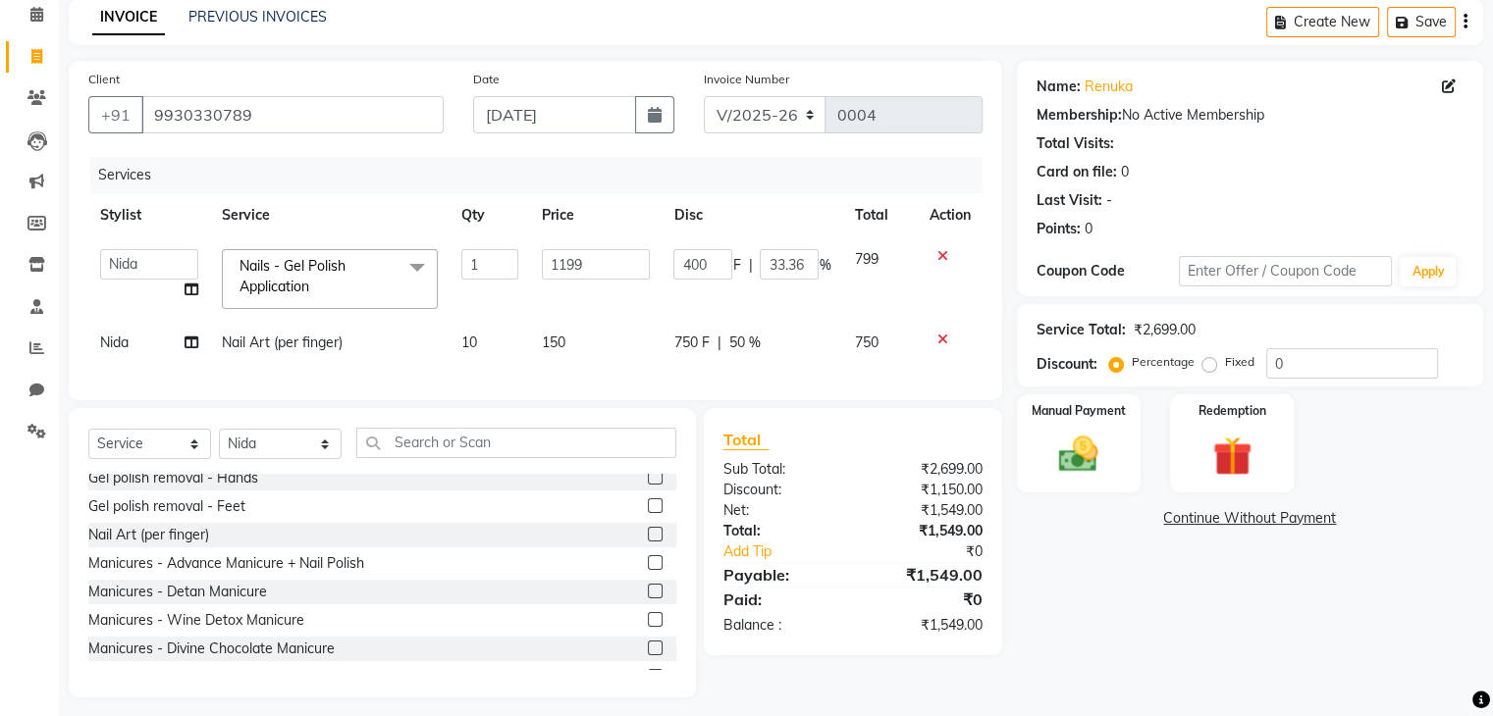
click at [701, 312] on td "400 F | 33.36 %" at bounding box center [751, 278] width 181 height 83
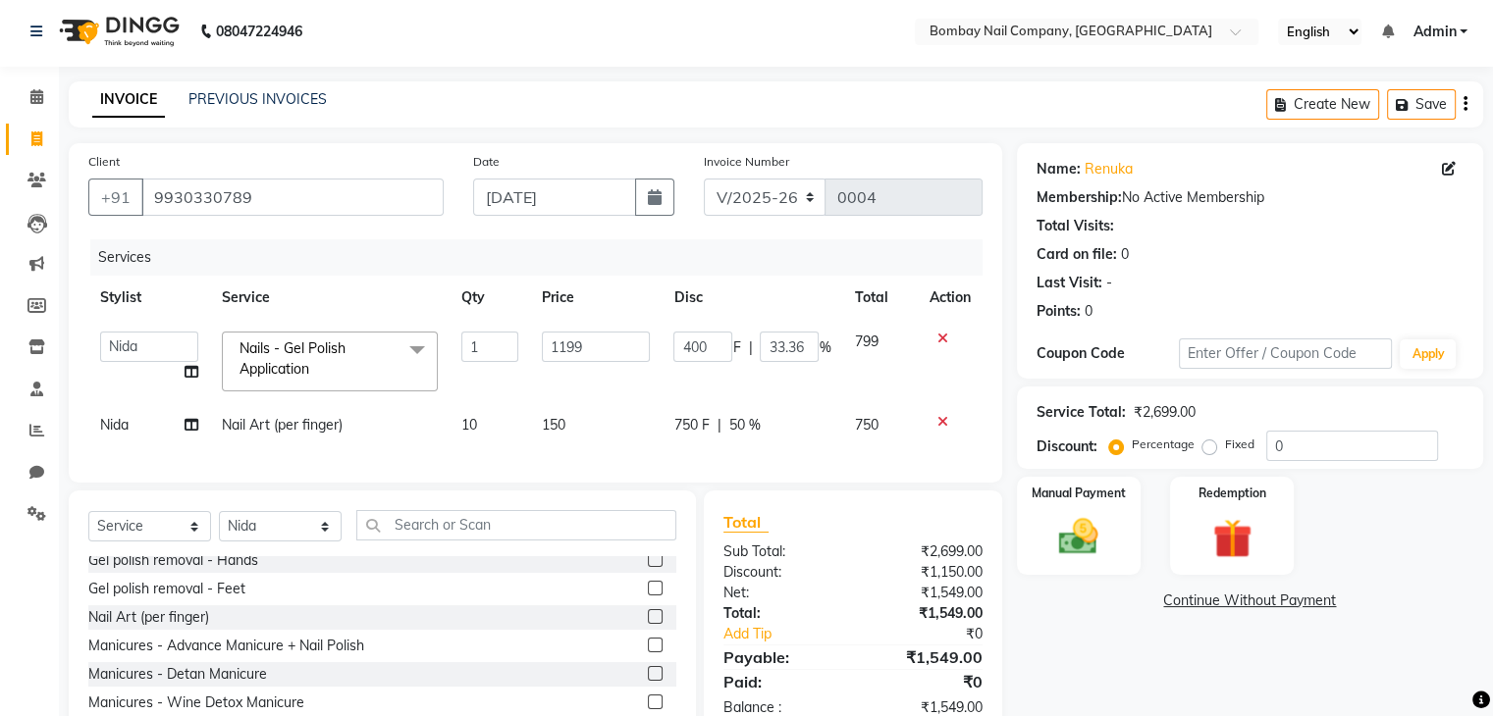
scroll to position [3, 0]
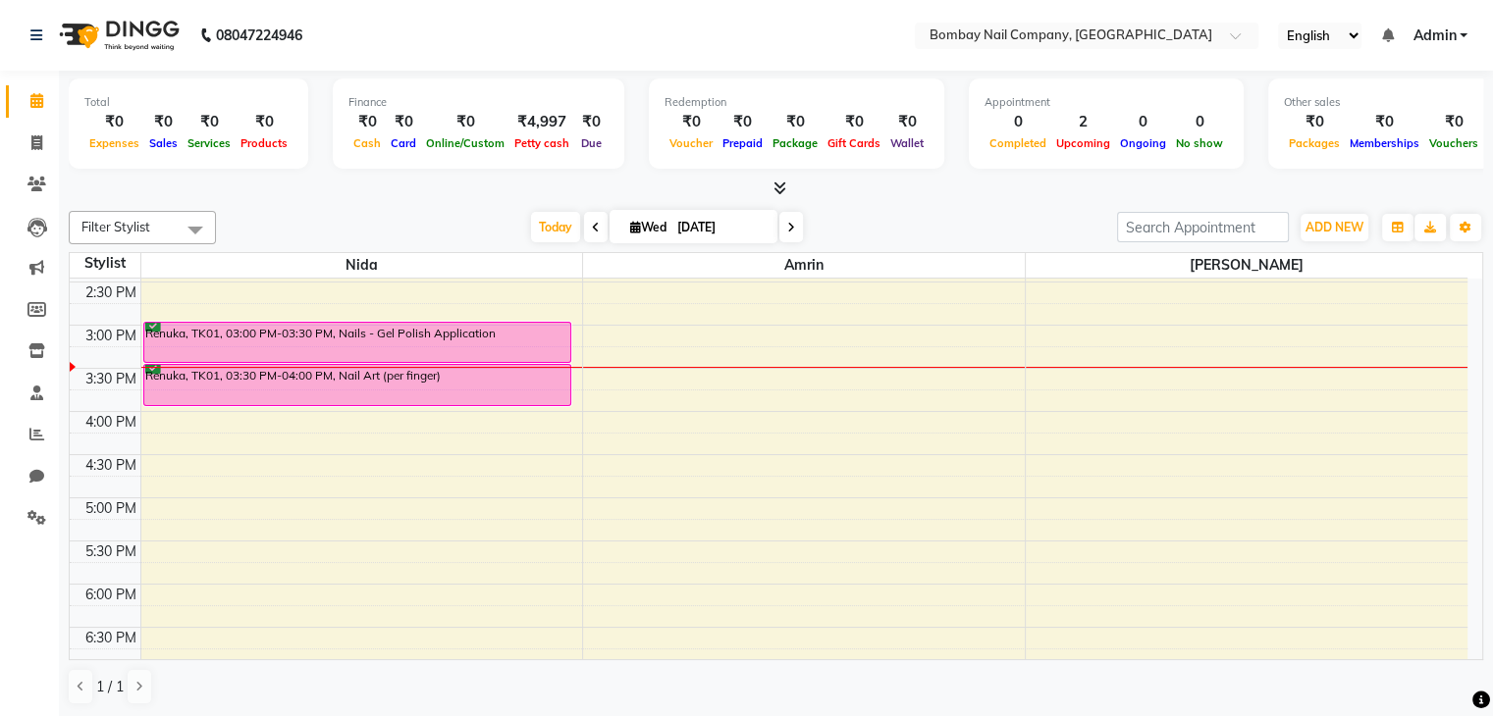
scroll to position [381, 0]
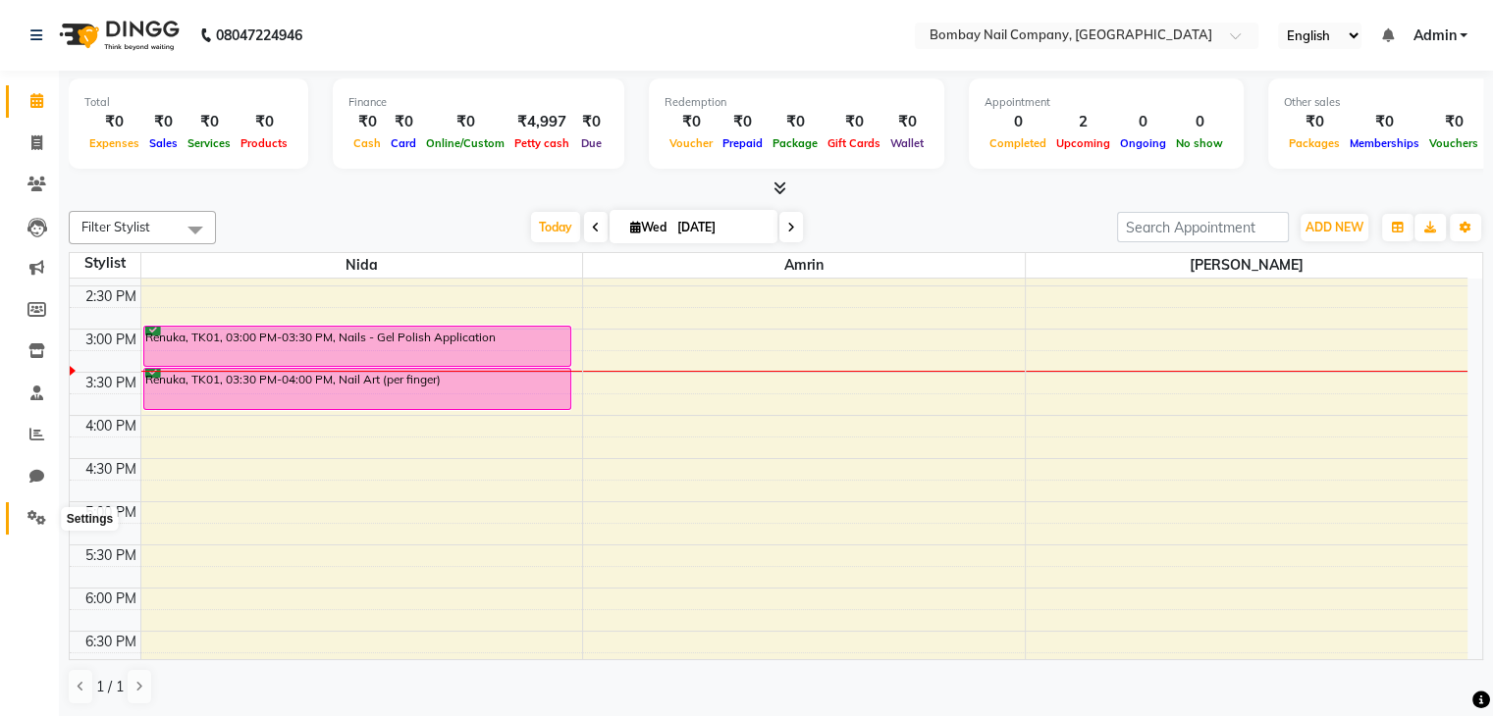
click at [35, 523] on icon at bounding box center [36, 517] width 19 height 15
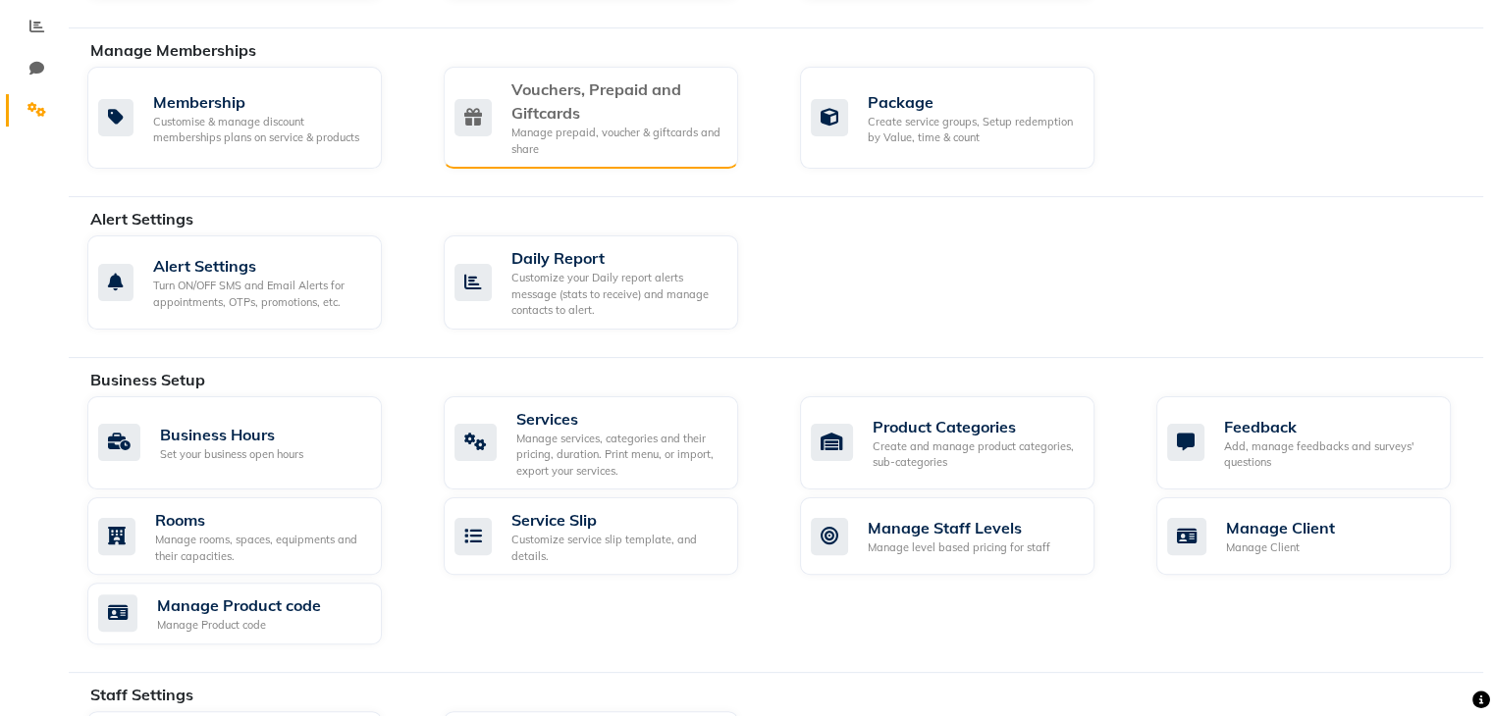
scroll to position [385, 0]
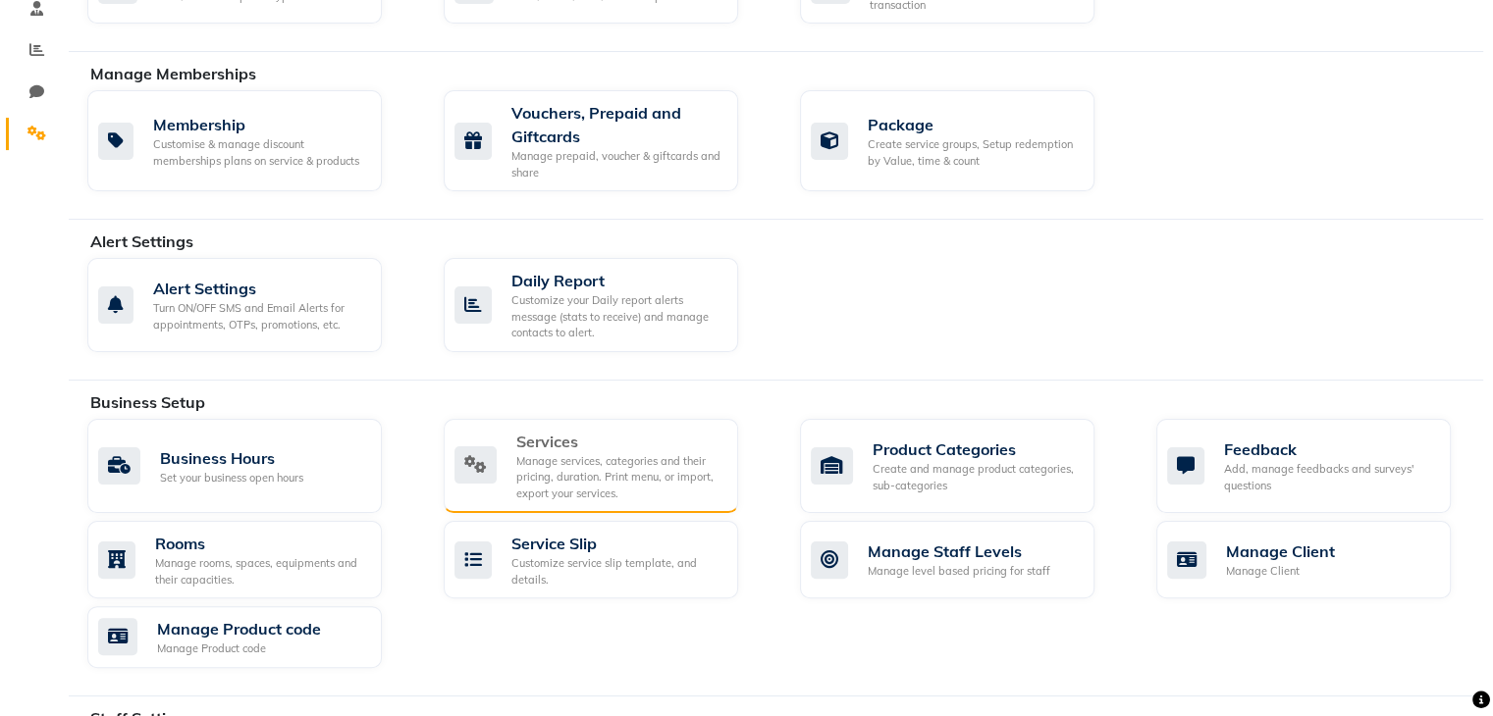
click at [545, 465] on div "Manage services, categories and their pricing, duration. Print menu, or import,…" at bounding box center [619, 477] width 206 height 49
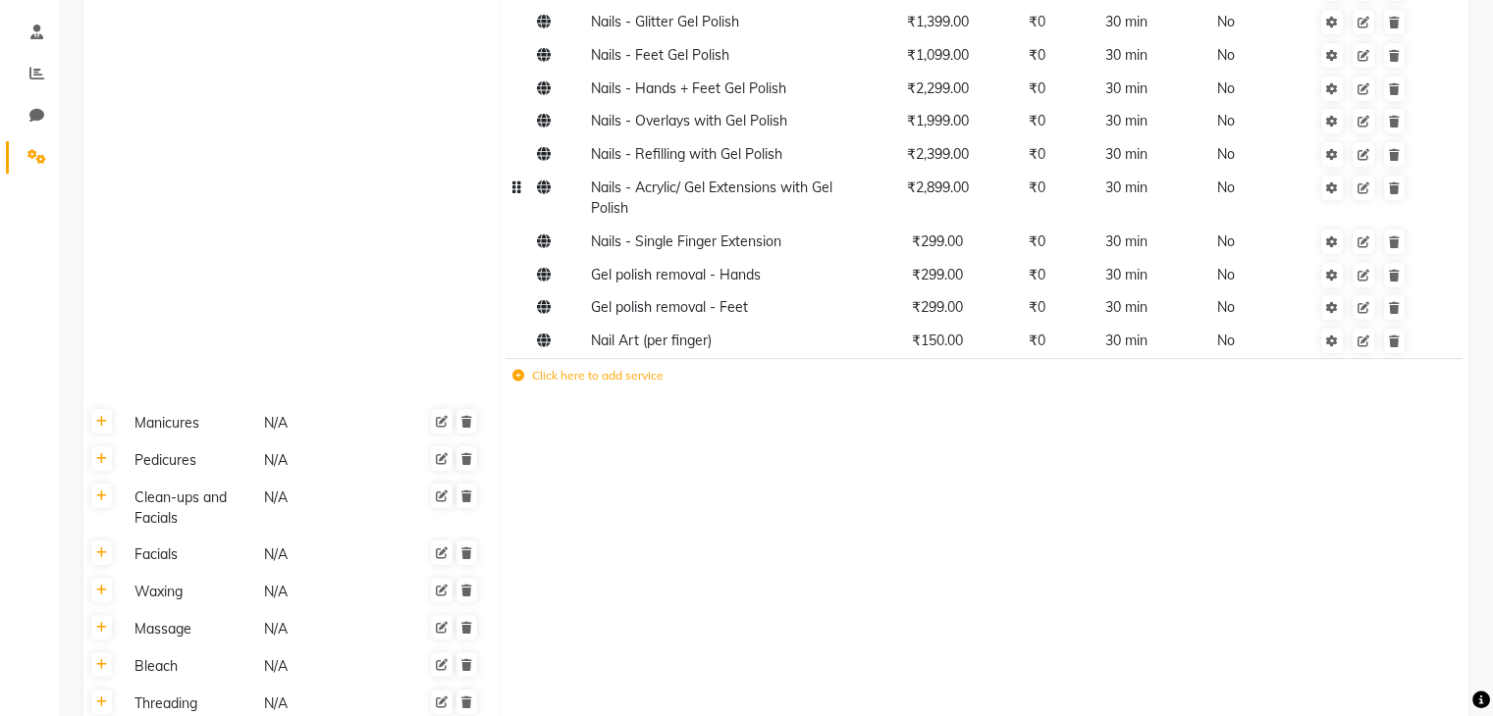
scroll to position [361, 0]
click at [950, 349] on span "₹150.00" at bounding box center [937, 341] width 51 height 18
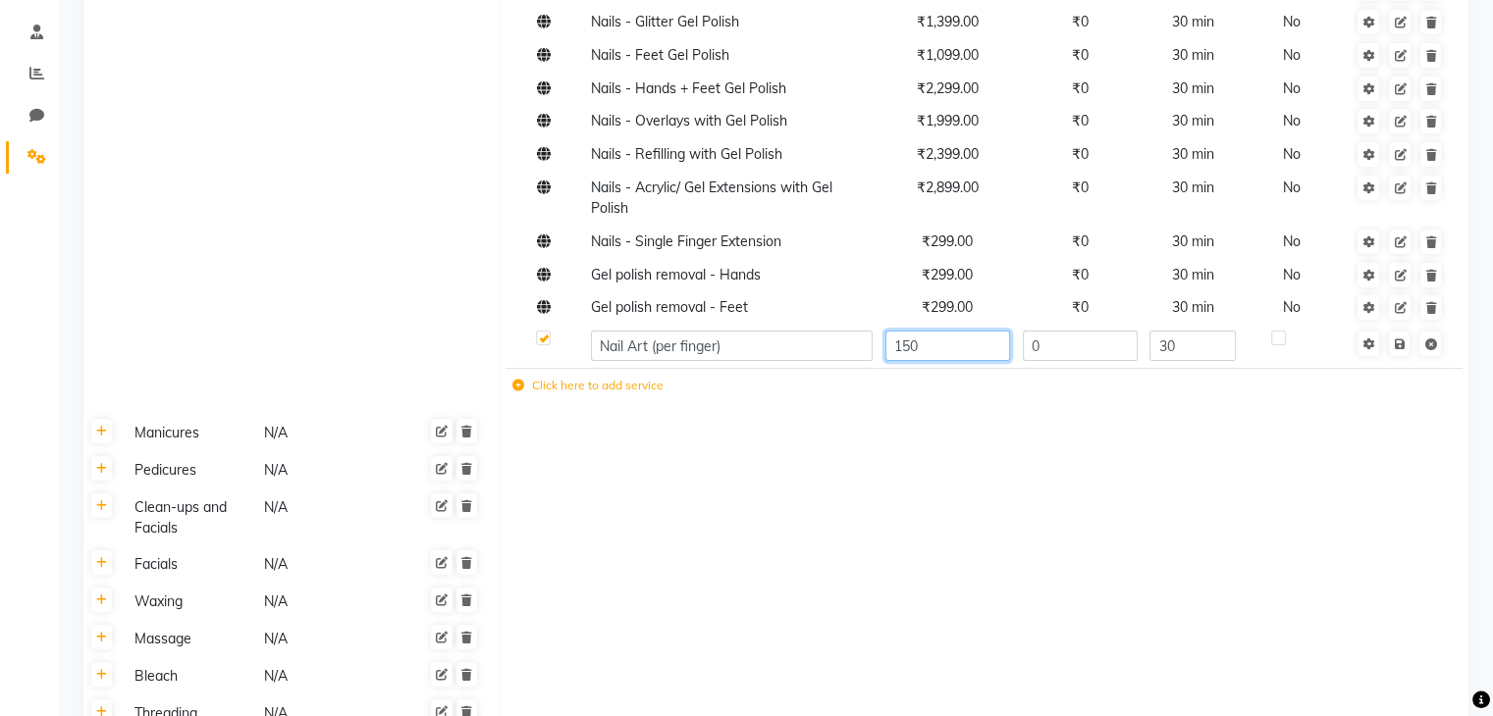
click at [950, 350] on input "150" at bounding box center [947, 346] width 125 height 30
type input "100"
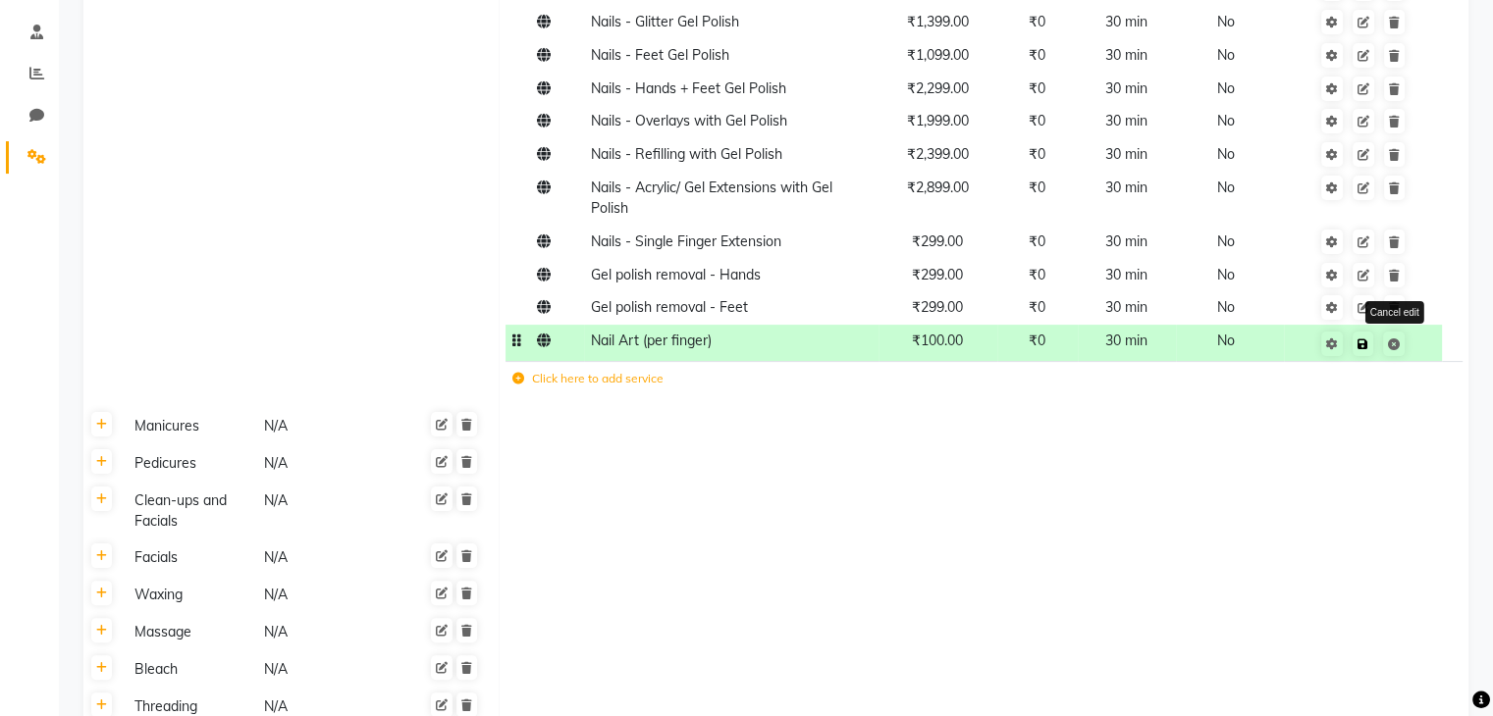
click at [1399, 347] on span "Cancel edit" at bounding box center [1375, 343] width 62 height 20
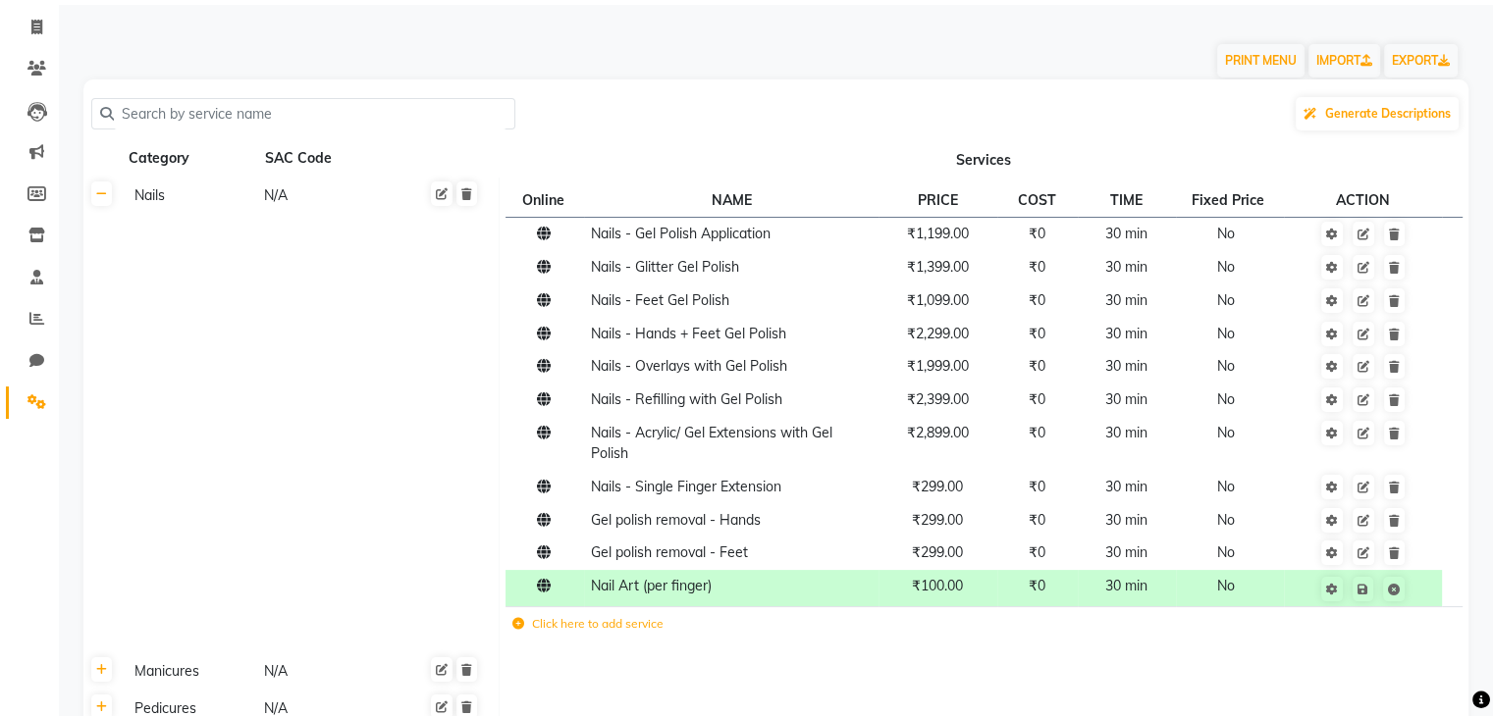
scroll to position [113, 0]
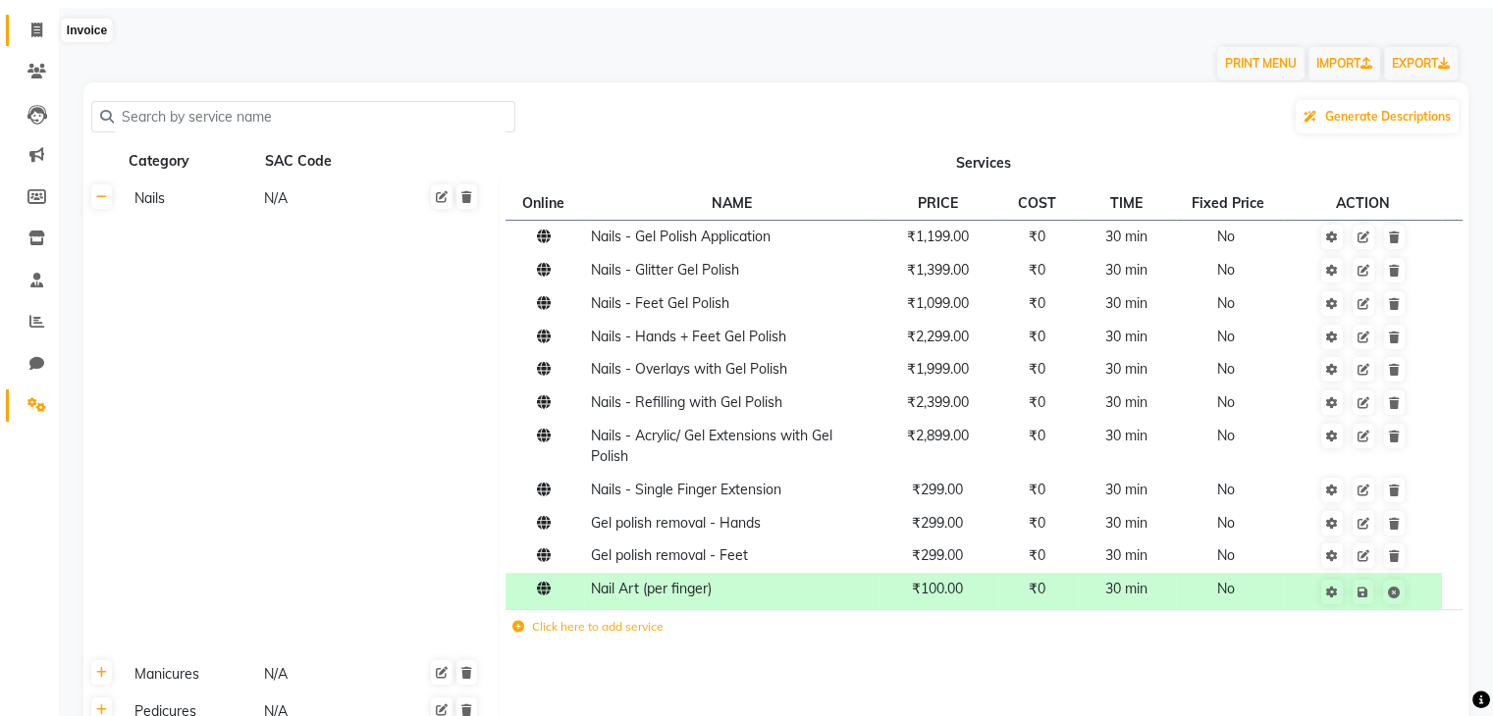
click at [41, 33] on icon at bounding box center [36, 30] width 11 height 15
select select "service"
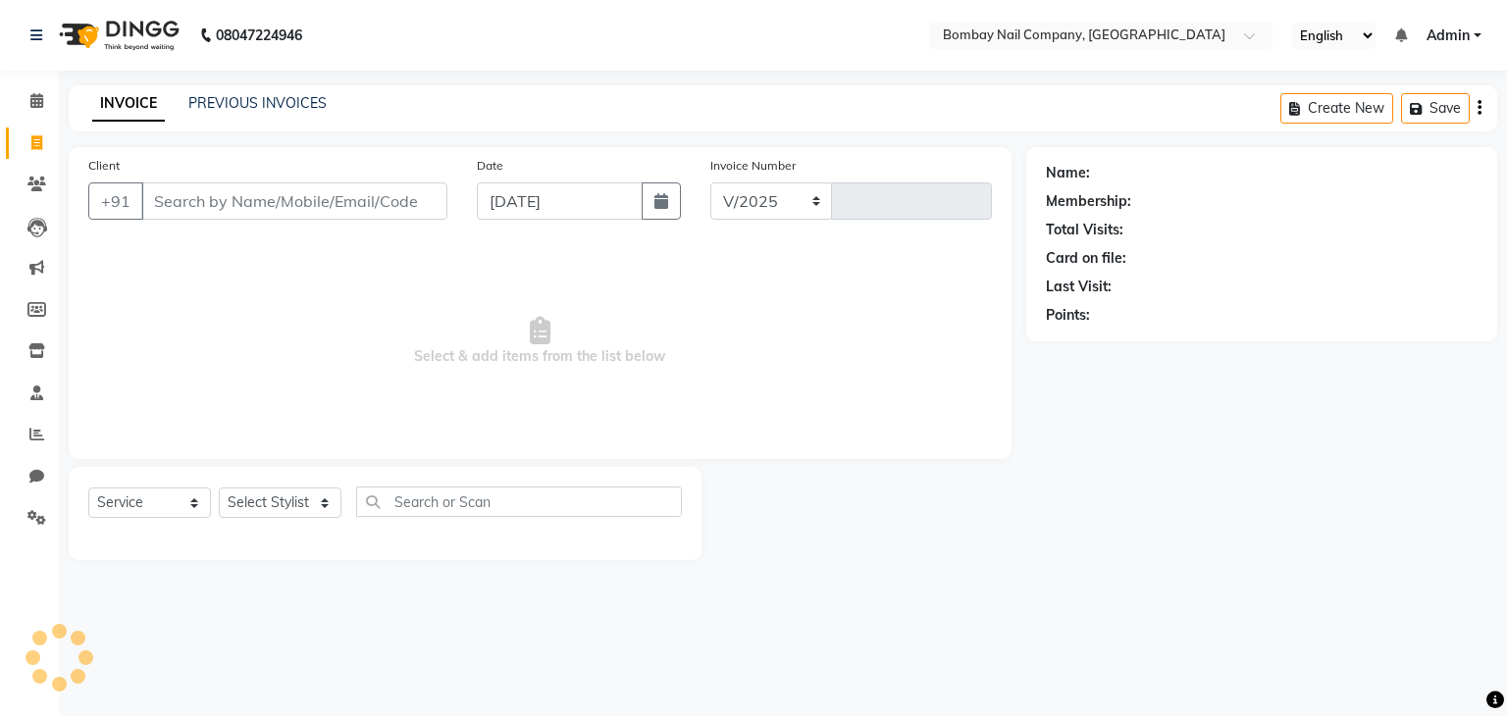
select select "8785"
type input "0004"
click at [389, 197] on input "Client" at bounding box center [294, 201] width 306 height 37
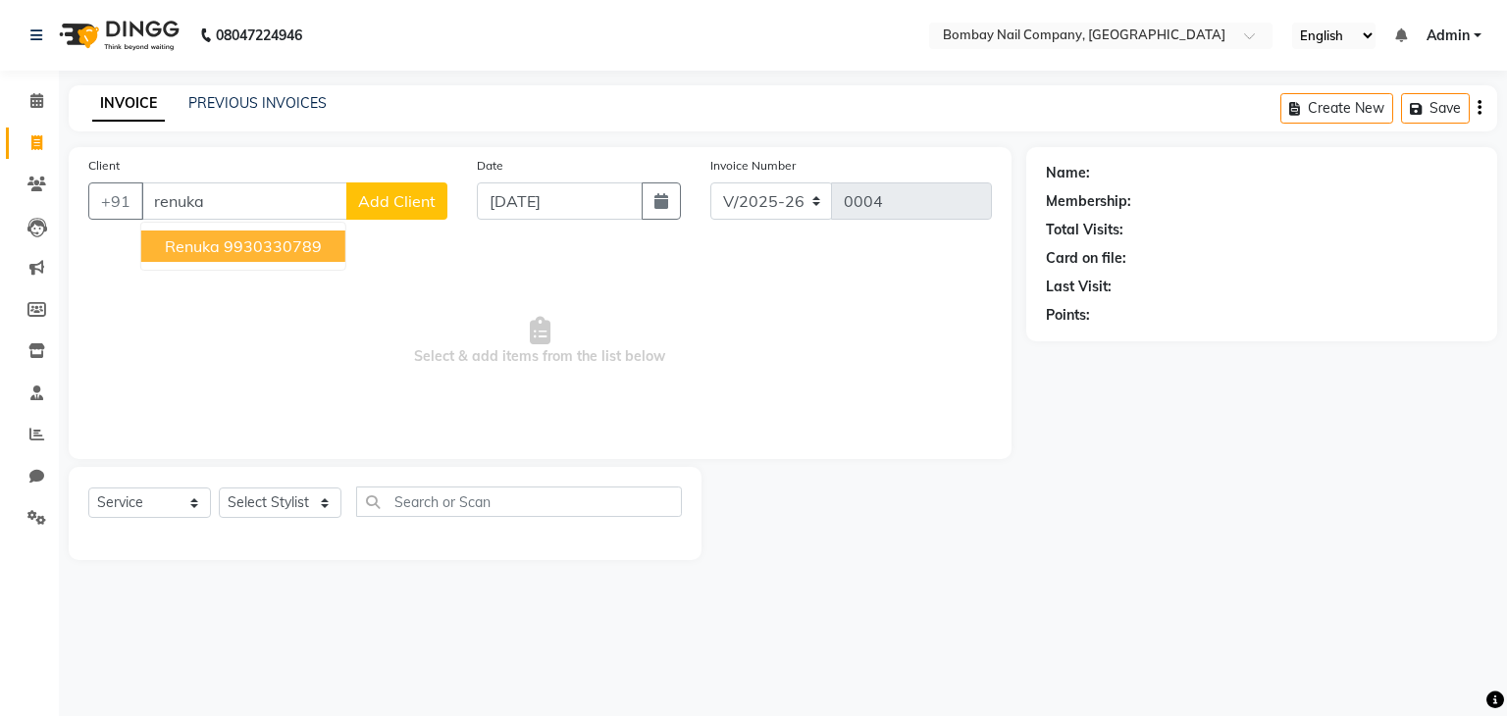
click at [325, 244] on button "Renuka 9930330789" at bounding box center [243, 246] width 204 height 31
type input "9930330789"
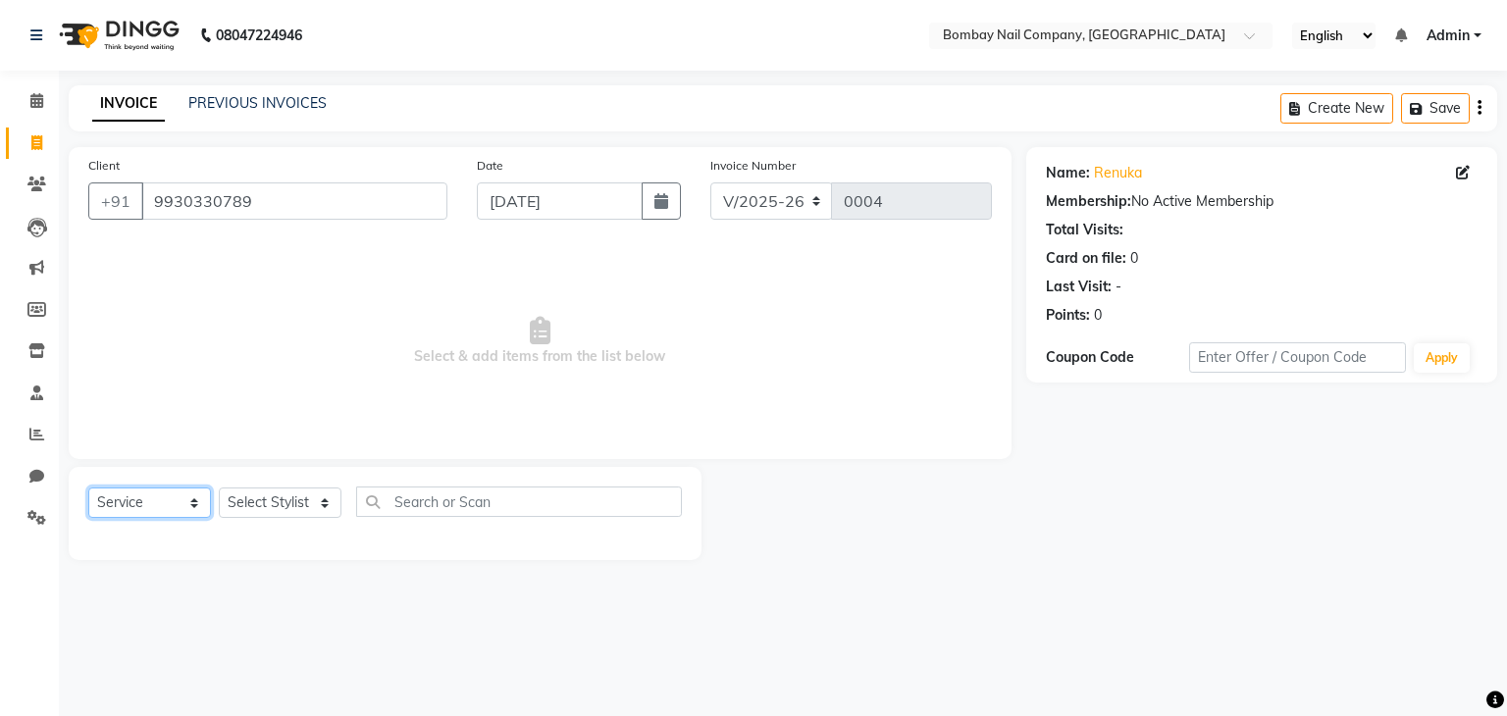
click at [179, 507] on select "Select Service Product Membership Package Voucher Prepaid Gift Card" at bounding box center [149, 503] width 123 height 30
click at [262, 510] on select "Select Stylist [PERSON_NAME] [PERSON_NAME]" at bounding box center [280, 503] width 123 height 30
select select "89817"
click at [219, 489] on select "Select Stylist [PERSON_NAME] [PERSON_NAME]" at bounding box center [280, 503] width 123 height 30
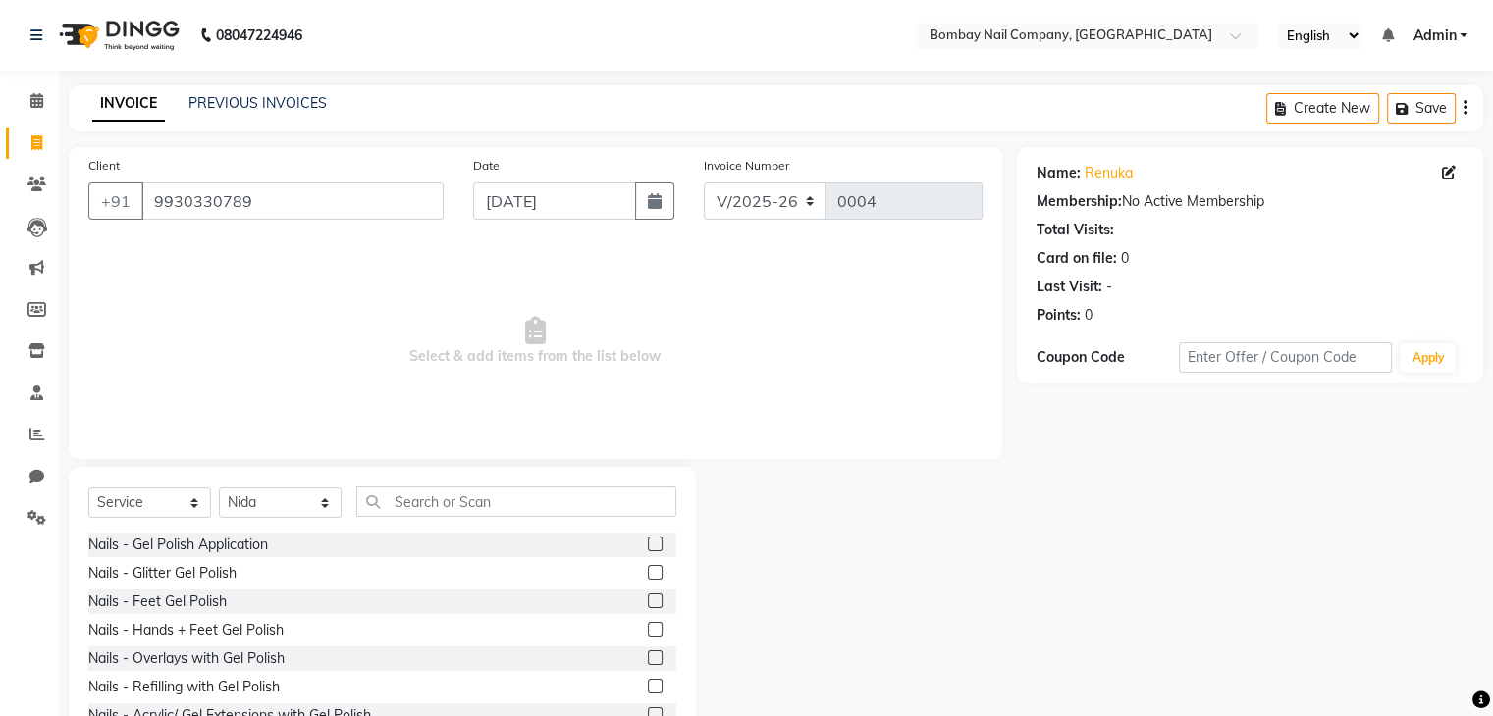
click at [451, 538] on div "Nails - Gel Polish Application" at bounding box center [382, 545] width 588 height 25
click at [648, 543] on label at bounding box center [655, 544] width 15 height 15
click at [648, 543] on input "checkbox" at bounding box center [654, 545] width 13 height 13
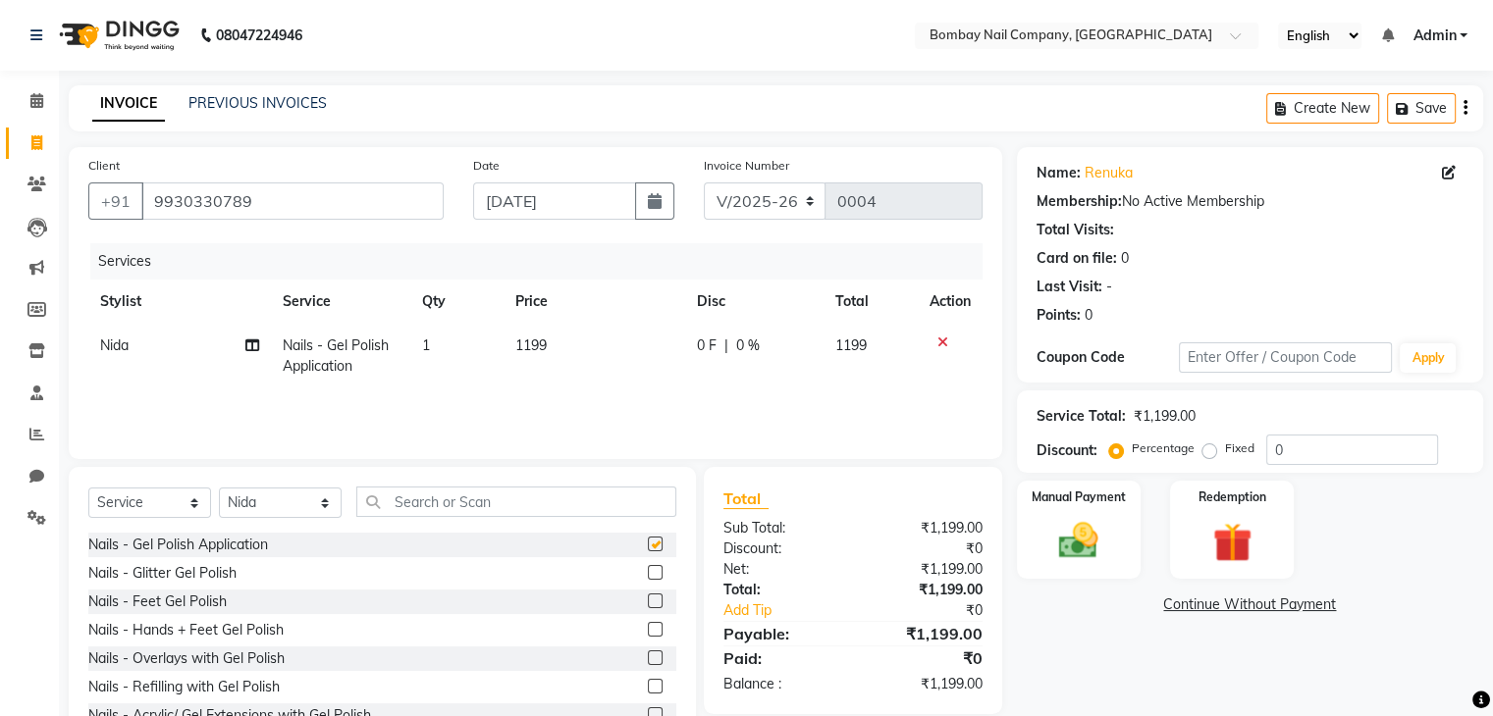
checkbox input "false"
click at [648, 602] on label at bounding box center [655, 601] width 15 height 15
click at [648, 602] on input "checkbox" at bounding box center [654, 602] width 13 height 13
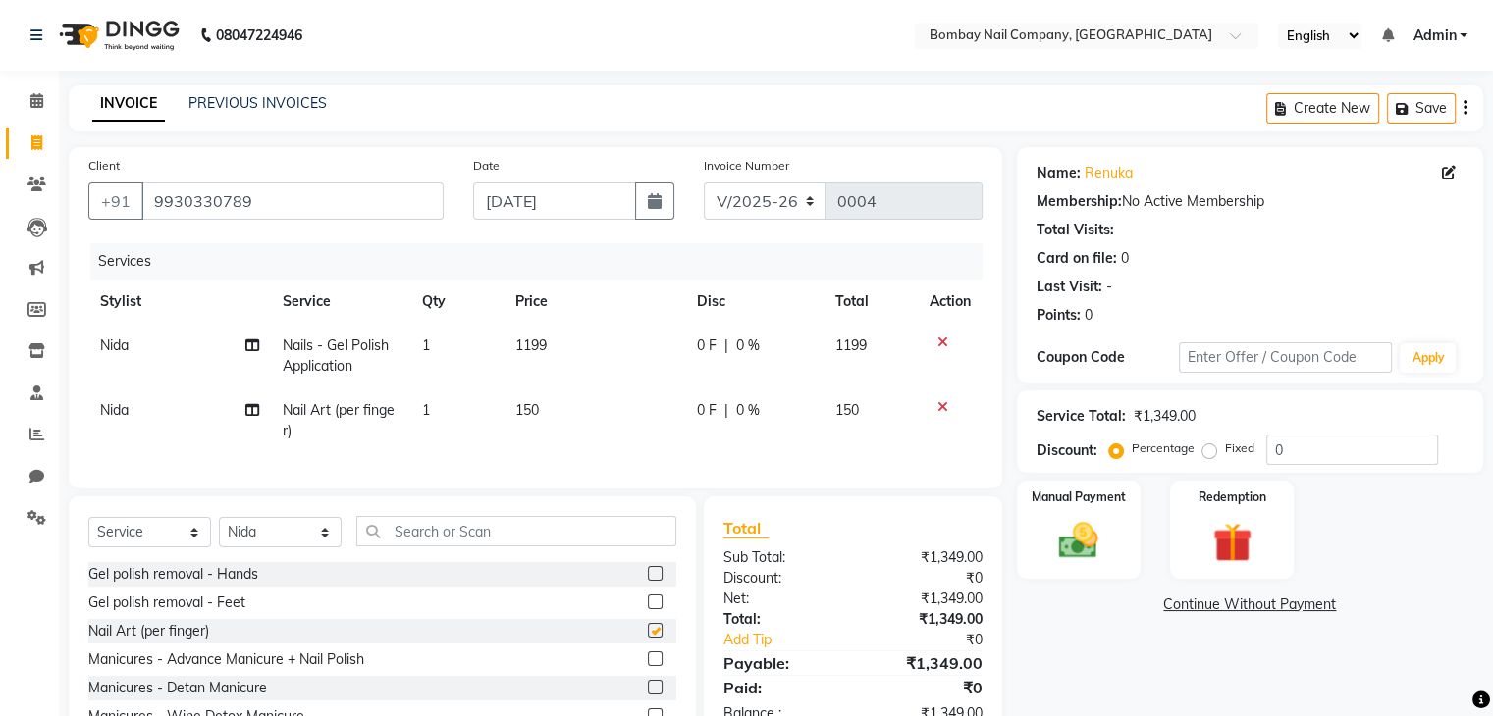
checkbox input "false"
click at [430, 408] on td "1" at bounding box center [456, 421] width 93 height 65
select select "89817"
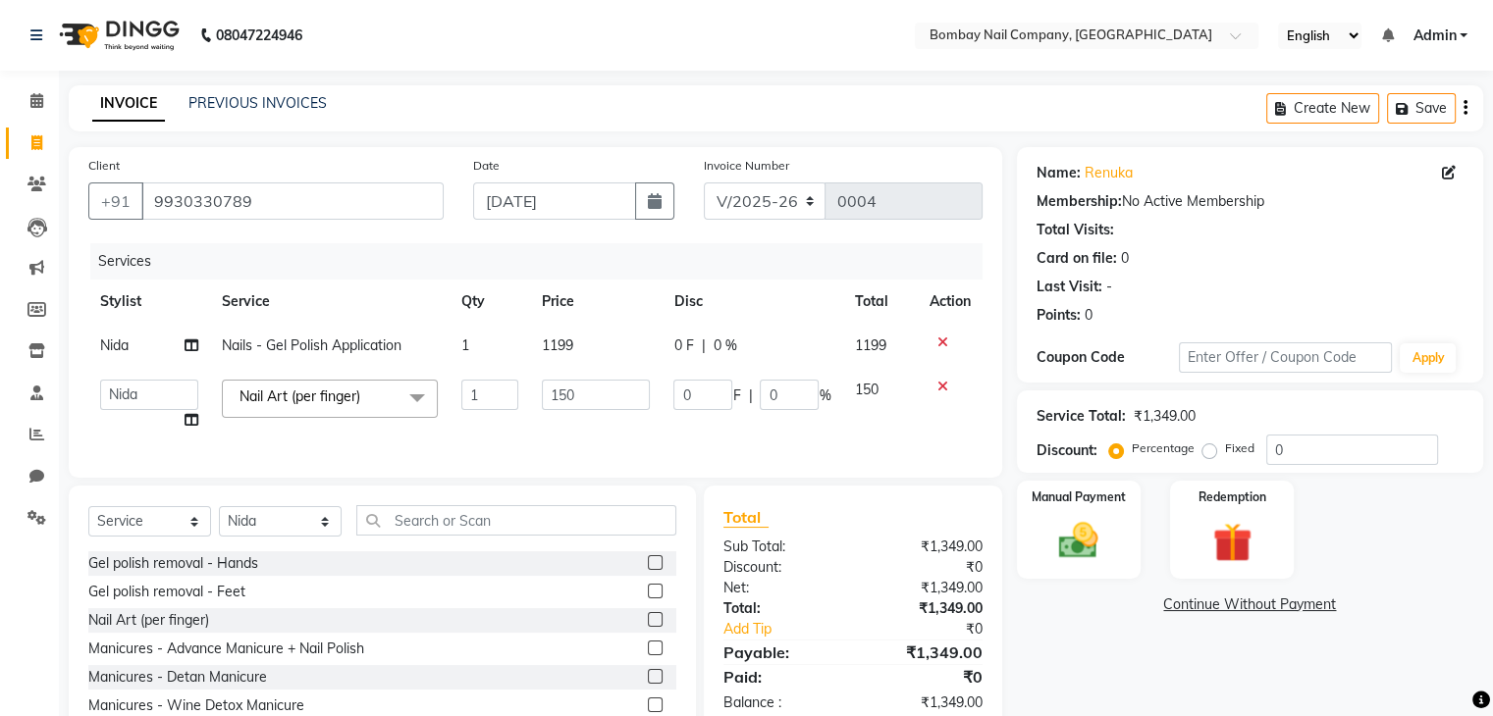
click at [430, 408] on span at bounding box center [416, 398] width 39 height 37
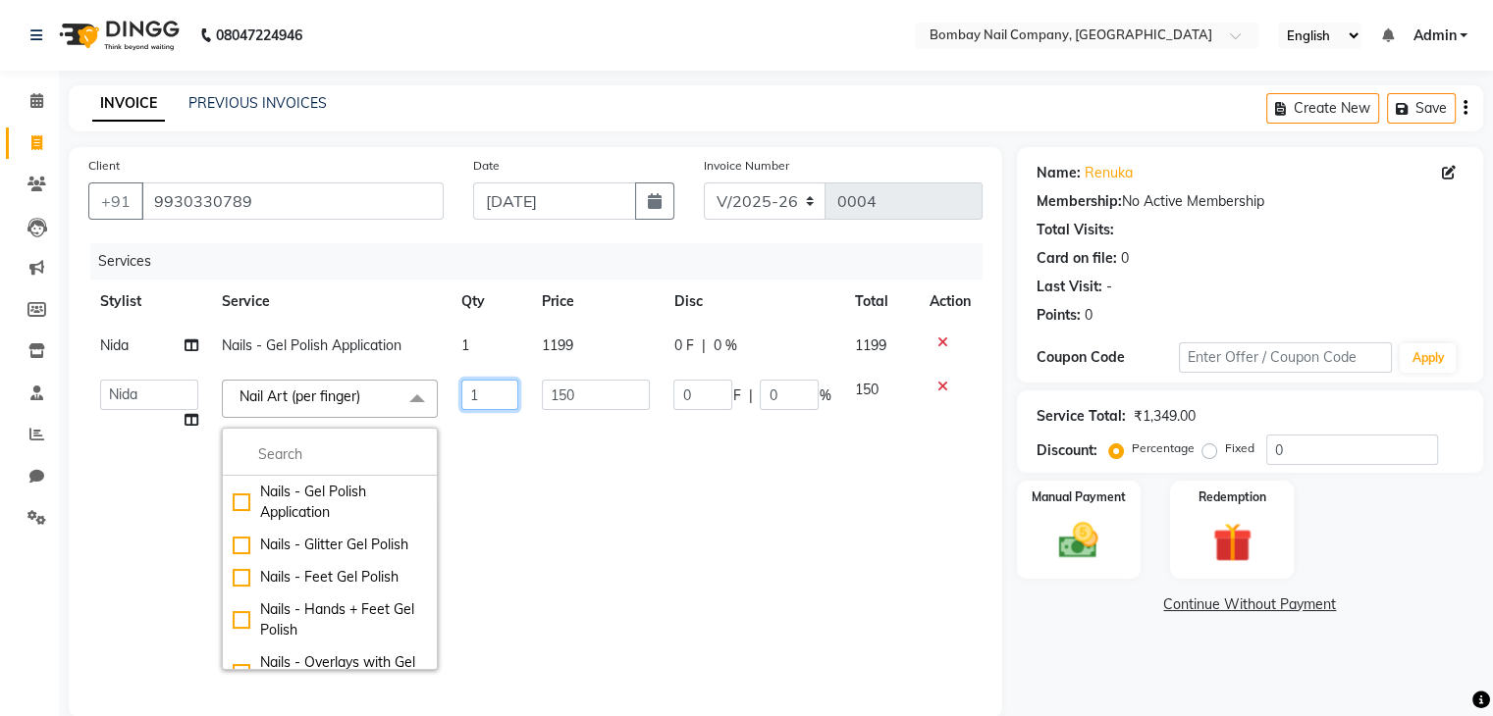
click at [490, 395] on input "1" at bounding box center [489, 395] width 57 height 30
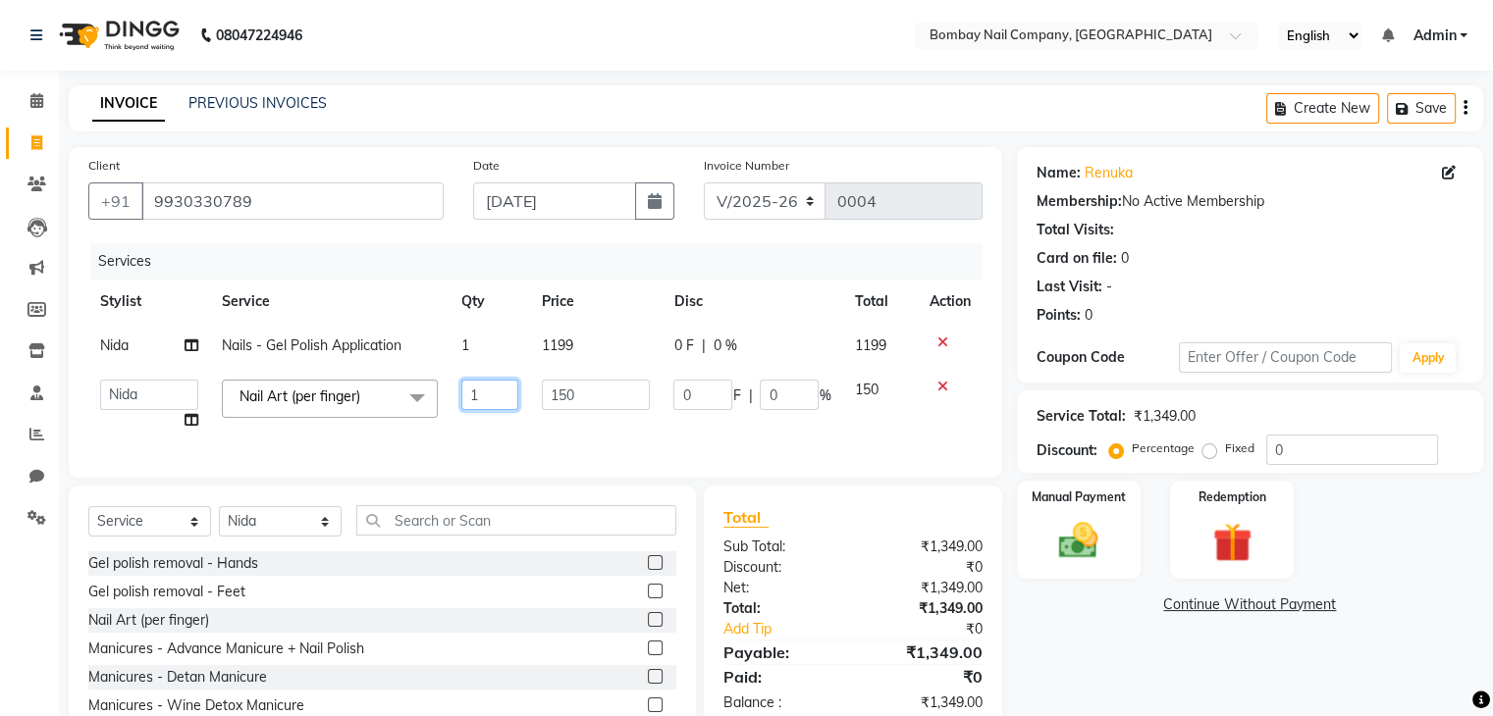
click at [490, 395] on input "1" at bounding box center [489, 395] width 57 height 30
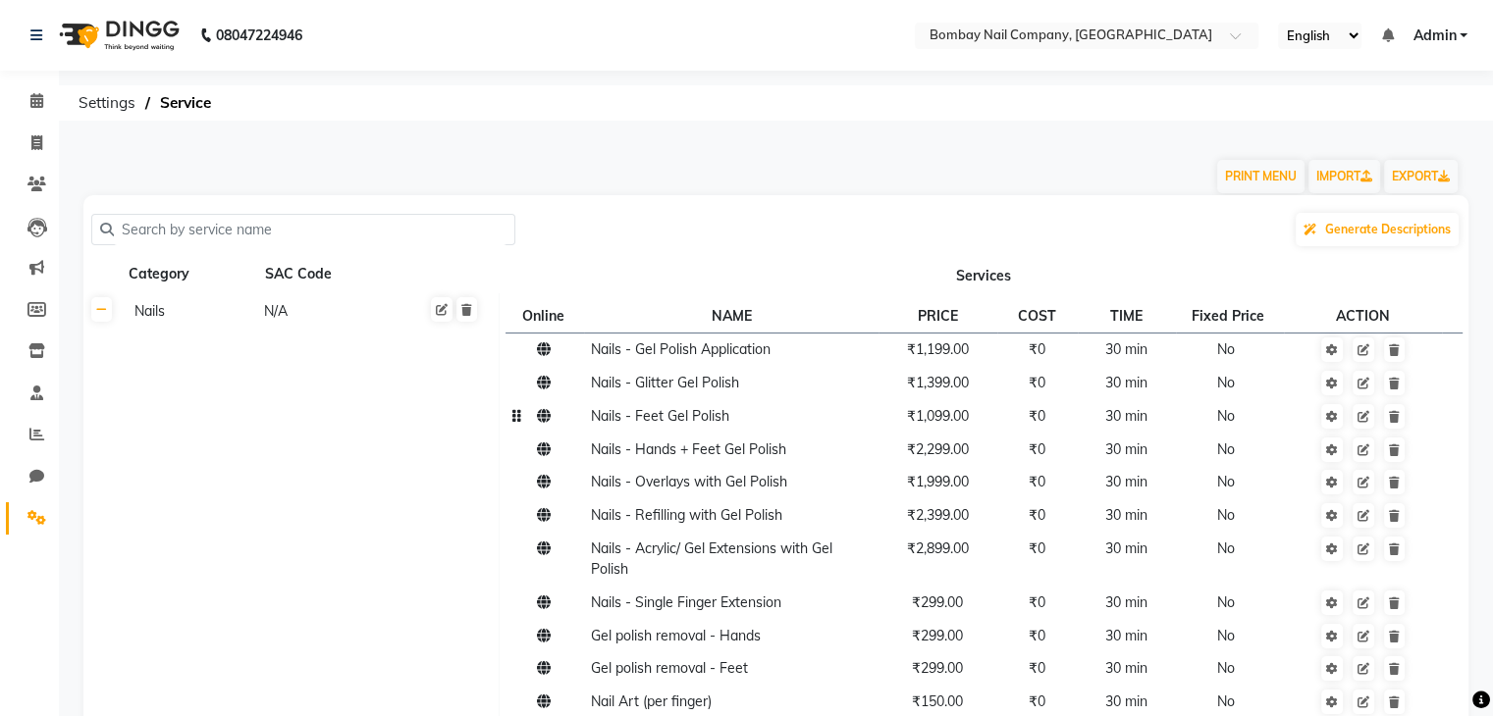
scroll to position [322, 0]
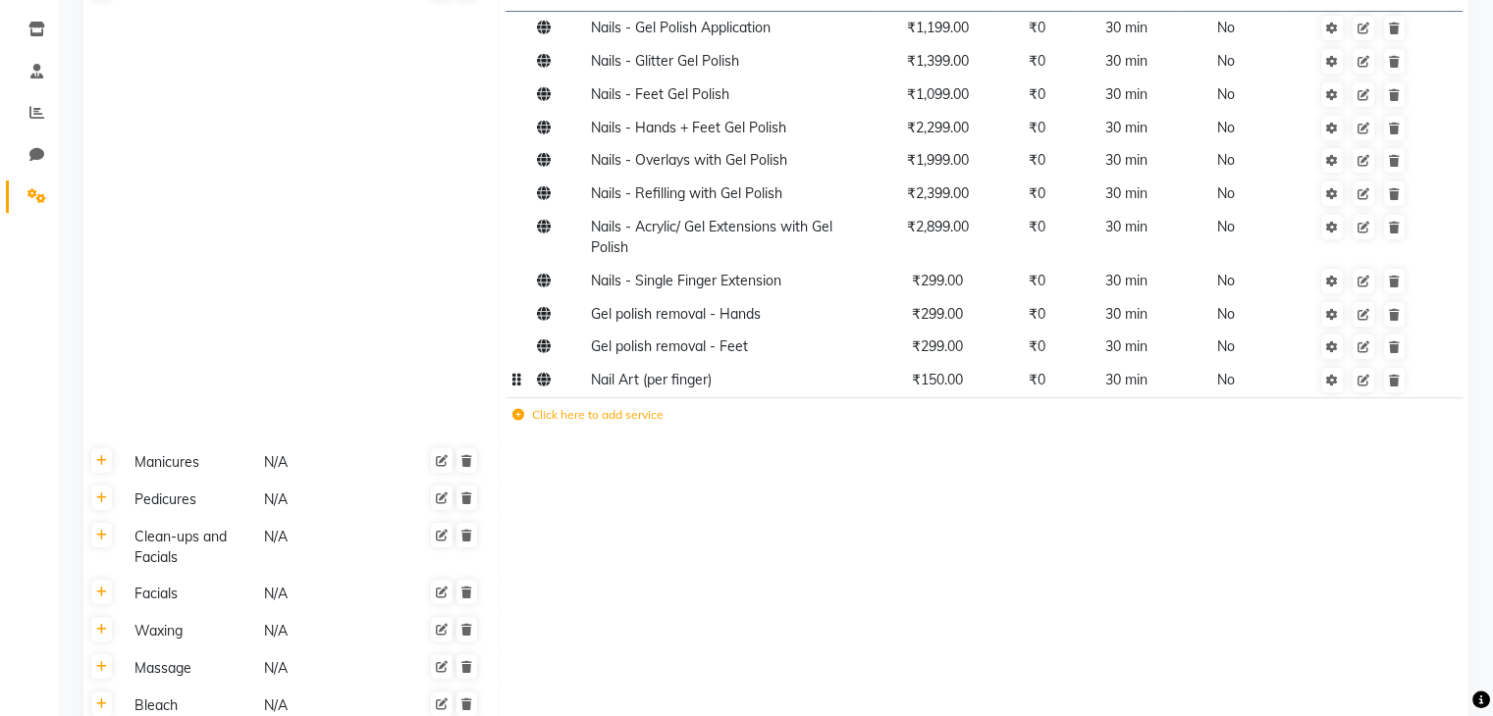
click at [947, 381] on span "₹150.00" at bounding box center [937, 380] width 51 height 18
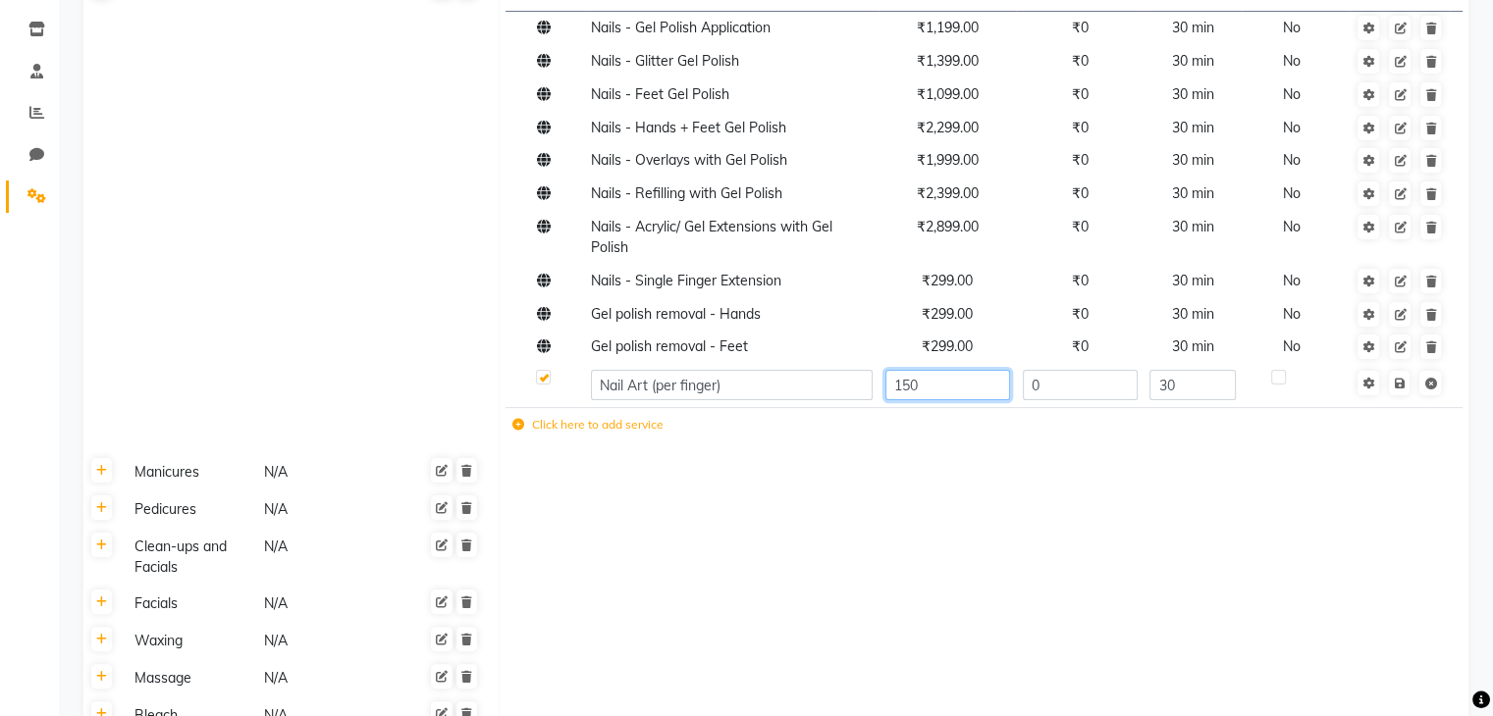
click at [947, 381] on input "150" at bounding box center [947, 385] width 125 height 30
type input "100"
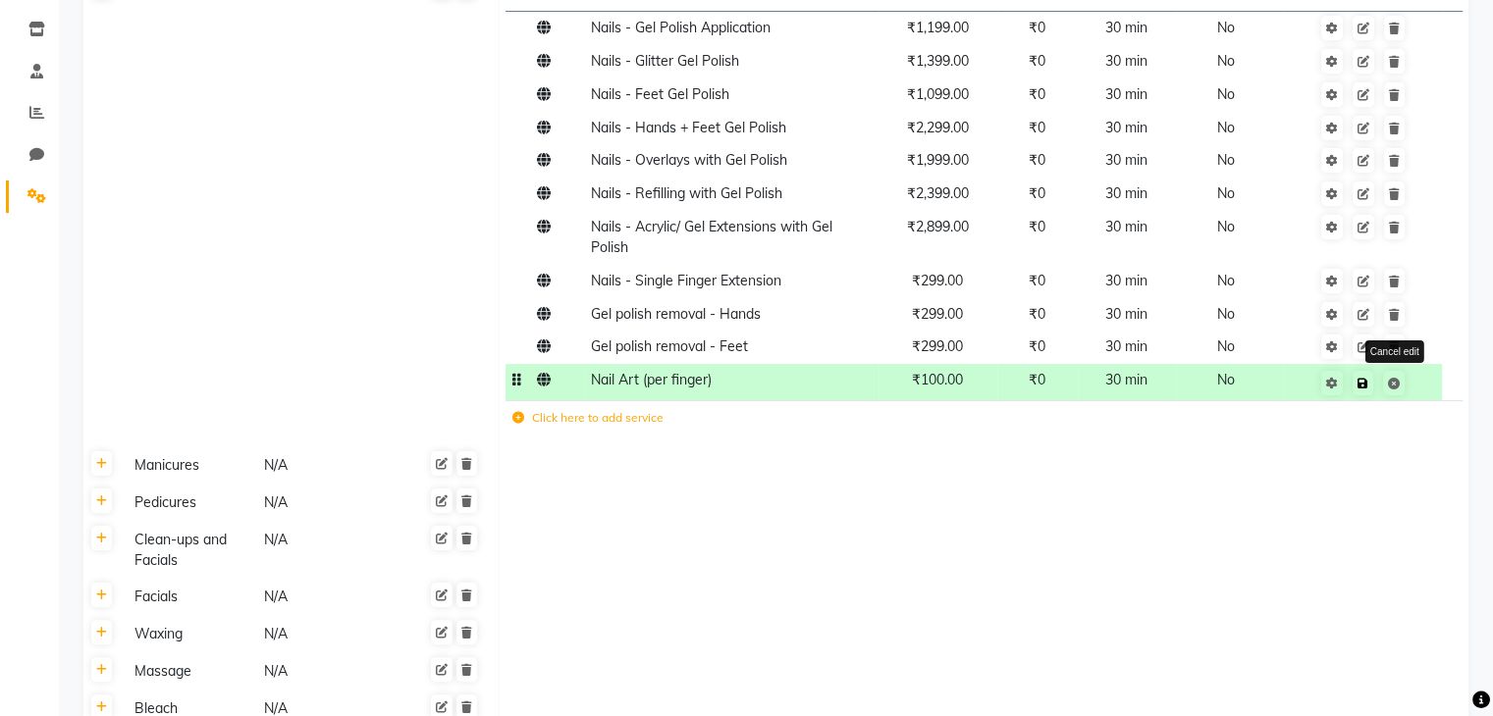
click at [1398, 392] on span "Save Cancel edit" at bounding box center [1375, 382] width 62 height 20
click at [1362, 392] on link at bounding box center [1362, 383] width 21 height 25
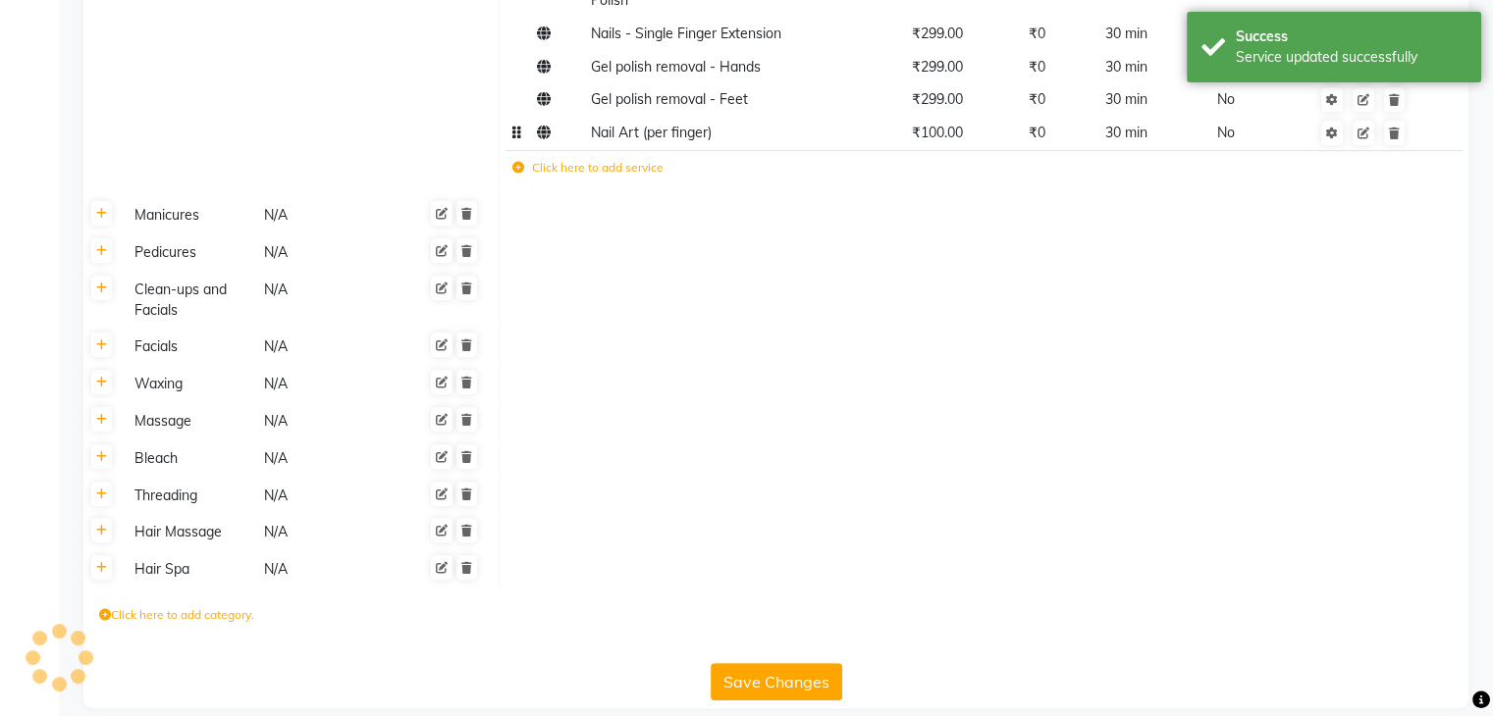
scroll to position [595, 0]
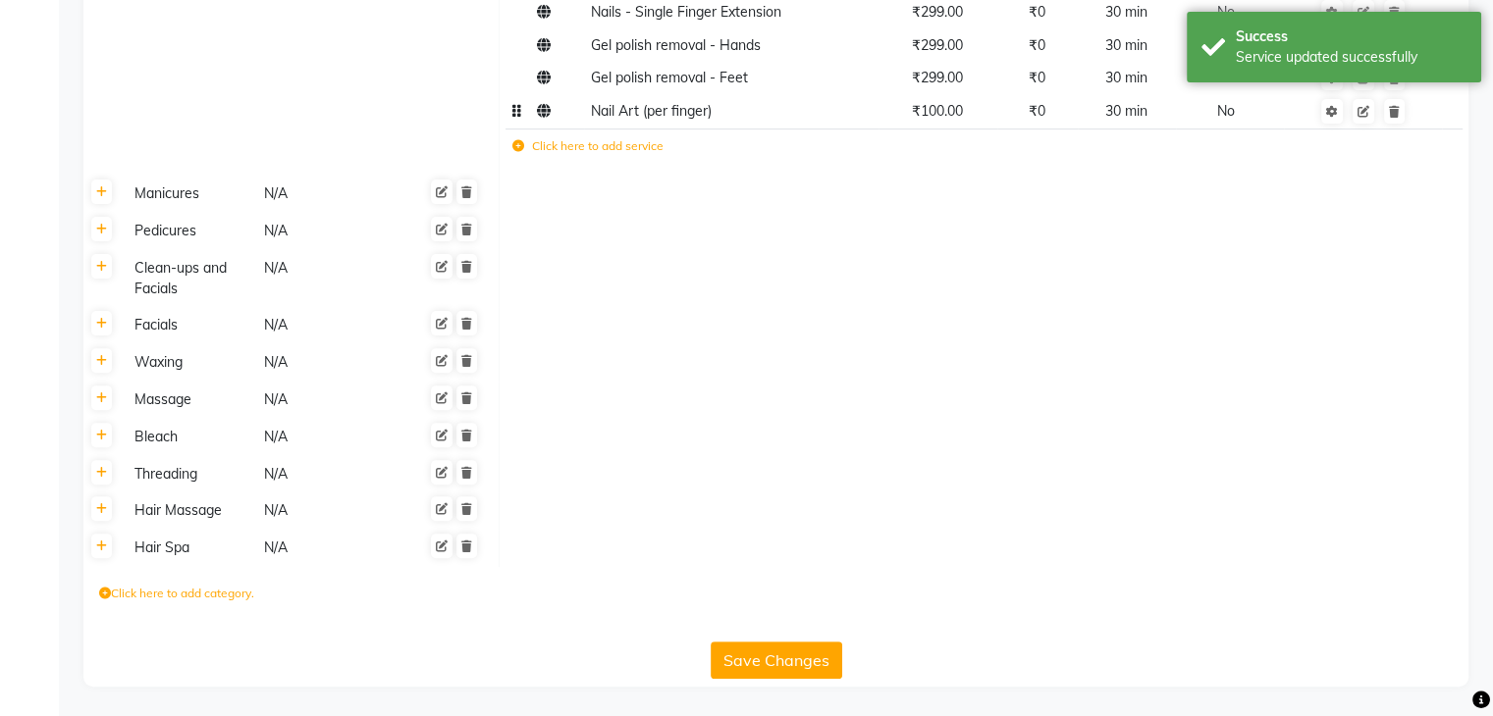
click at [827, 649] on button "Save Changes" at bounding box center [777, 660] width 132 height 37
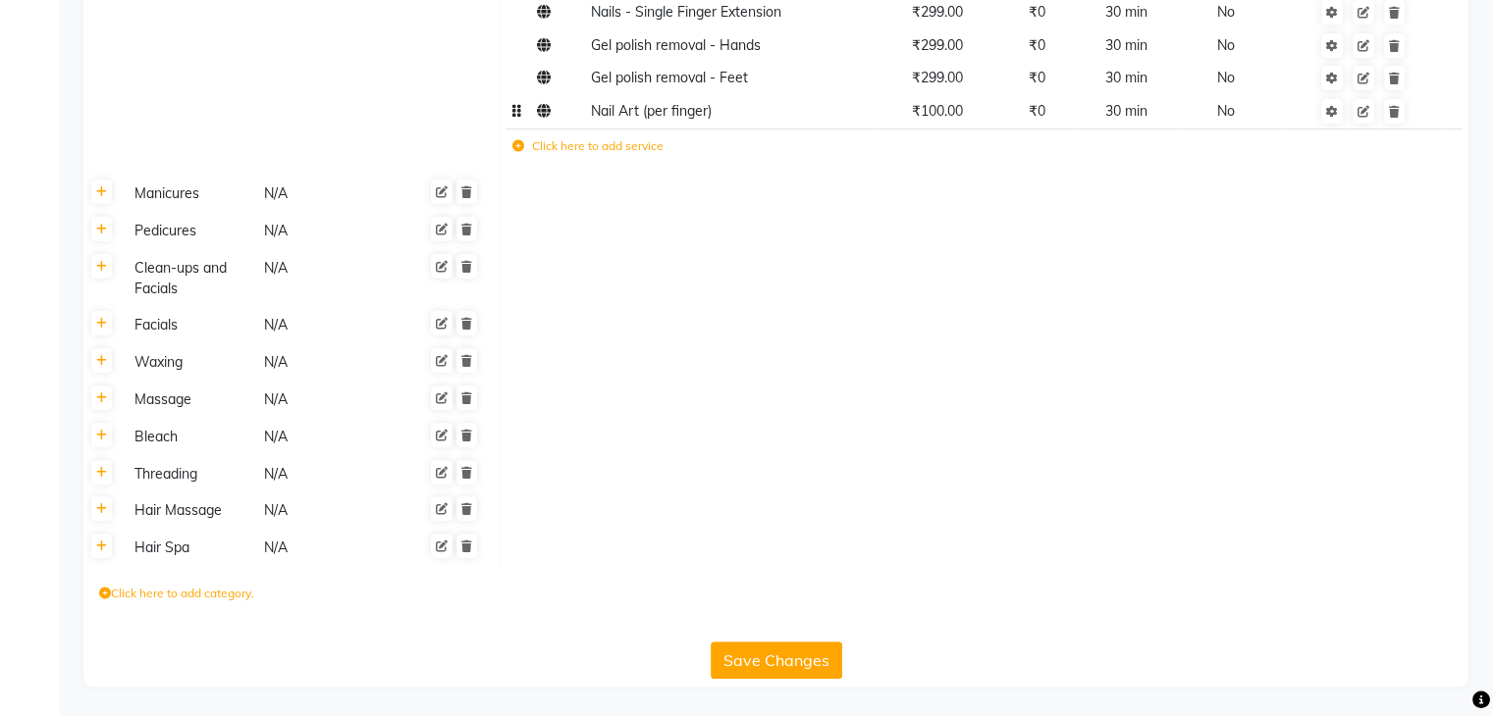
click at [801, 660] on button "Save Changes" at bounding box center [777, 660] width 132 height 37
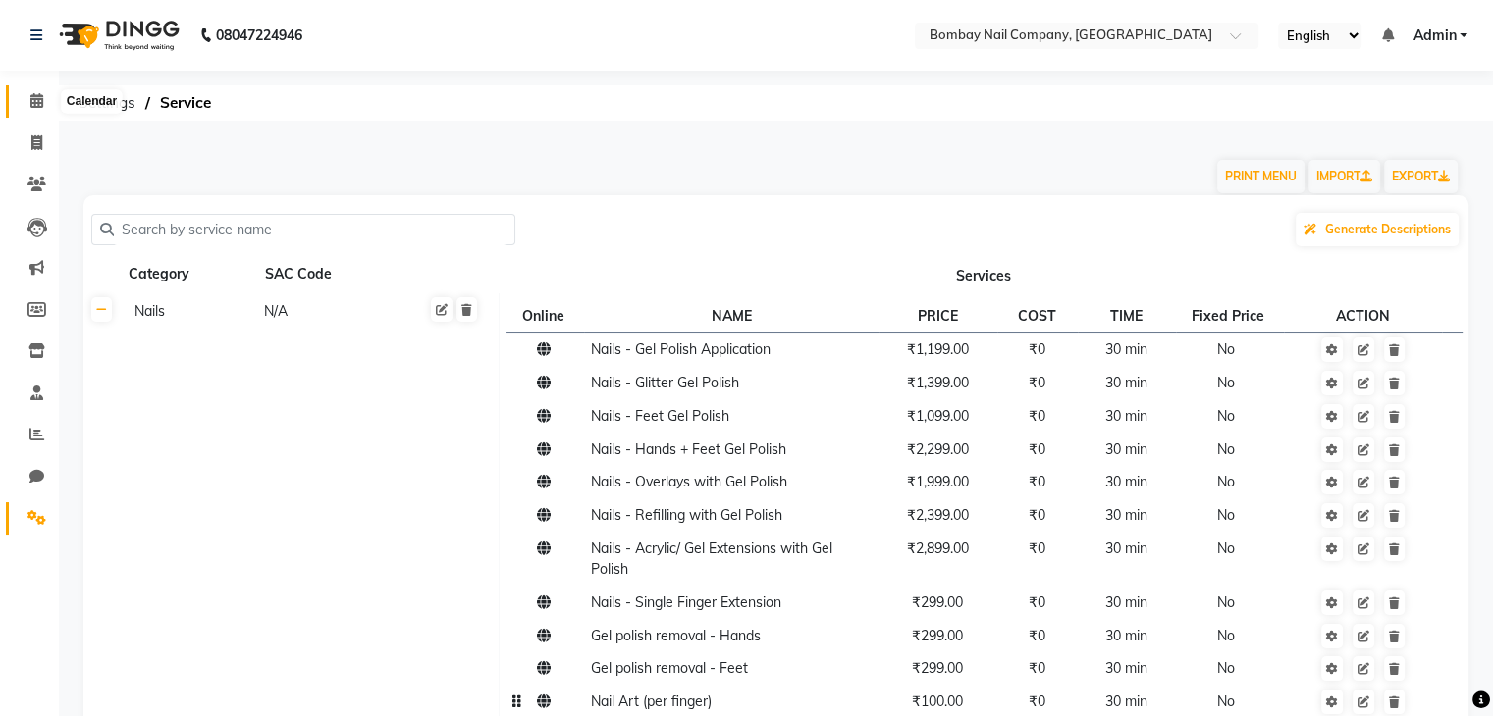
click at [32, 103] on icon at bounding box center [36, 100] width 13 height 15
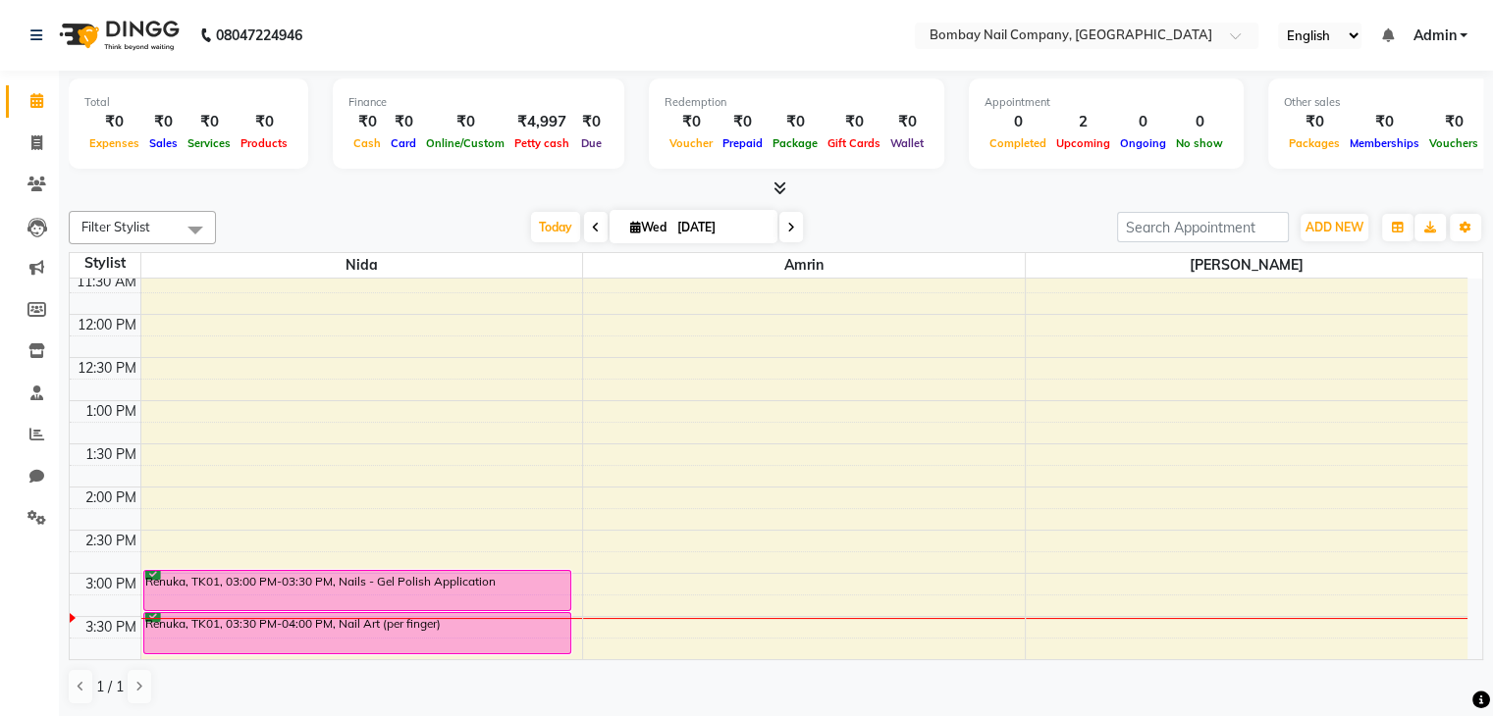
scroll to position [269, 0]
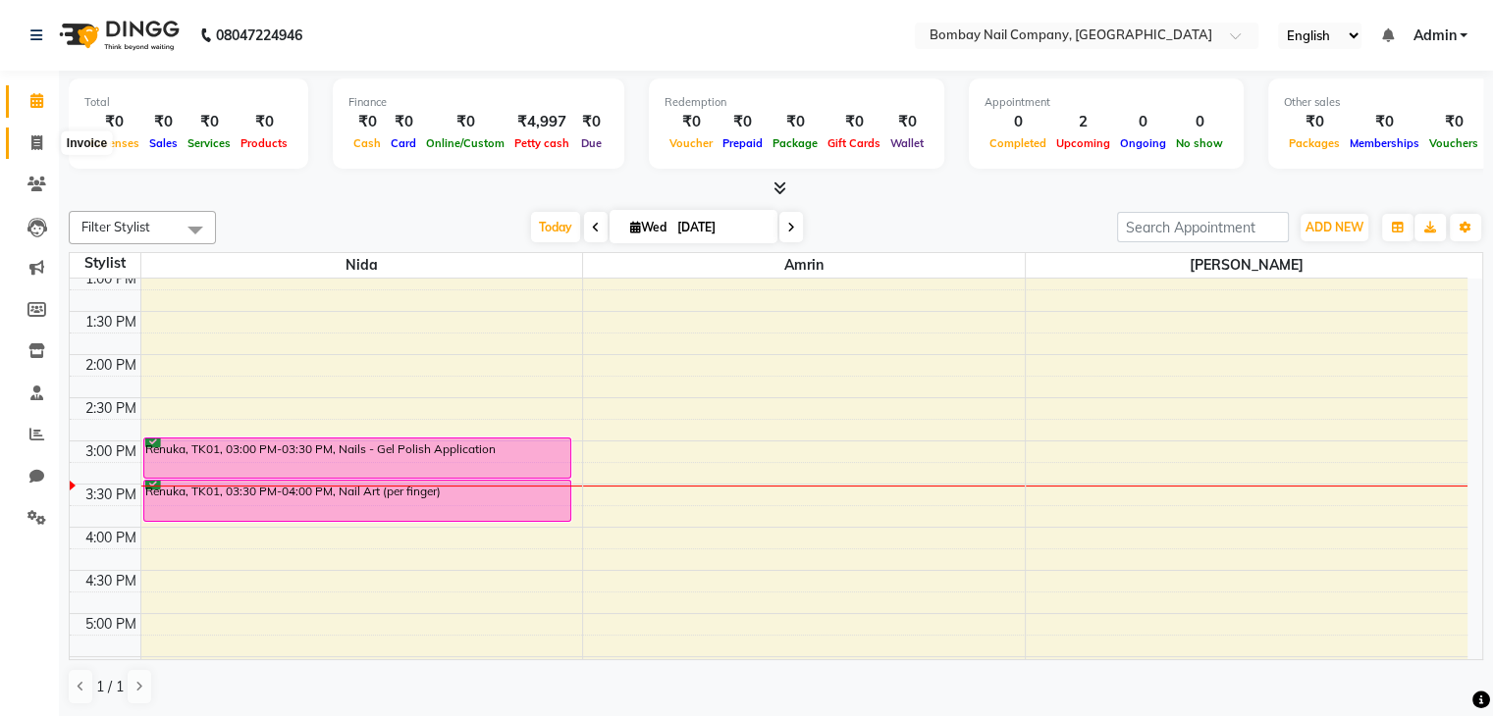
click at [36, 151] on span at bounding box center [37, 143] width 34 height 23
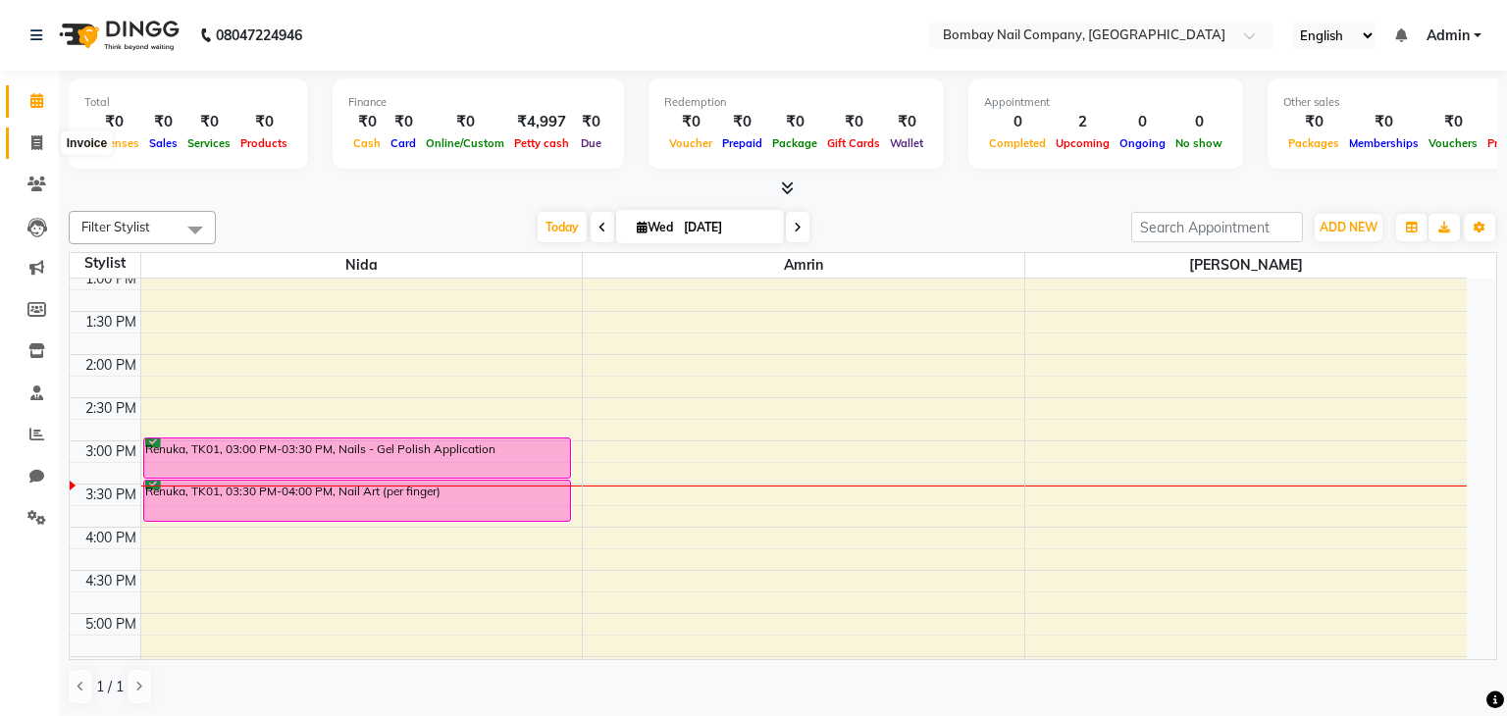
select select "8785"
select select "service"
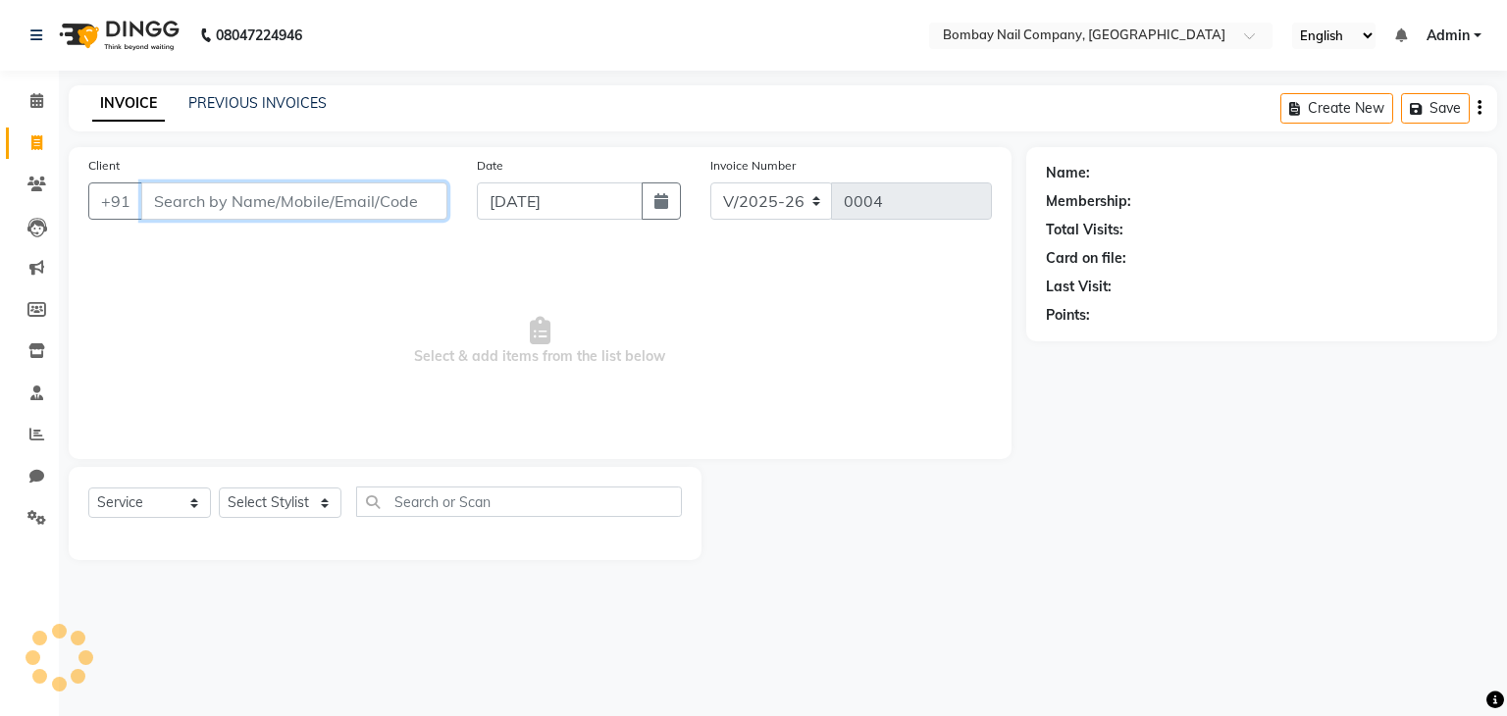
click at [369, 200] on input "Client" at bounding box center [294, 201] width 306 height 37
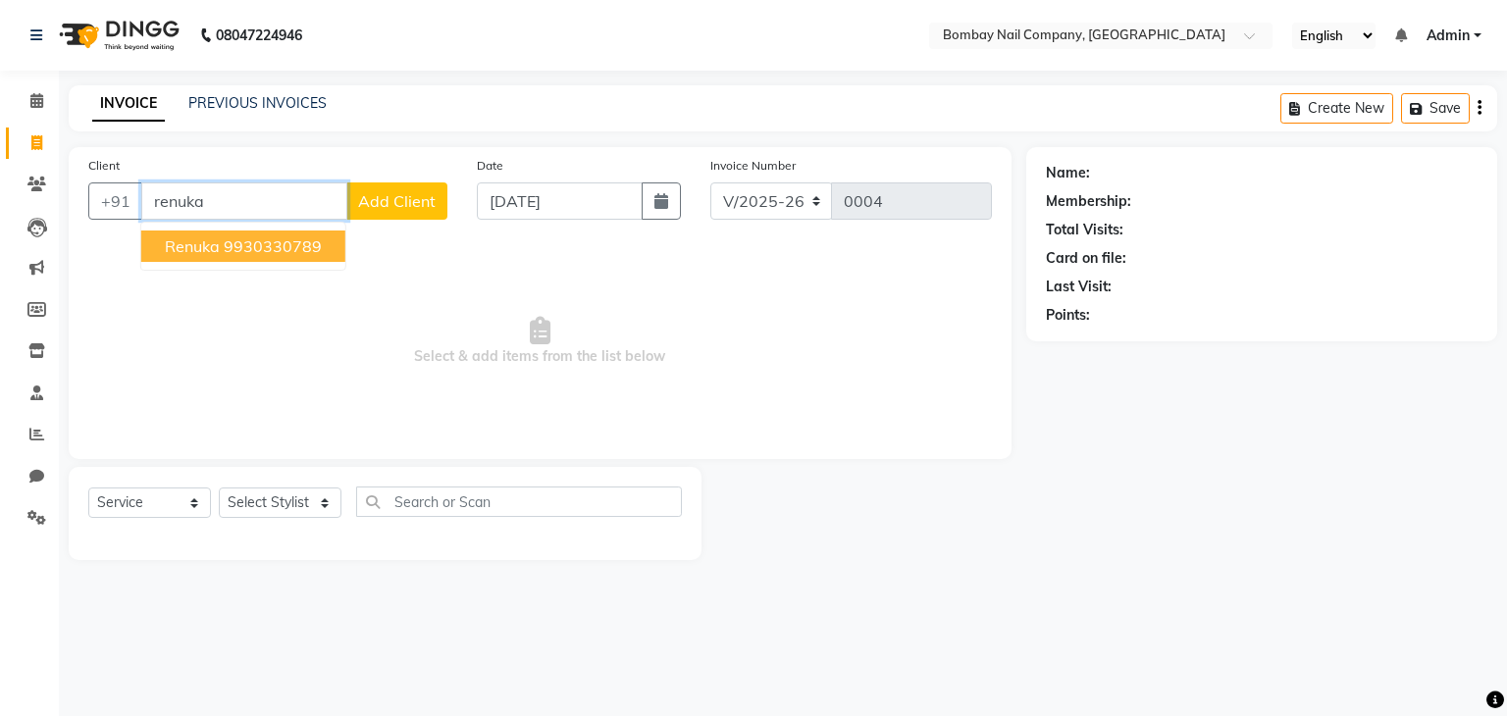
click at [298, 244] on ngb-highlight "9930330789" at bounding box center [273, 247] width 98 height 20
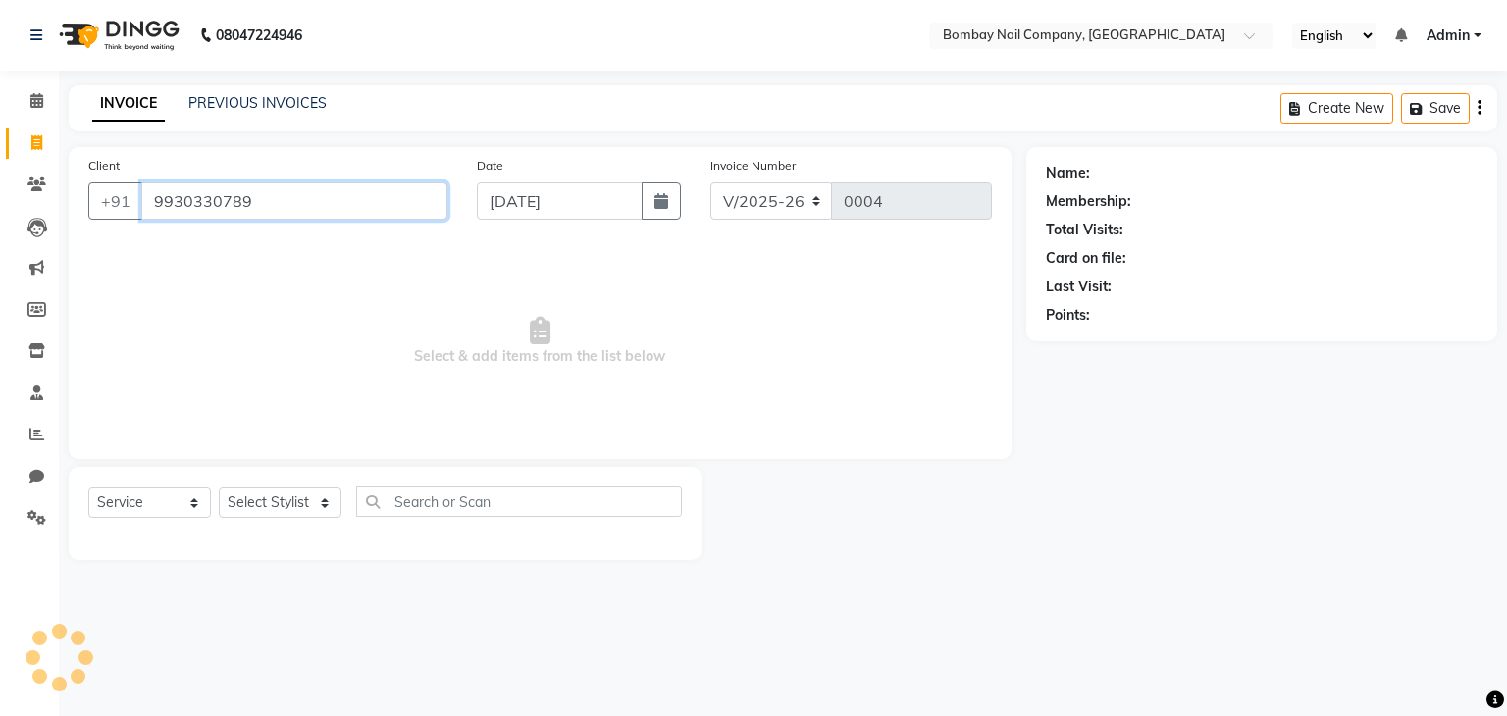
type input "9930330789"
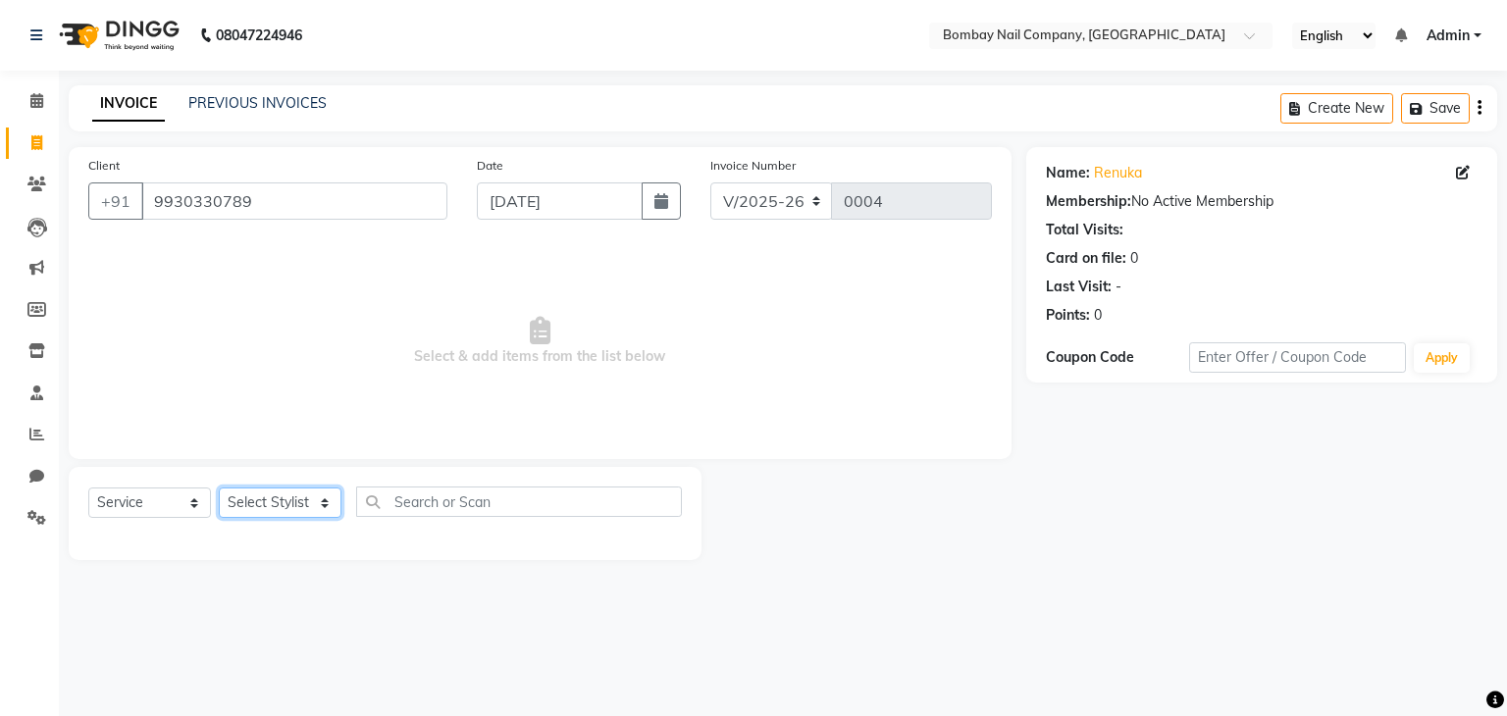
click at [310, 503] on select "Select Stylist [PERSON_NAME] [PERSON_NAME]" at bounding box center [280, 503] width 123 height 30
select select "89817"
click at [219, 489] on select "Select Stylist [PERSON_NAME] [PERSON_NAME]" at bounding box center [280, 503] width 123 height 30
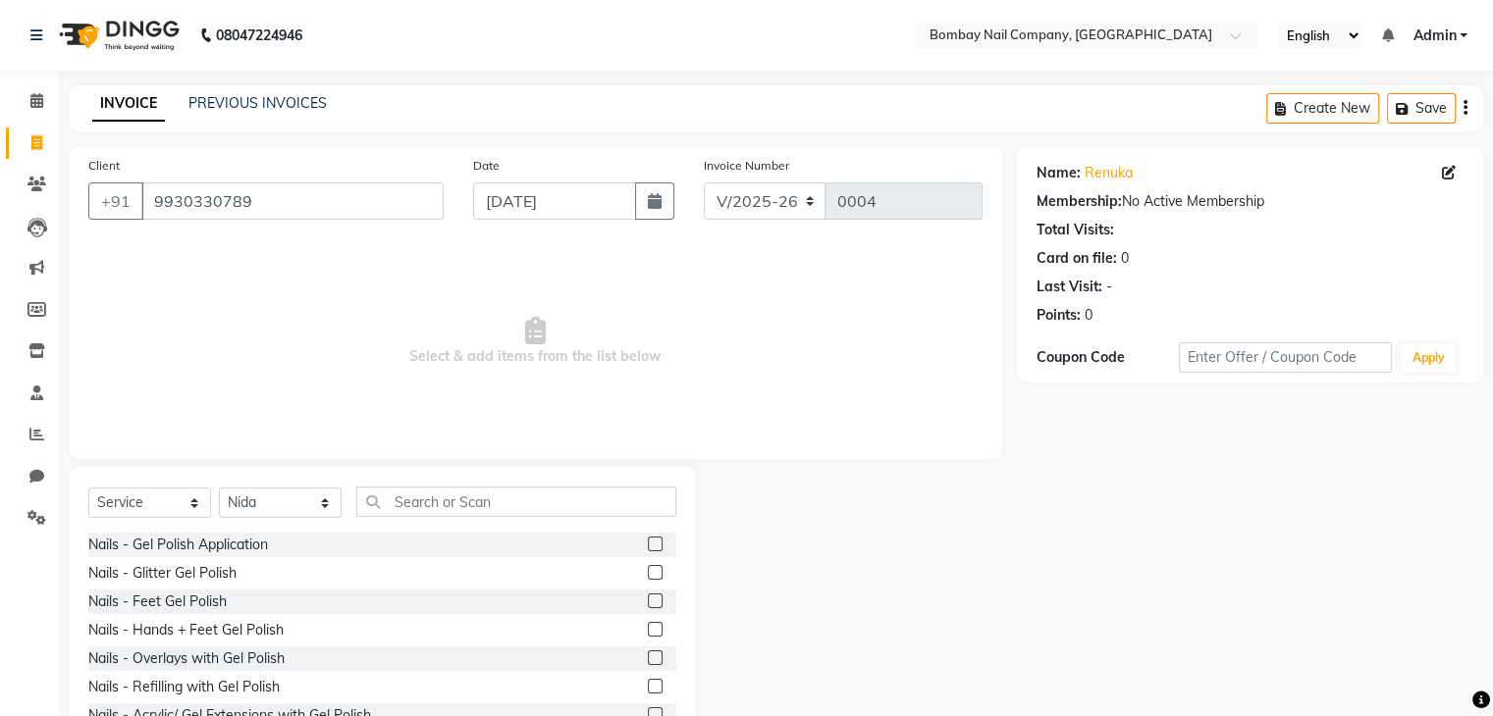
click at [315, 547] on div "Nails - Gel Polish Application" at bounding box center [382, 545] width 588 height 25
click at [648, 546] on label at bounding box center [655, 544] width 15 height 15
click at [648, 546] on input "checkbox" at bounding box center [654, 545] width 13 height 13
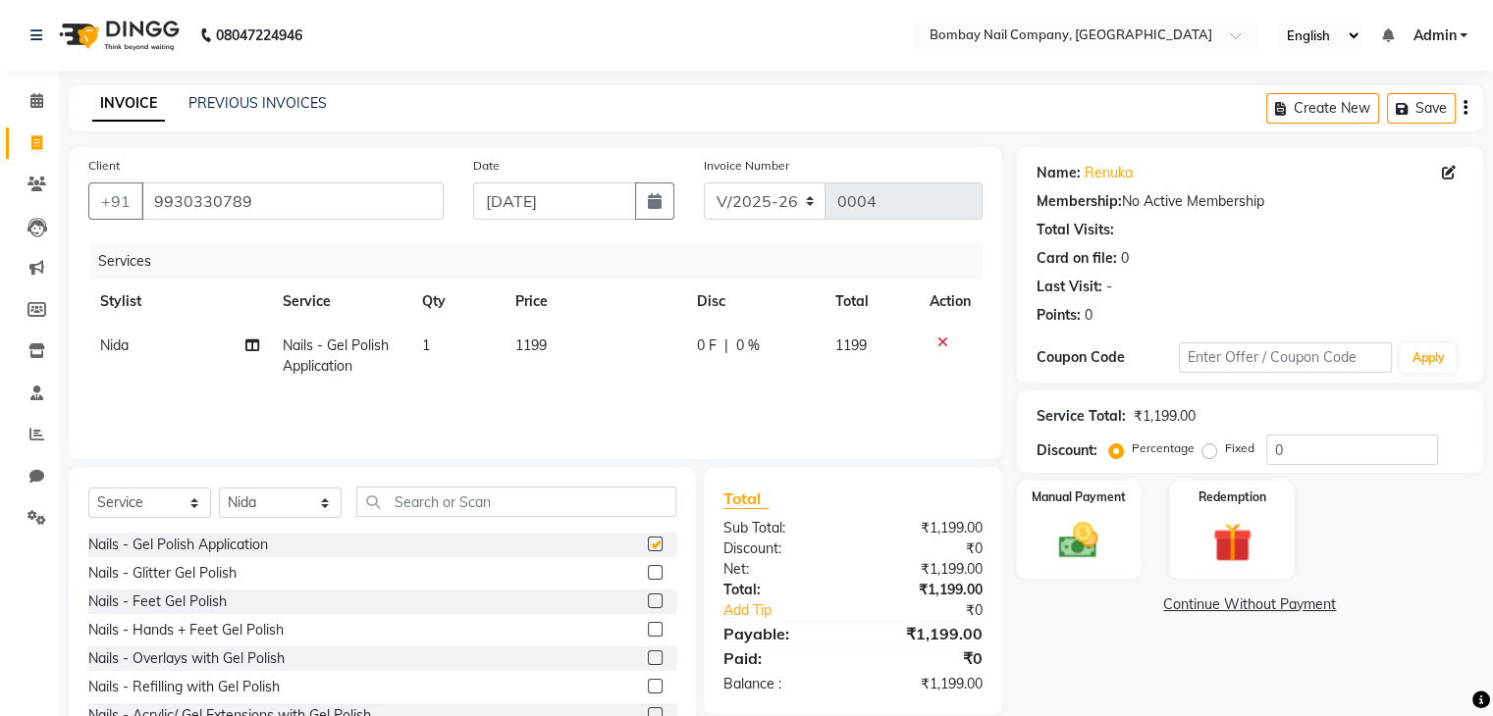
checkbox input "false"
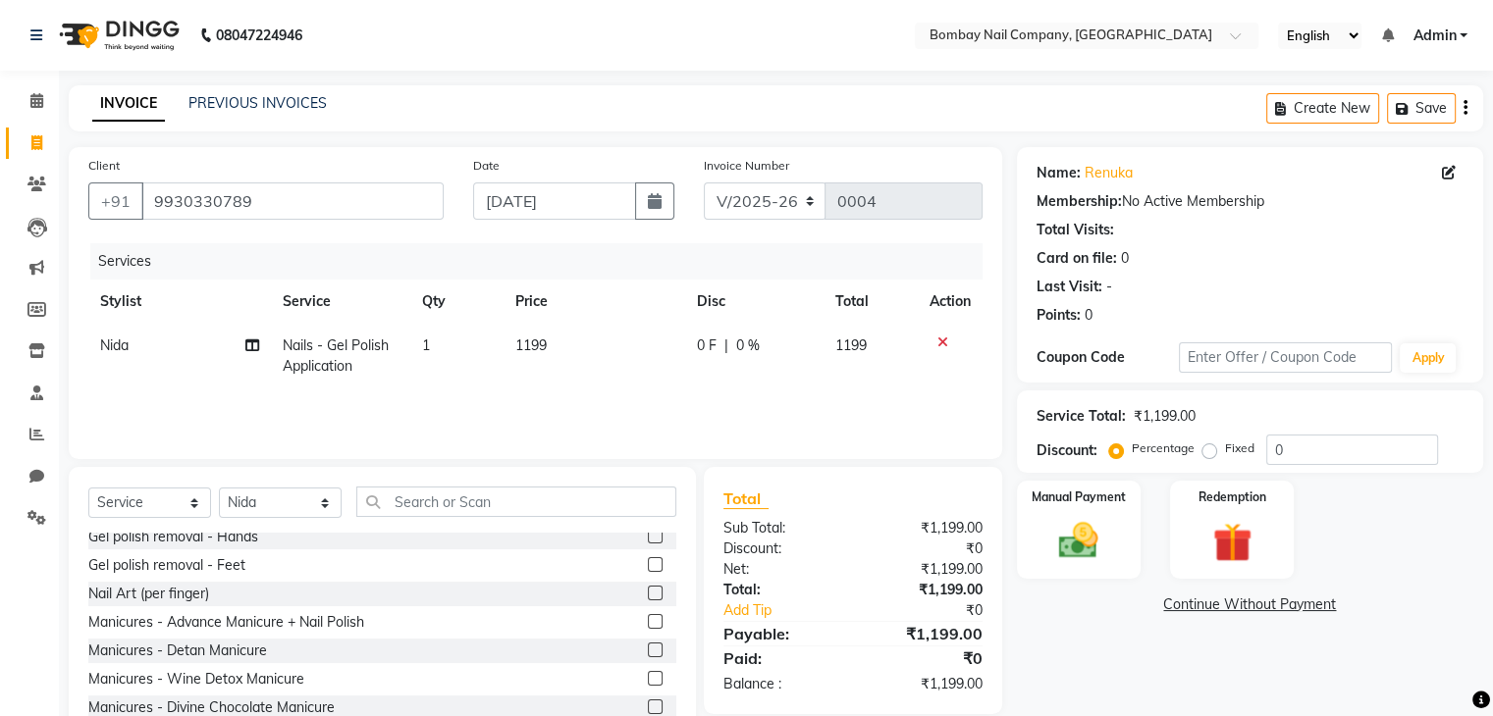
scroll to position [237, 0]
click at [648, 594] on label at bounding box center [655, 591] width 15 height 15
click at [648, 594] on input "checkbox" at bounding box center [654, 592] width 13 height 13
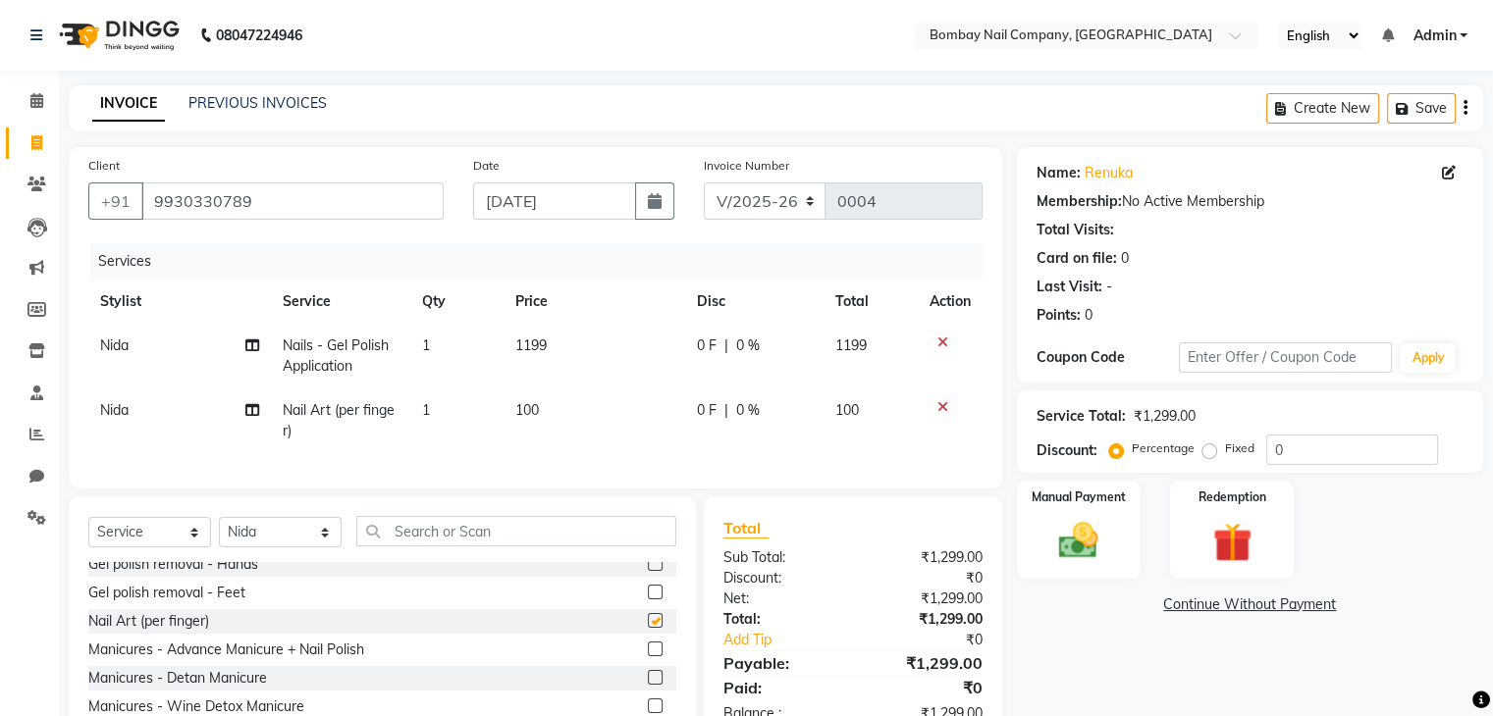
checkbox input "false"
click at [705, 344] on span "0 F" at bounding box center [707, 346] width 20 height 21
select select "89817"
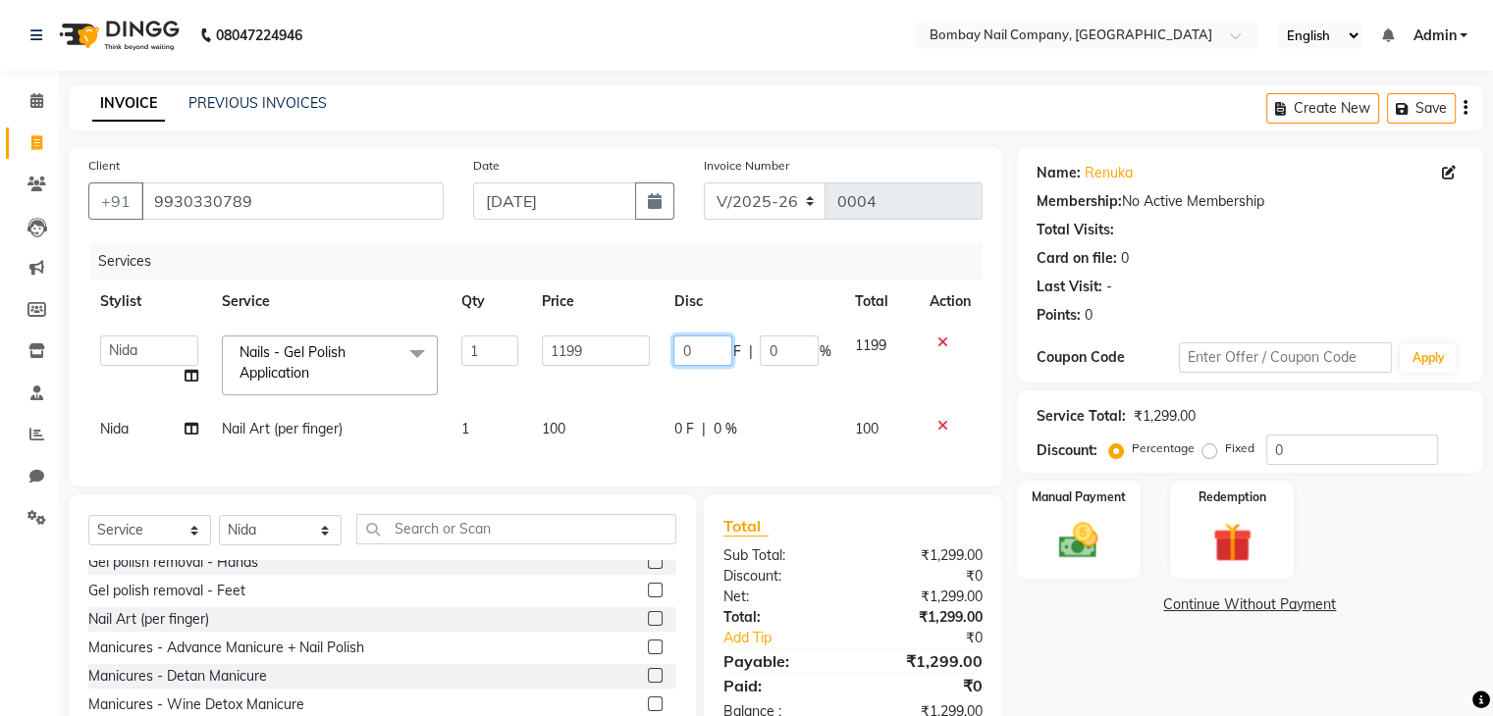
click at [700, 362] on input "0" at bounding box center [702, 351] width 59 height 30
type input "0400"
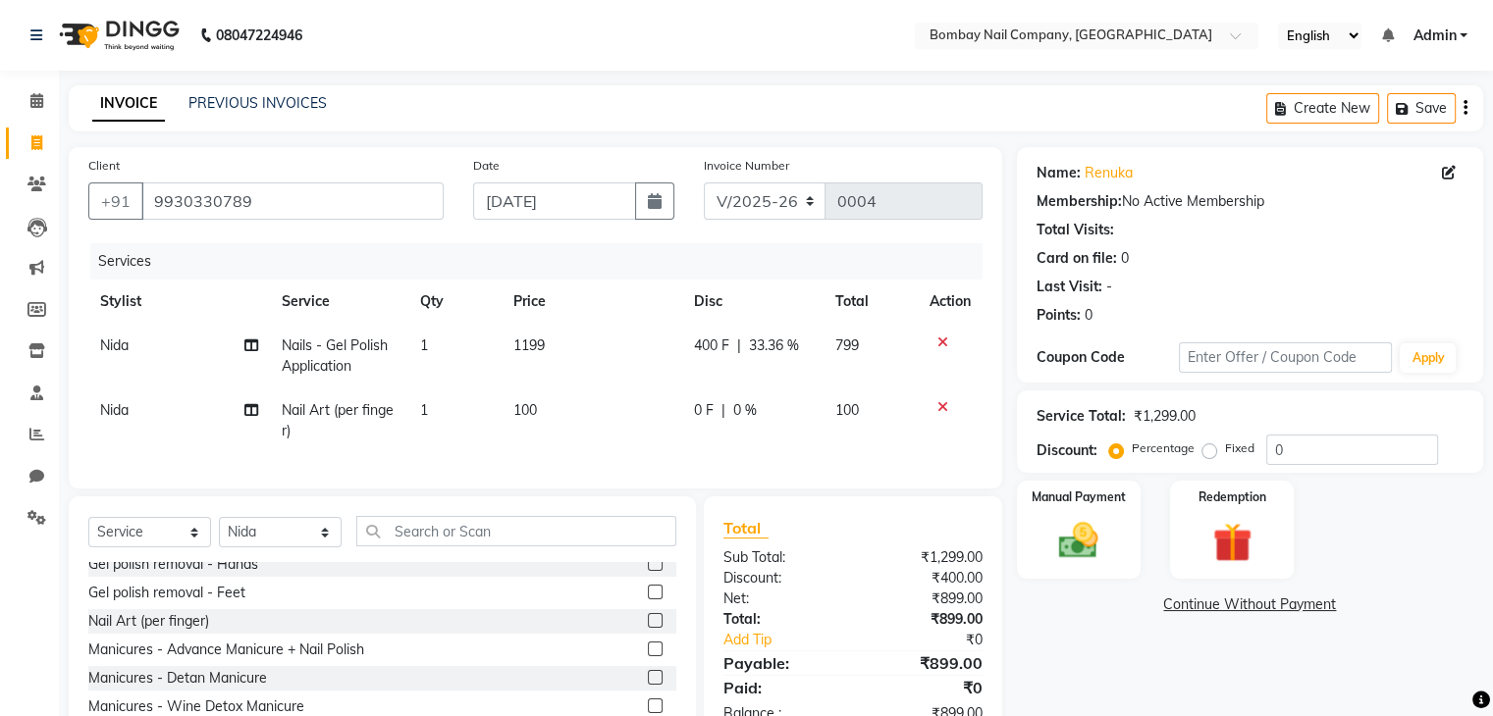
click at [676, 427] on tr "Nida Nail Art (per finger) 1 100 0 F | 0 % 100" at bounding box center [535, 421] width 894 height 65
click at [418, 409] on td "1" at bounding box center [454, 421] width 92 height 65
select select "89817"
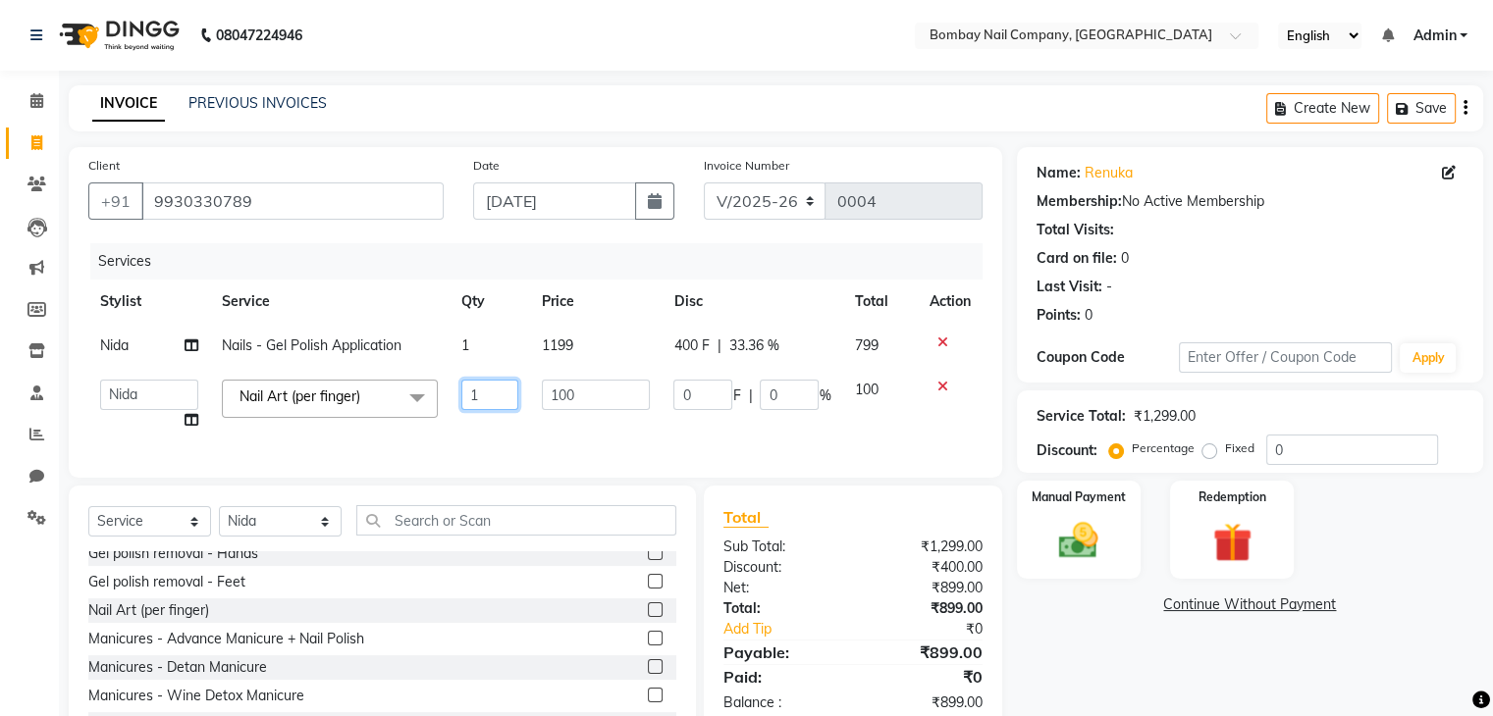
click at [479, 395] on input "1" at bounding box center [489, 395] width 57 height 30
type input "10"
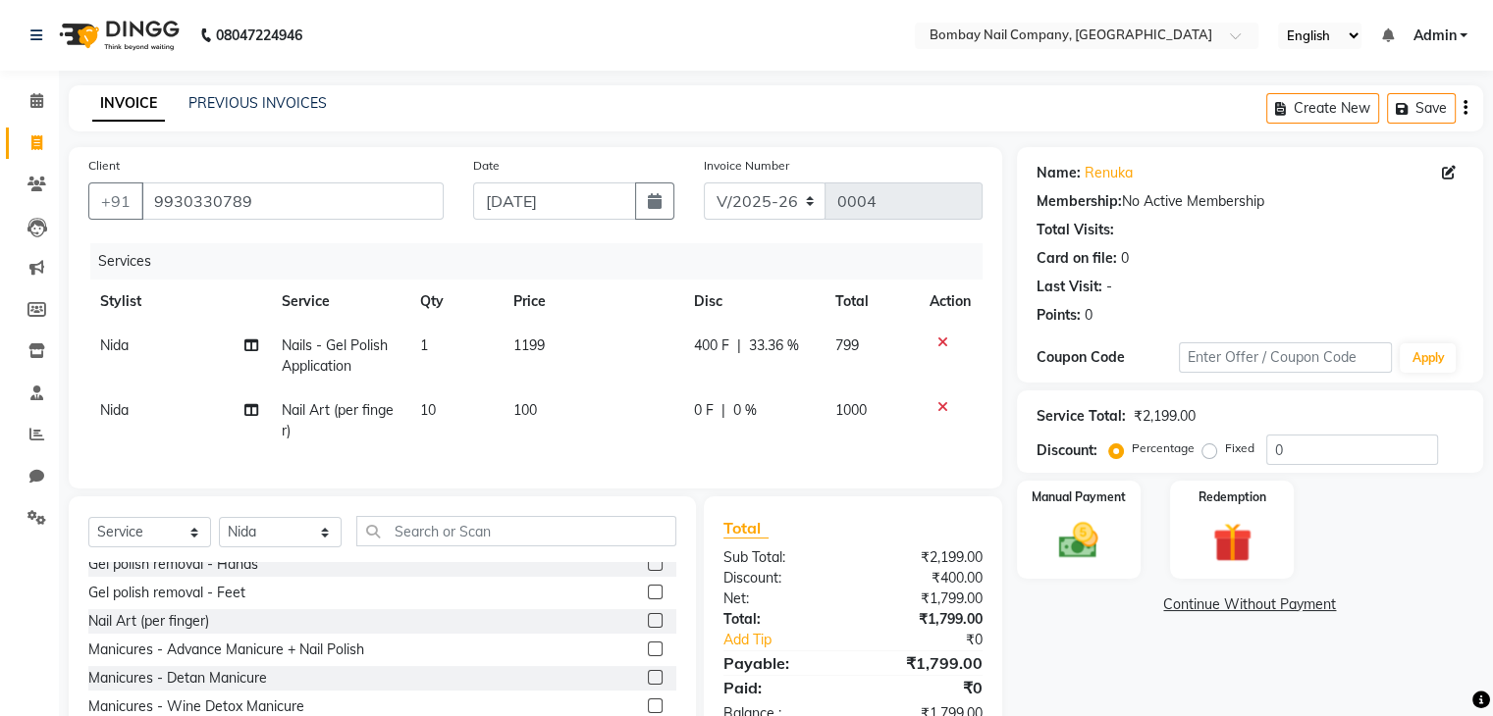
click at [873, 421] on td "1000" at bounding box center [869, 421] width 93 height 65
select select "89817"
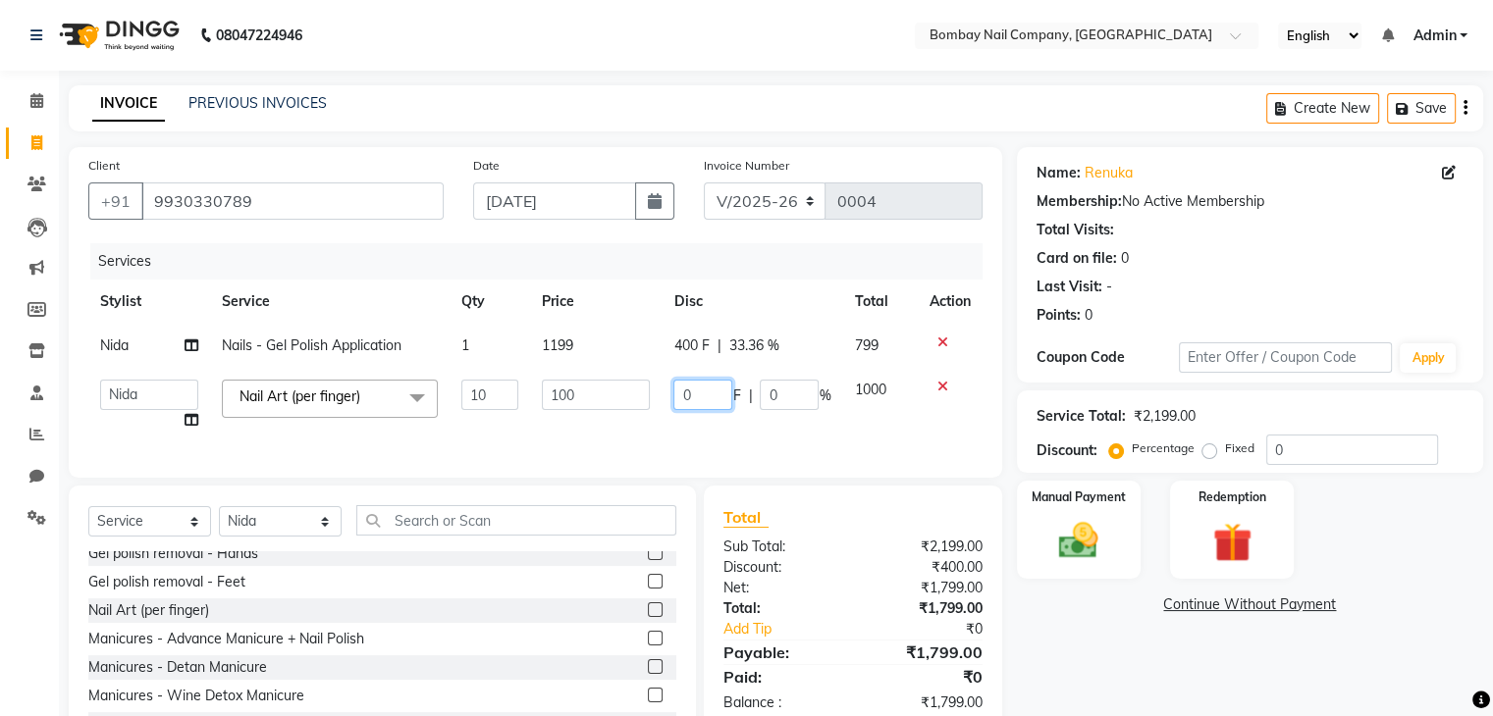
click at [696, 394] on input "0" at bounding box center [702, 395] width 59 height 30
type input "250"
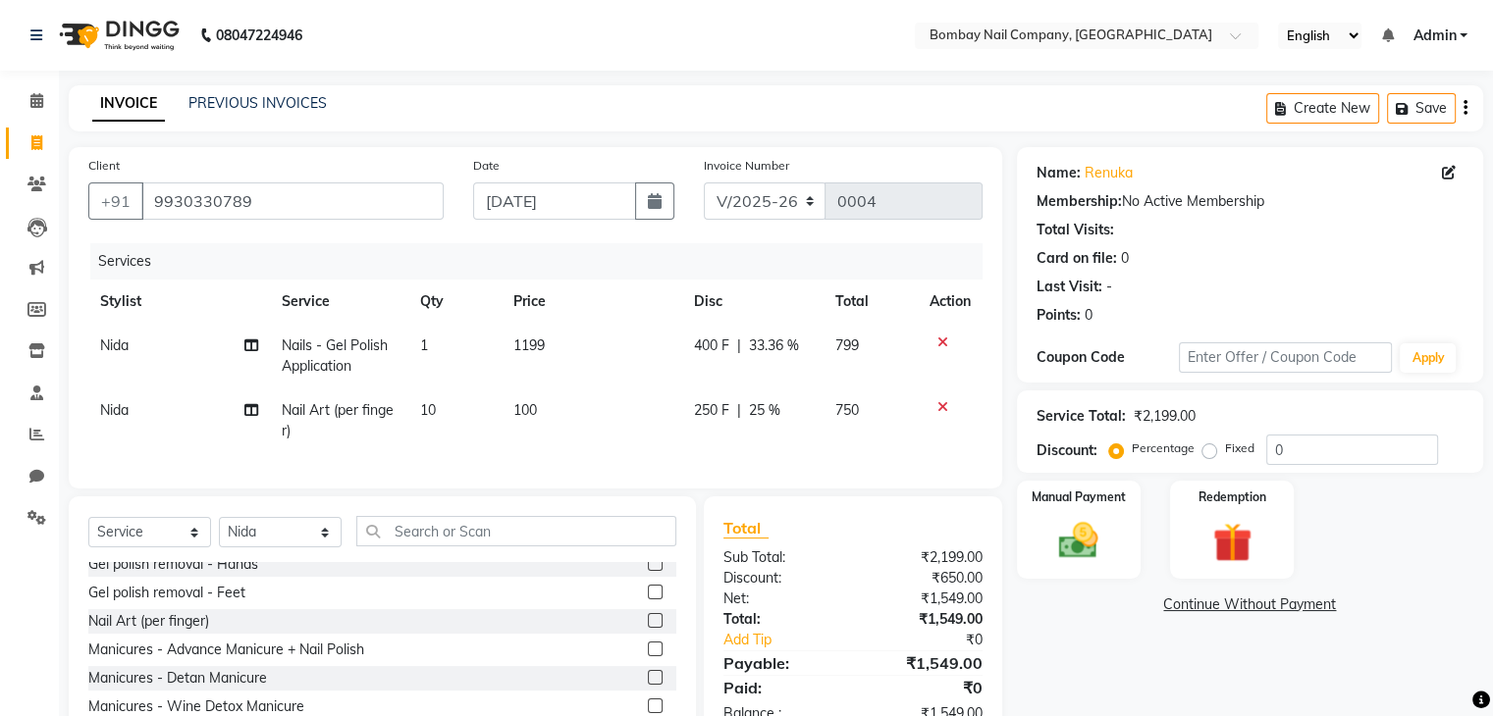
click at [811, 343] on td "400 F | 33.36 %" at bounding box center [753, 356] width 142 height 65
select select "89817"
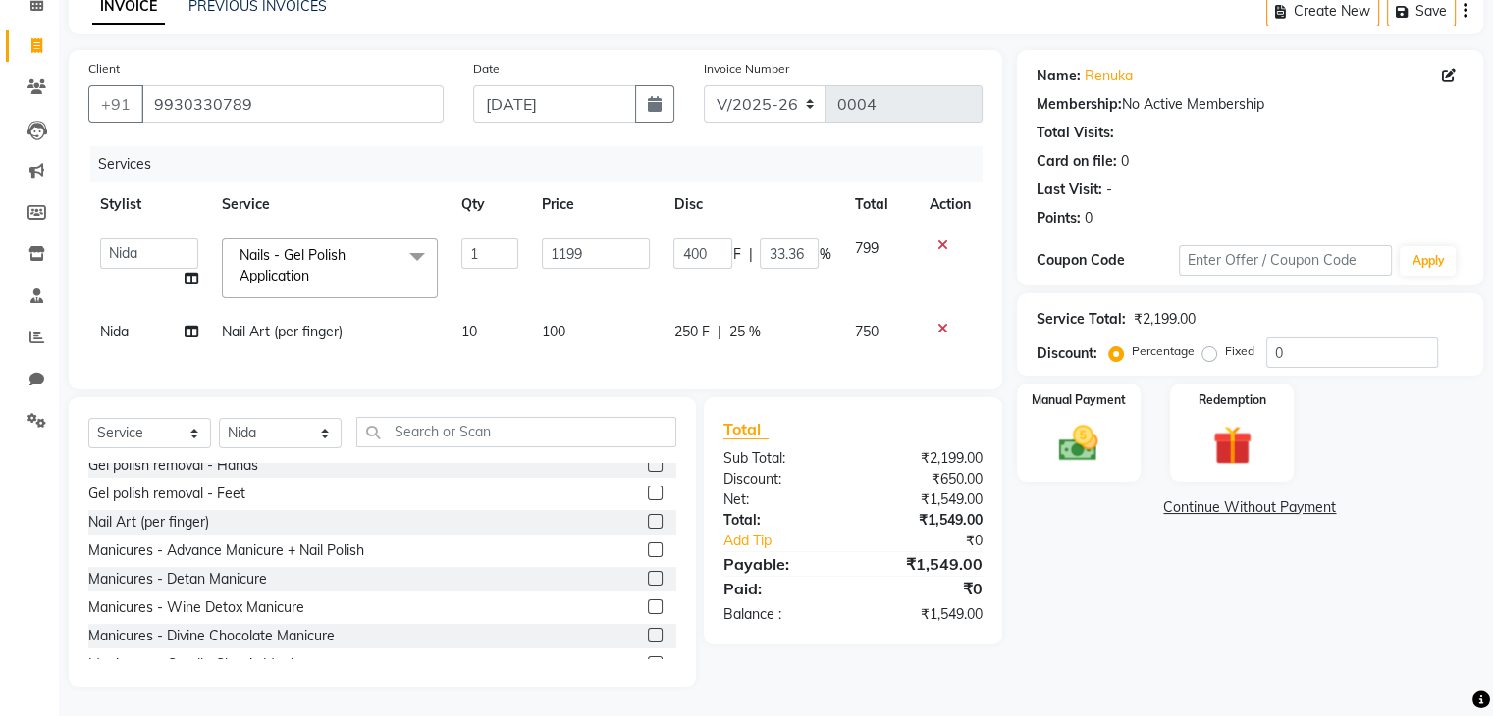
scroll to position [83, 0]
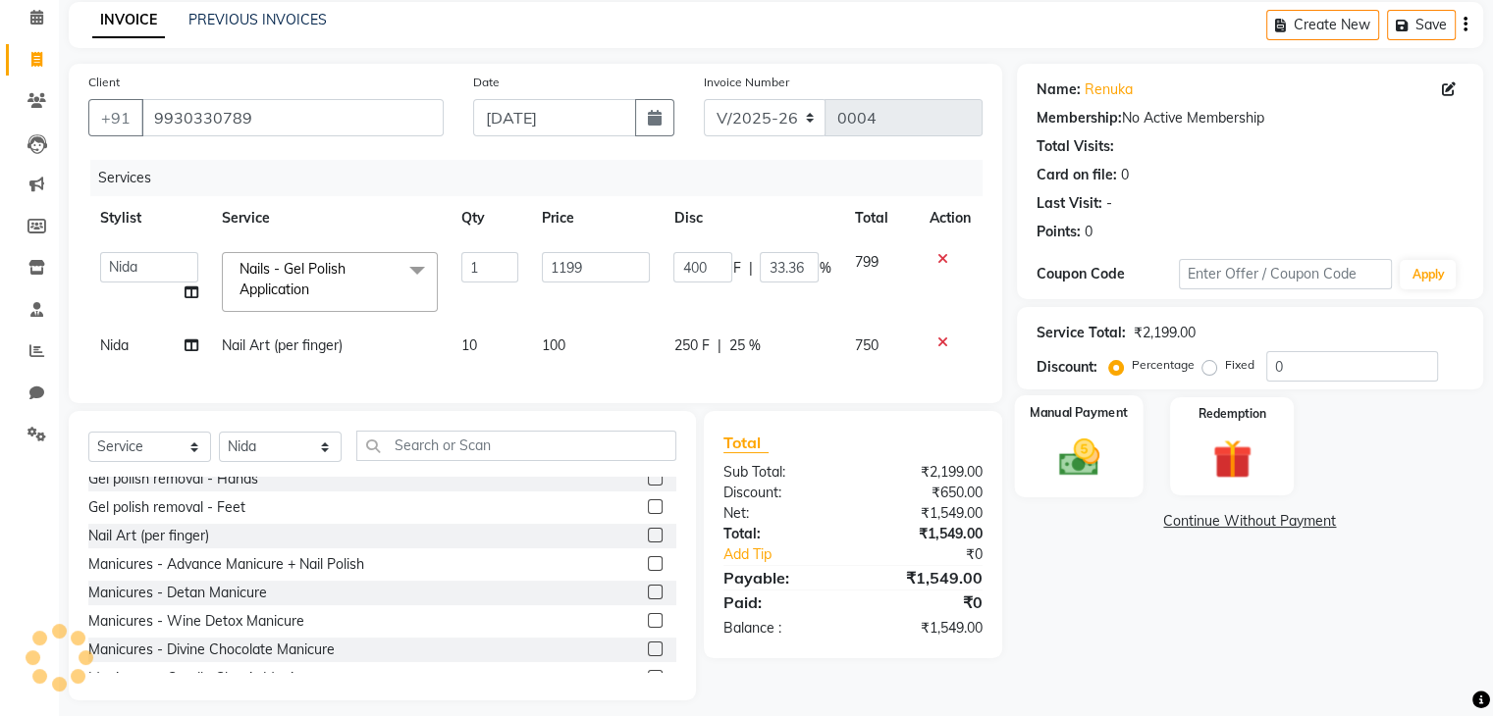
click at [1080, 464] on img at bounding box center [1078, 458] width 66 height 47
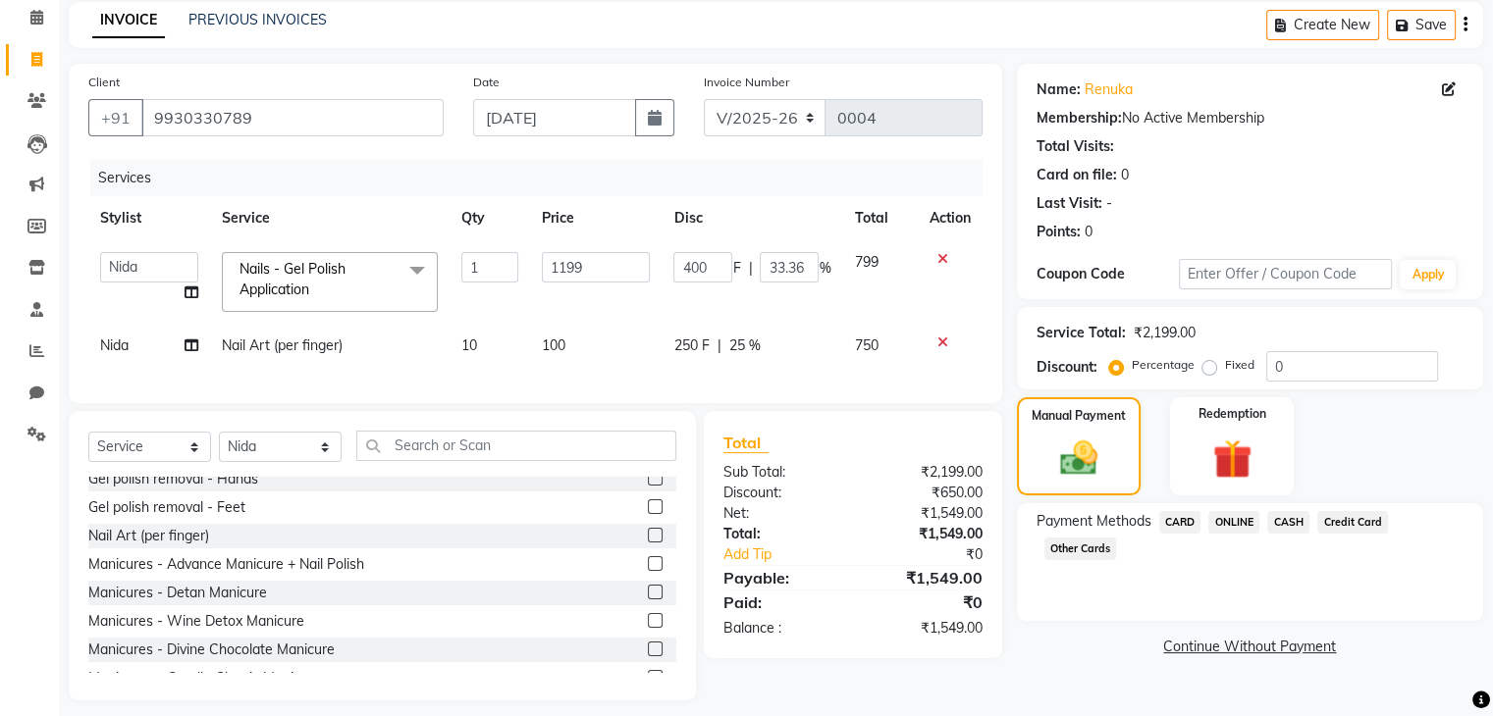
click at [1287, 527] on span "CASH" at bounding box center [1288, 522] width 42 height 23
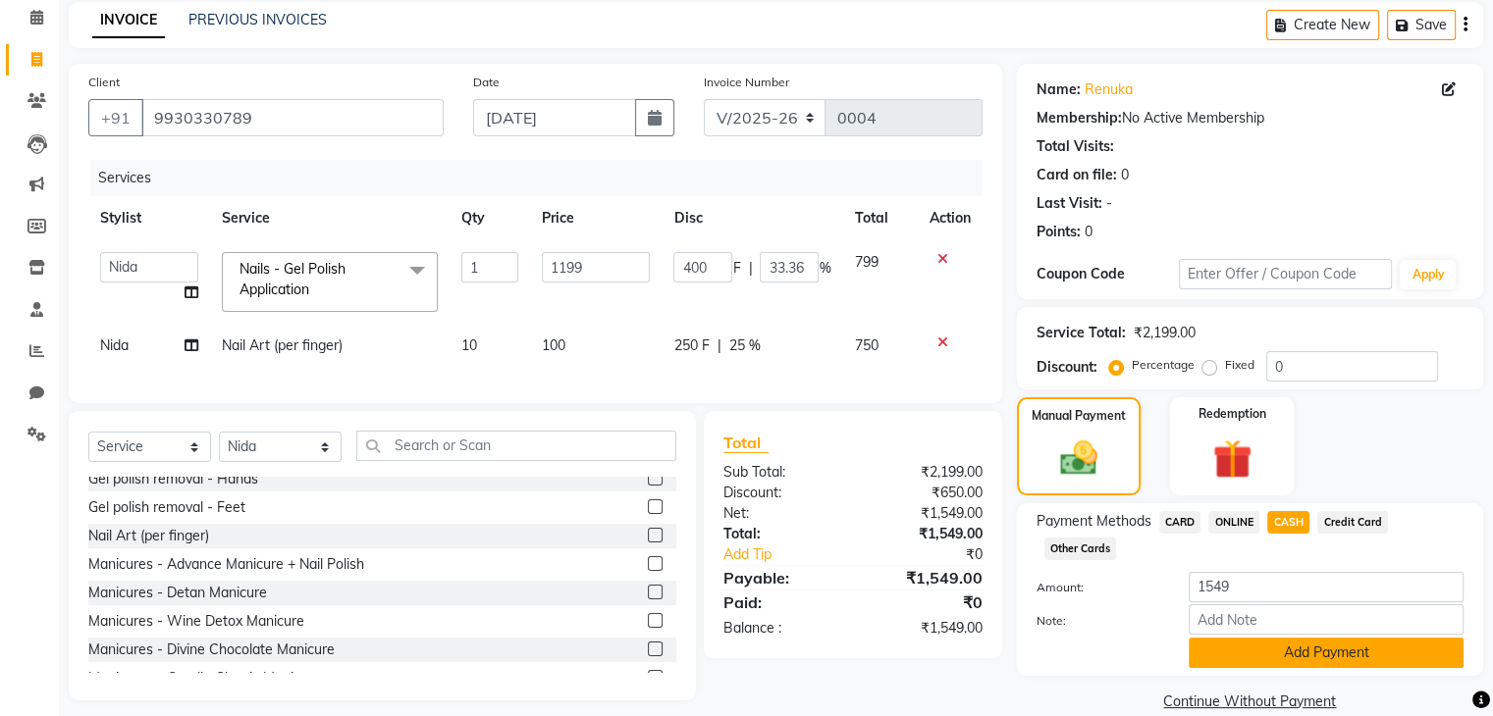
click at [1263, 652] on button "Add Payment" at bounding box center [1325, 653] width 275 height 30
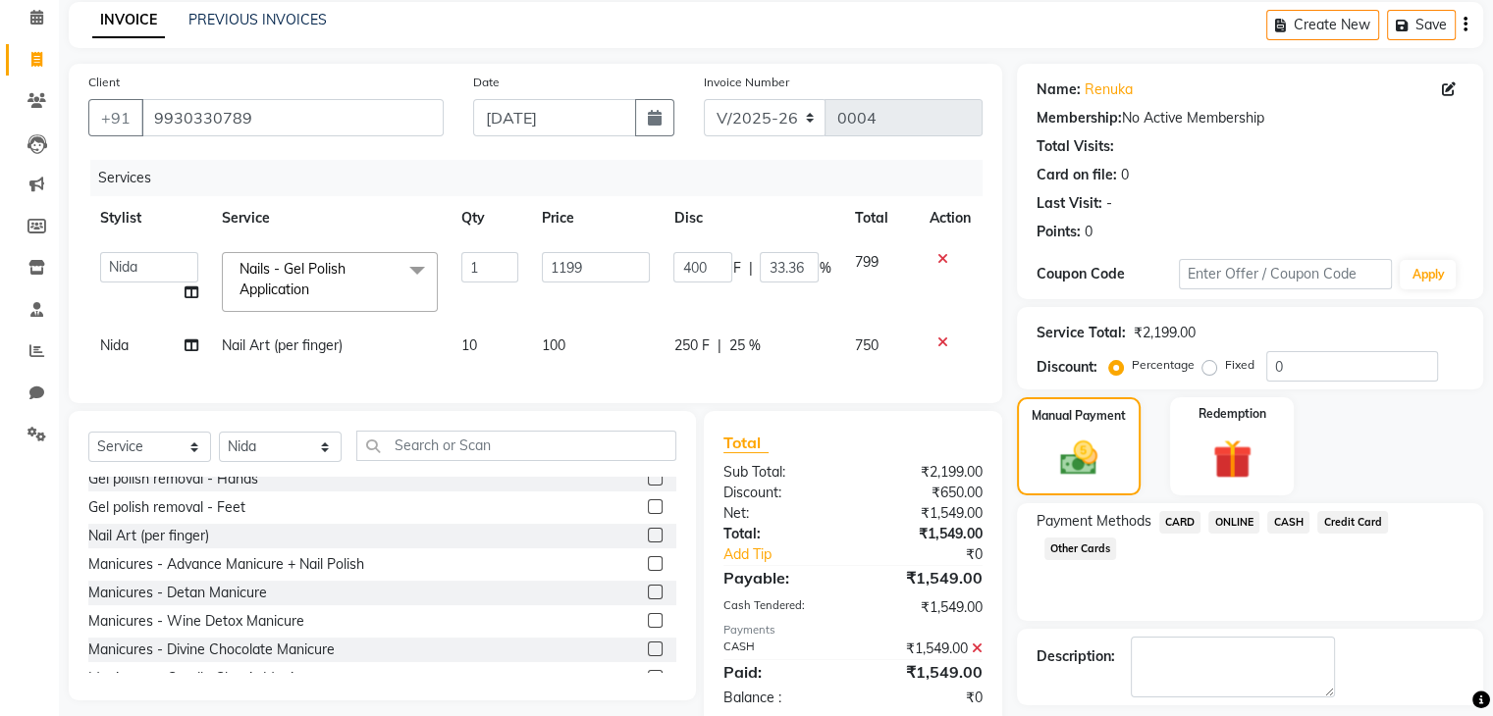
scroll to position [168, 0]
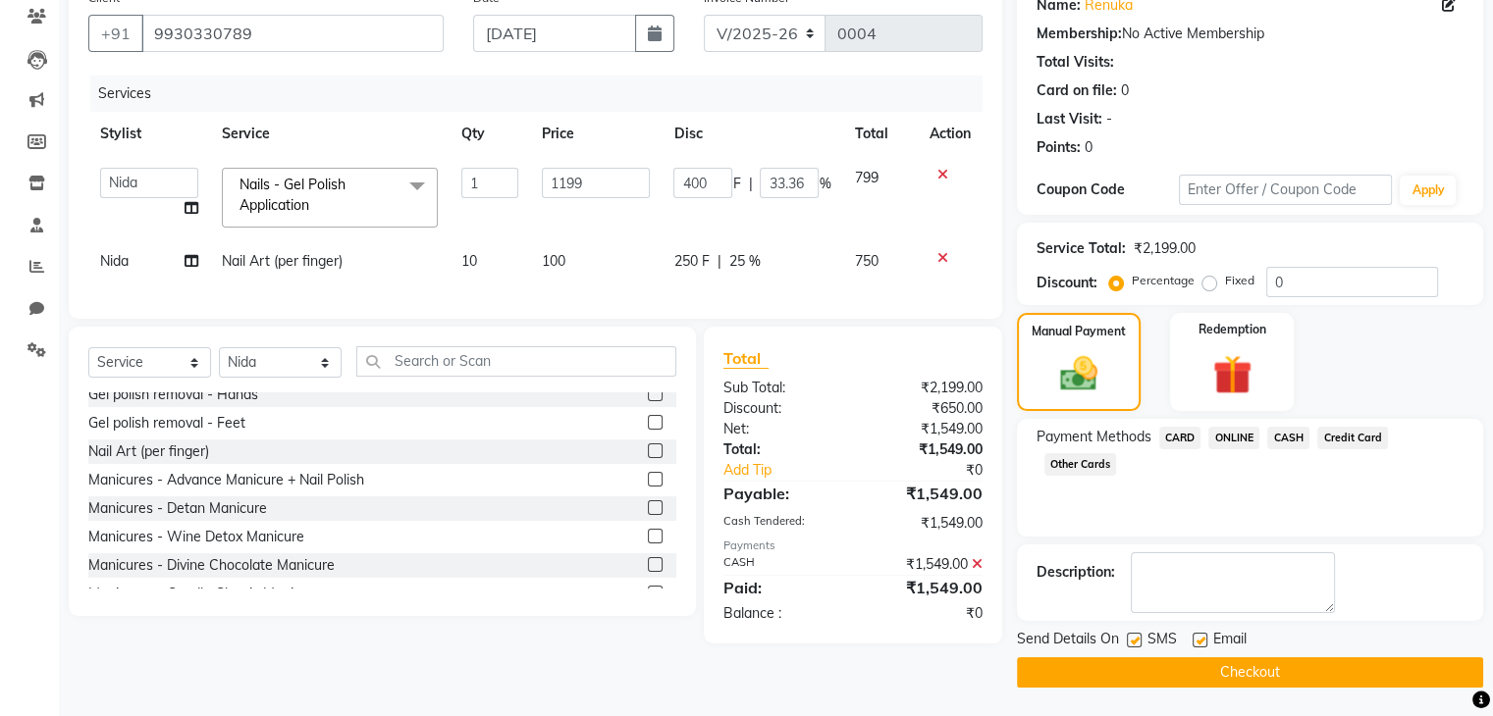
click at [1280, 670] on button "Checkout" at bounding box center [1250, 673] width 466 height 30
